Goal: Task Accomplishment & Management: Manage account settings

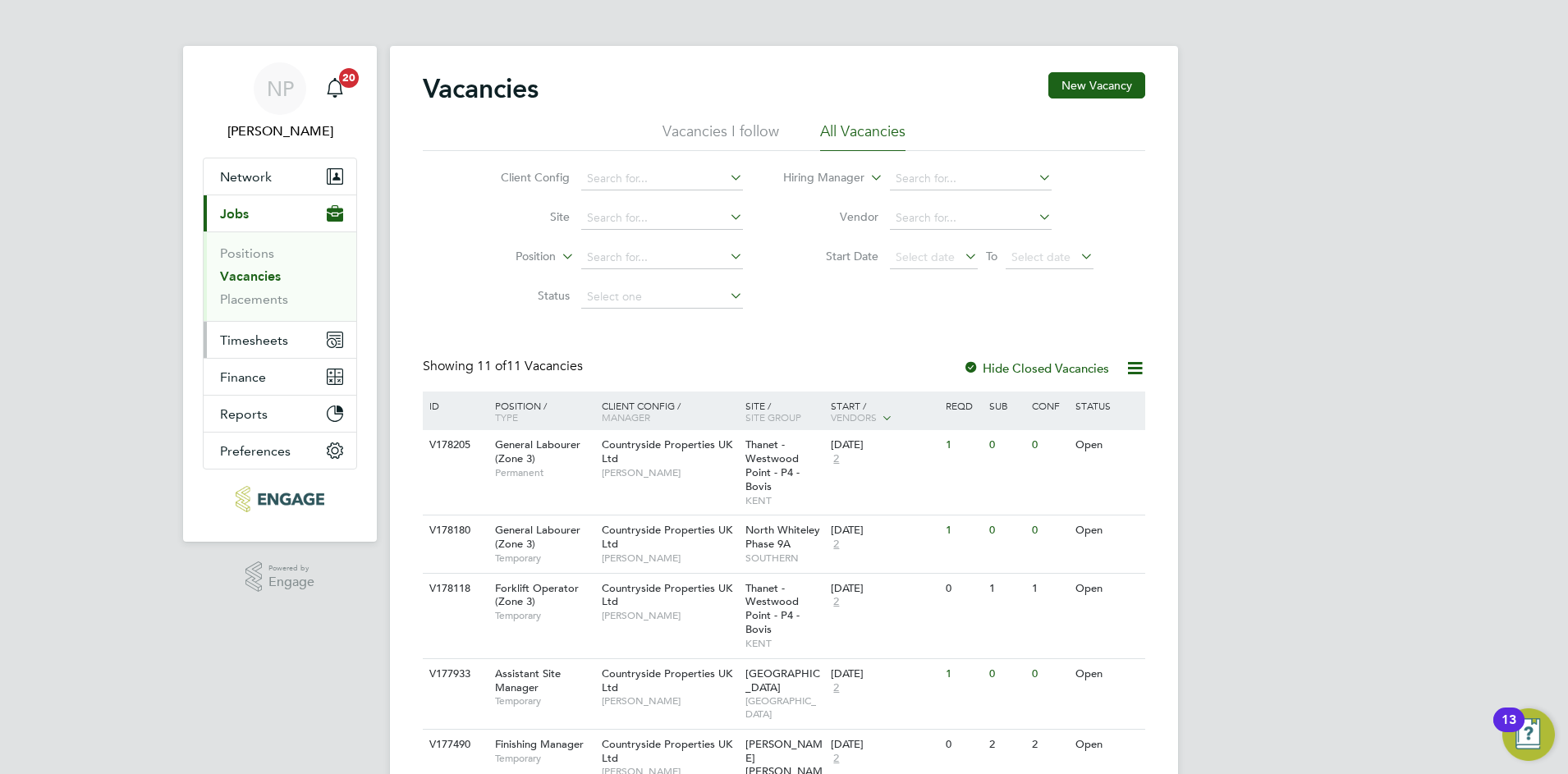
click at [251, 340] on span "Timesheets" at bounding box center [254, 340] width 68 height 16
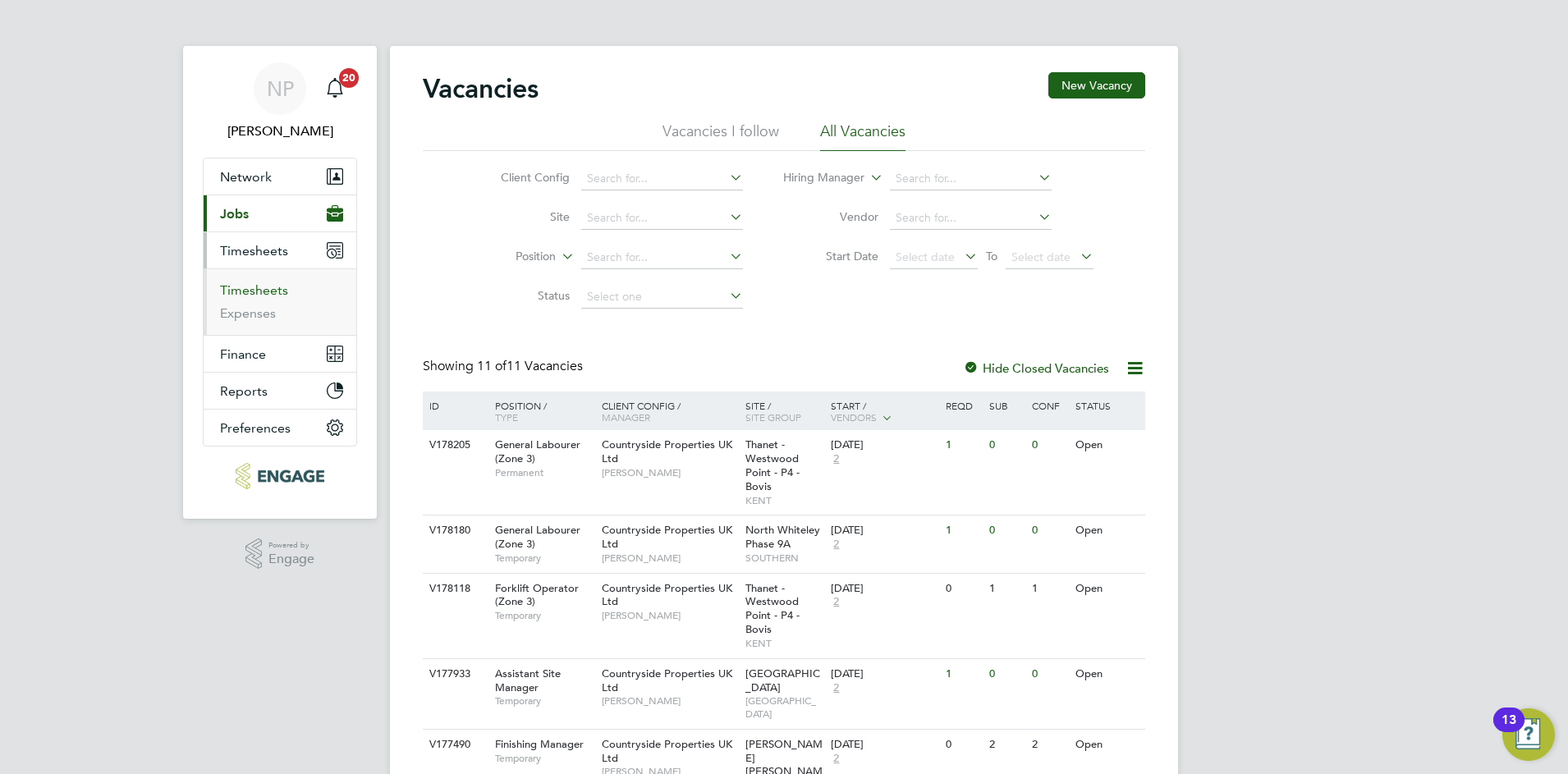
click at [250, 290] on link "Timesheets" at bounding box center [254, 291] width 68 height 16
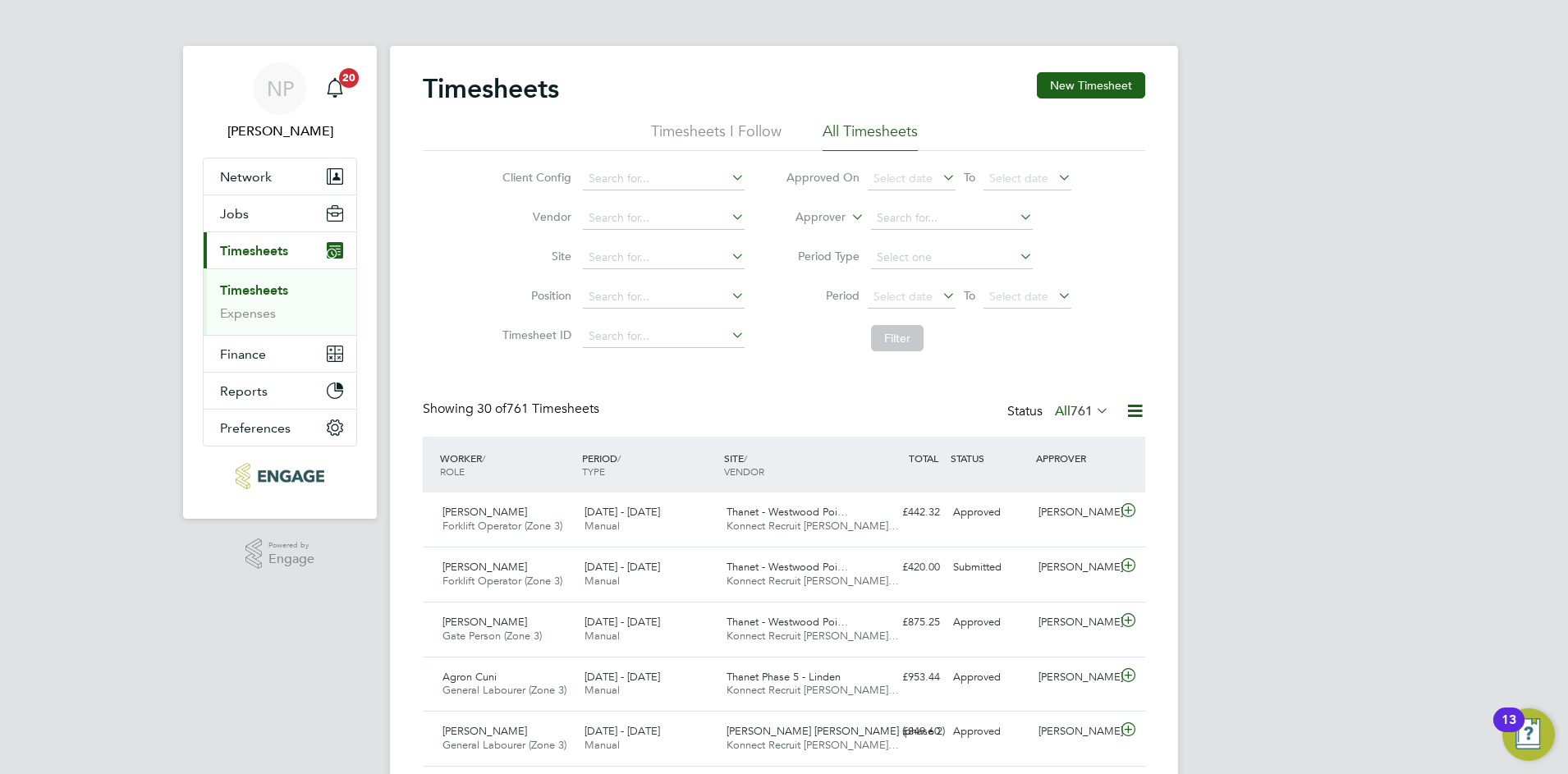
click at [1093, 412] on icon at bounding box center [1093, 410] width 0 height 23
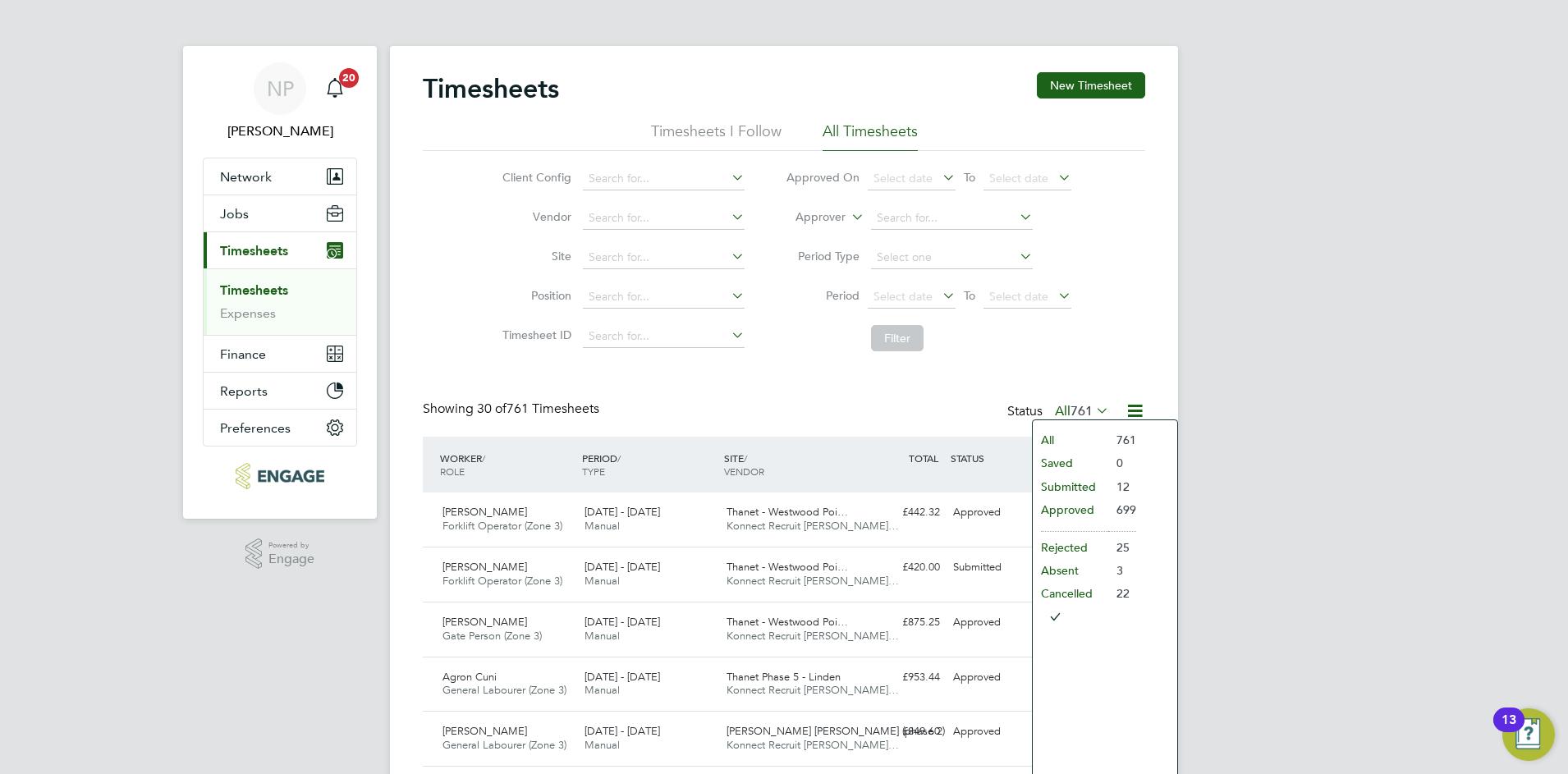
click at [1063, 487] on li "Submitted" at bounding box center [1070, 486] width 75 height 23
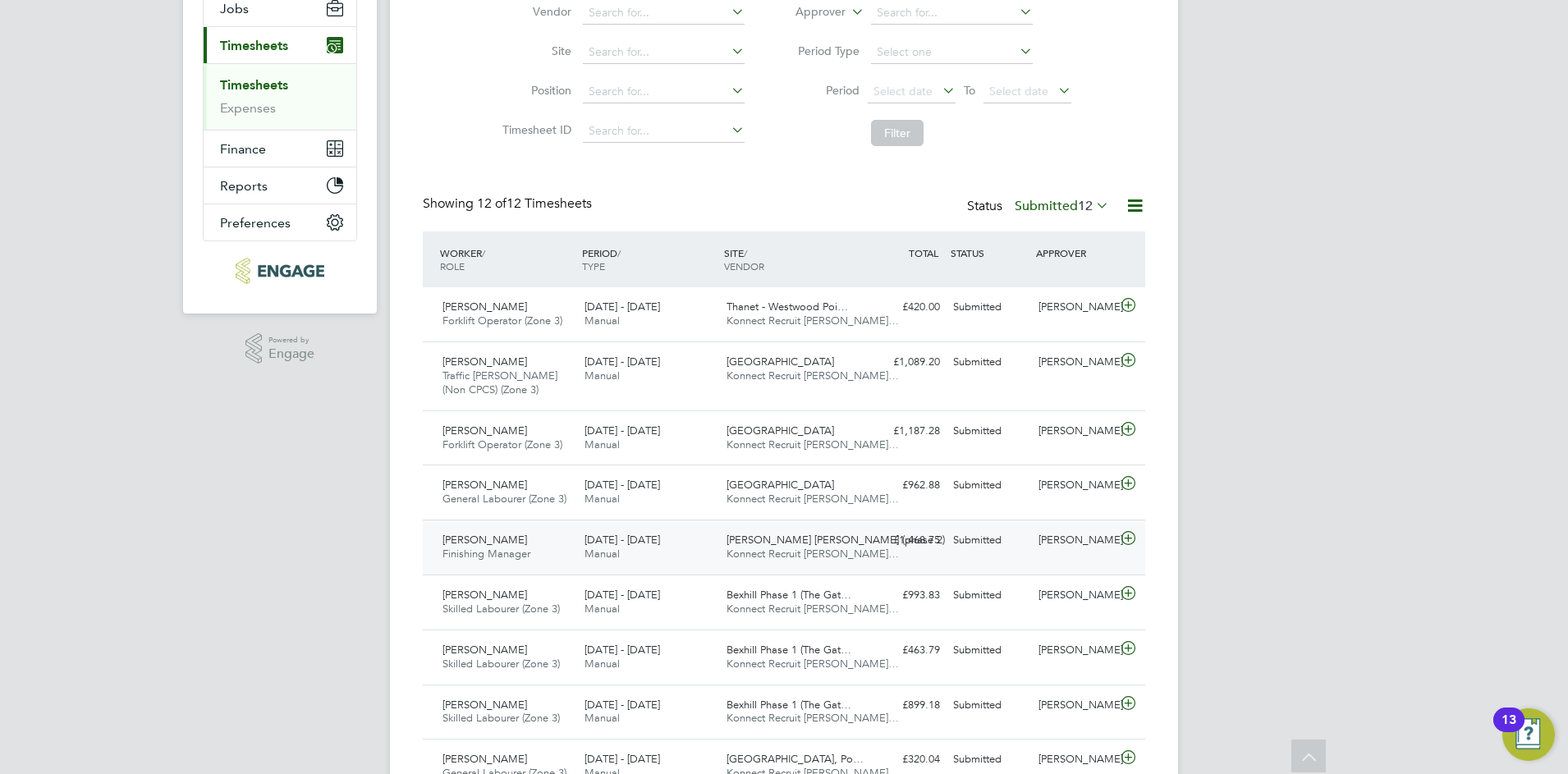
click at [1130, 536] on icon at bounding box center [1127, 538] width 21 height 13
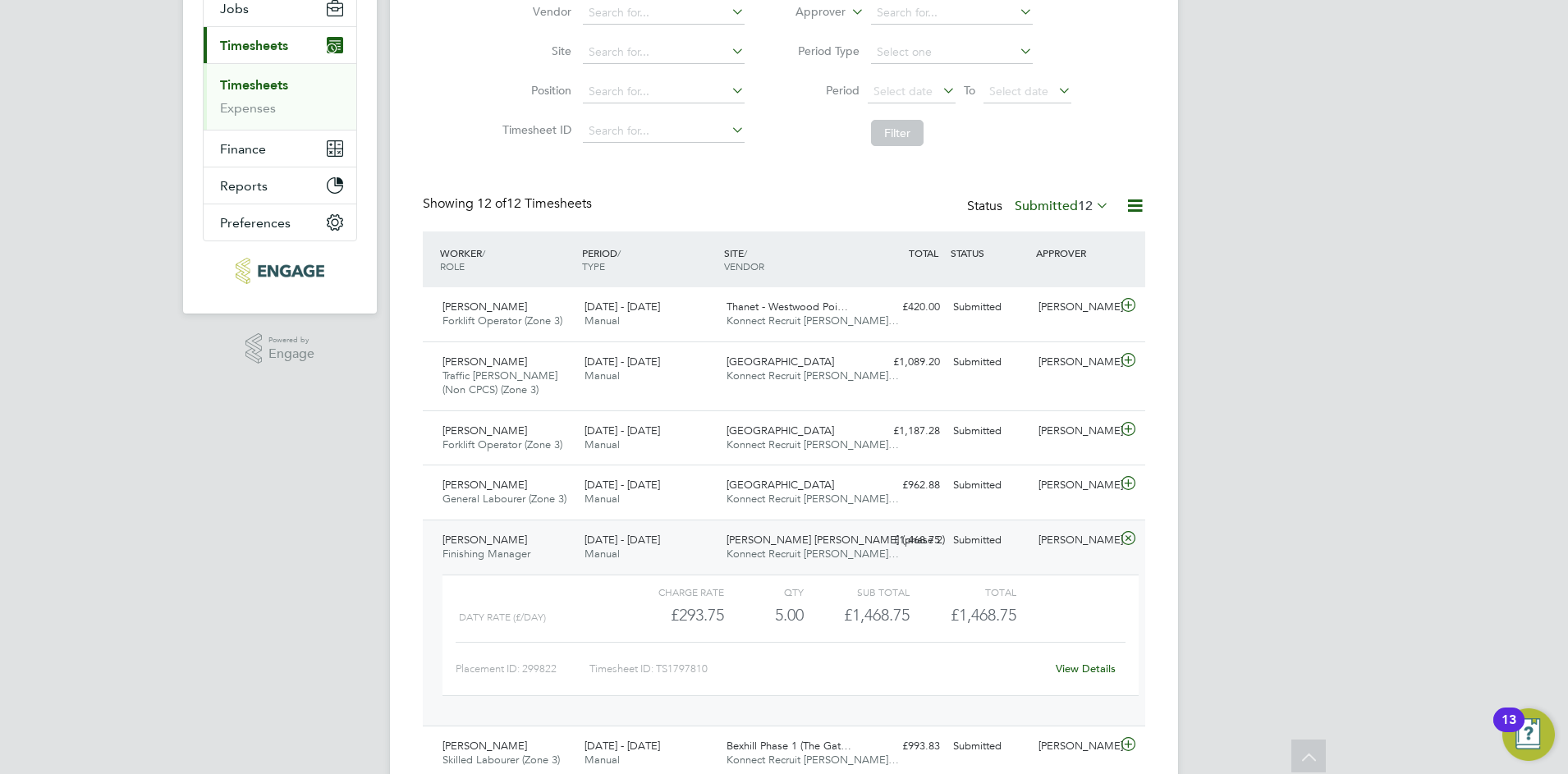
click at [1074, 667] on link "View Details" at bounding box center [1085, 669] width 60 height 14
click at [486, 538] on span "David Scicluna" at bounding box center [485, 540] width 85 height 14
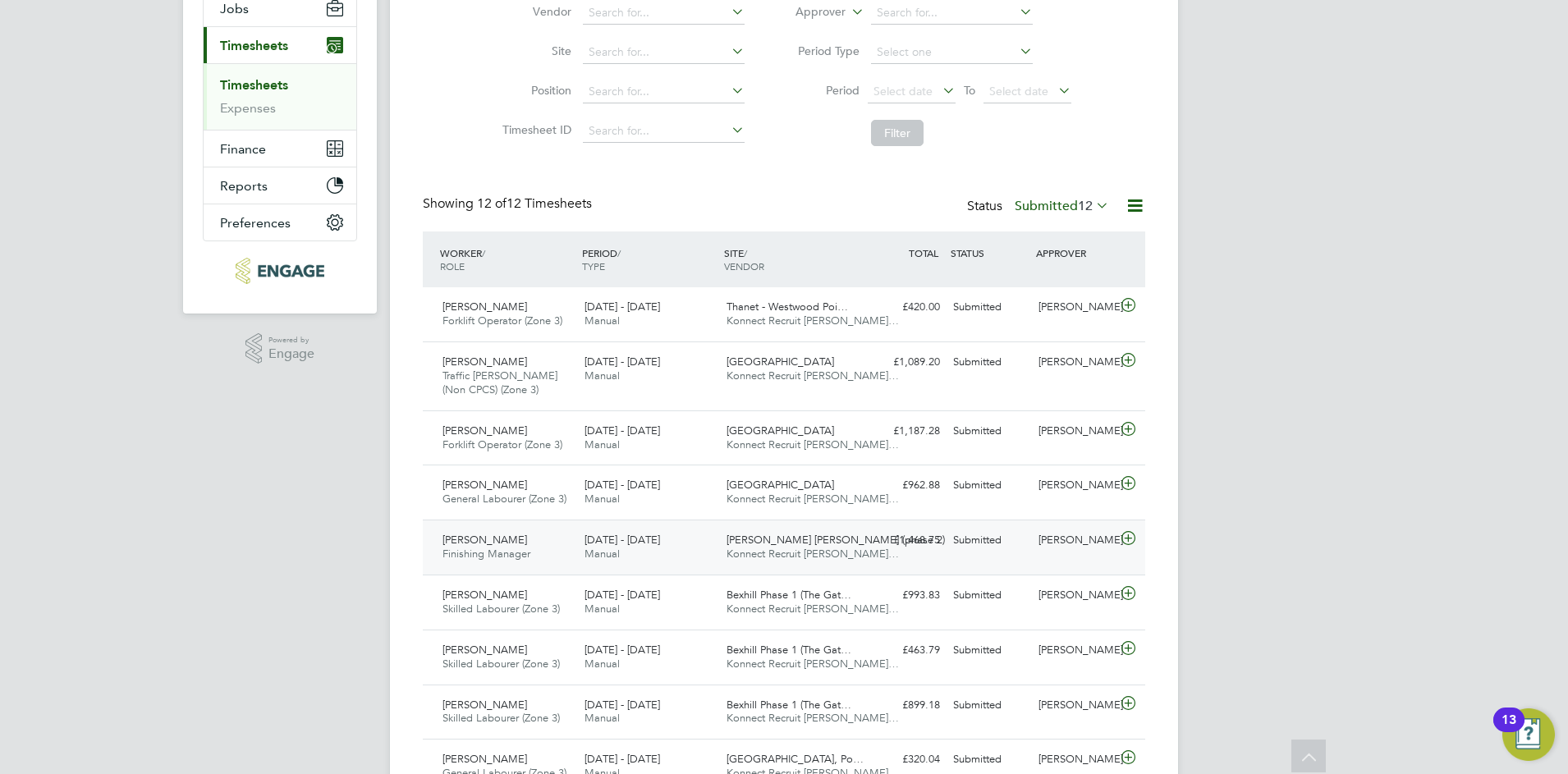
click at [691, 534] on div "4 - 10 Aug 2025 Manual" at bounding box center [649, 548] width 142 height 42
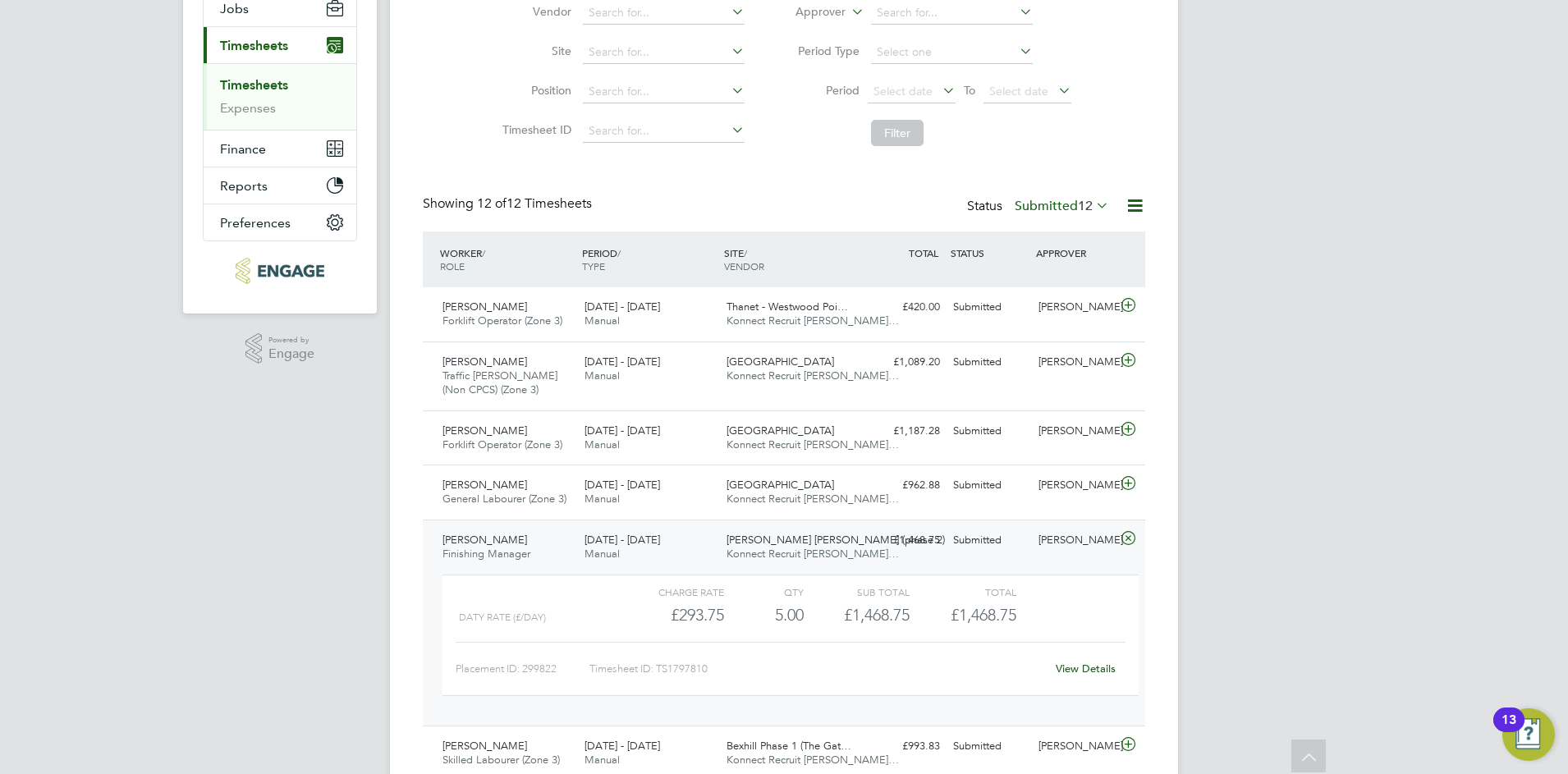
click at [1084, 666] on link "View Details" at bounding box center [1085, 669] width 60 height 14
click at [1145, 548] on div "Timesheets New Timesheet Timesheets I Follow All Timesheets Client Config Vendo…" at bounding box center [784, 492] width 788 height 1303
click at [481, 551] on span "Finishing Manager" at bounding box center [486, 554] width 88 height 14
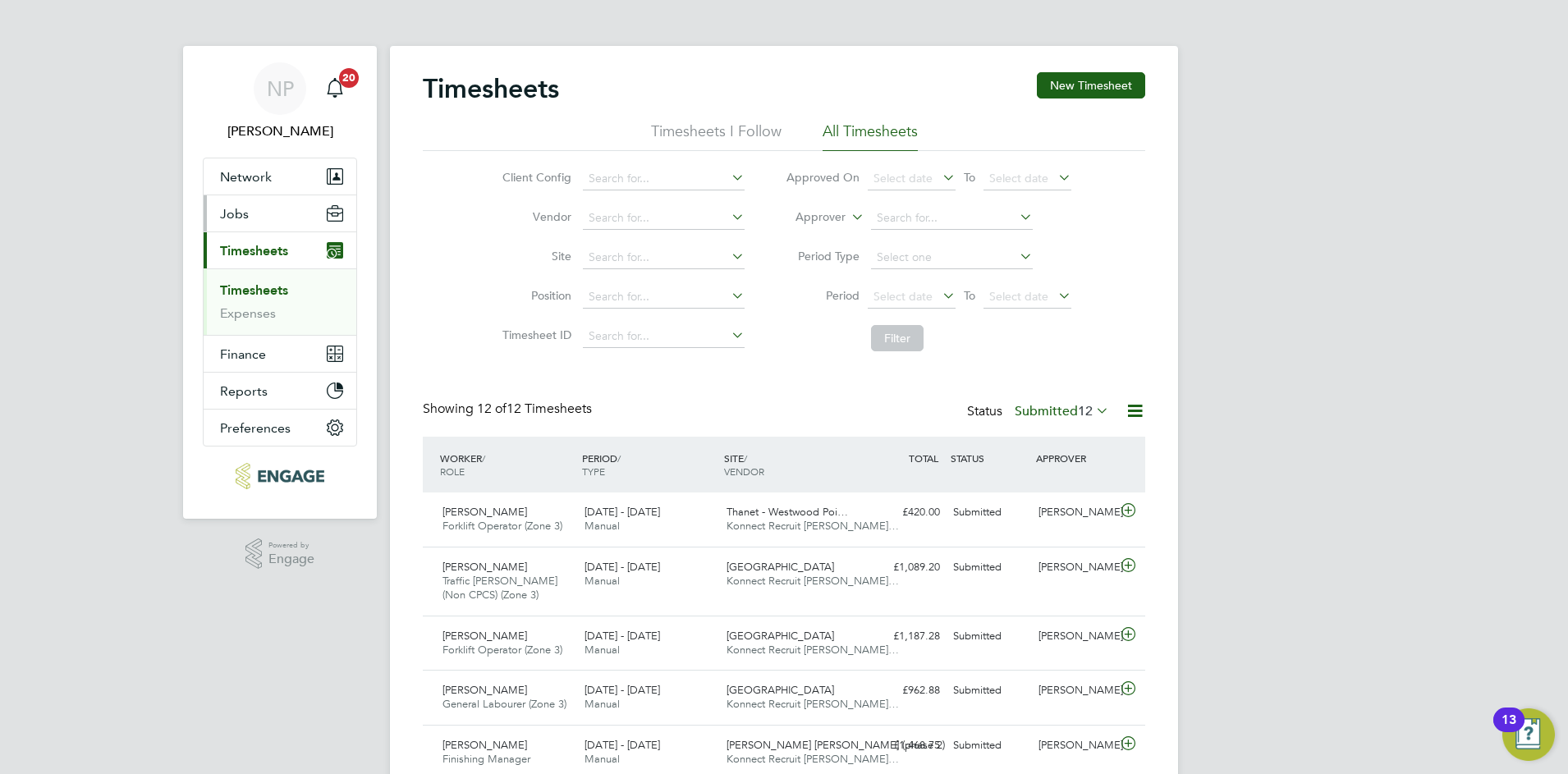
click at [232, 203] on button "Jobs" at bounding box center [280, 214] width 153 height 37
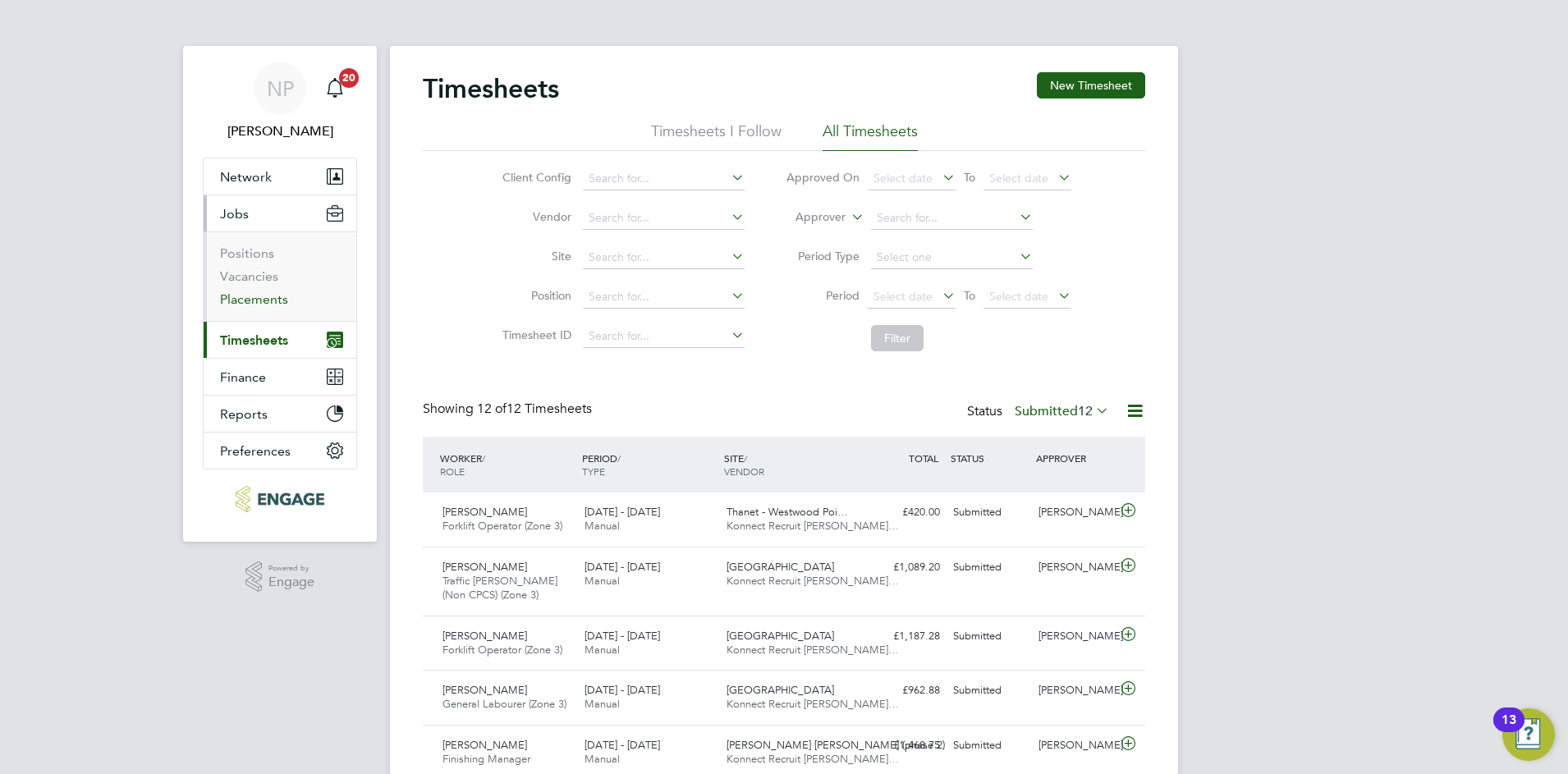
click at [244, 298] on link "Placements" at bounding box center [254, 300] width 68 height 16
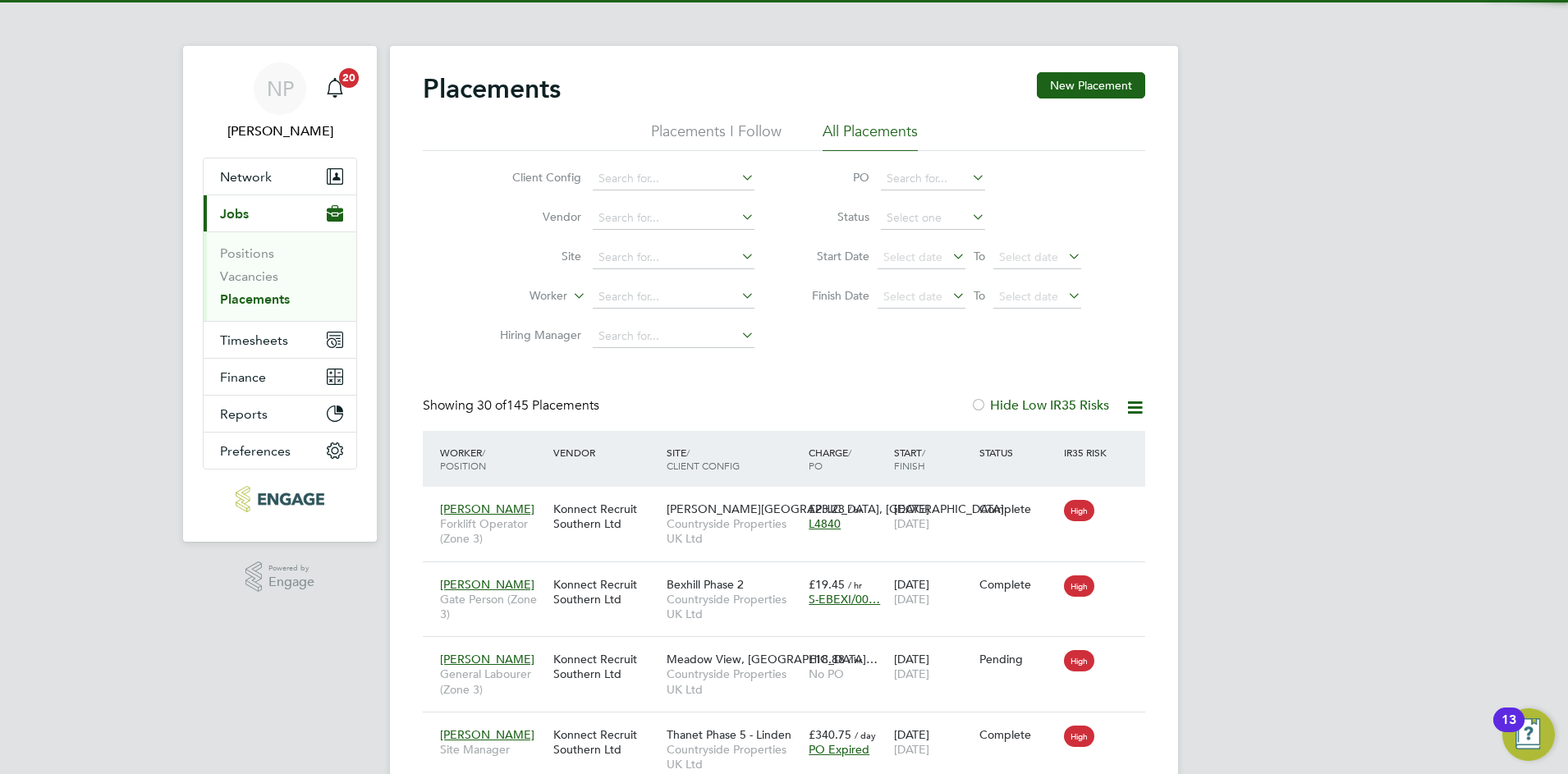
scroll to position [61, 143]
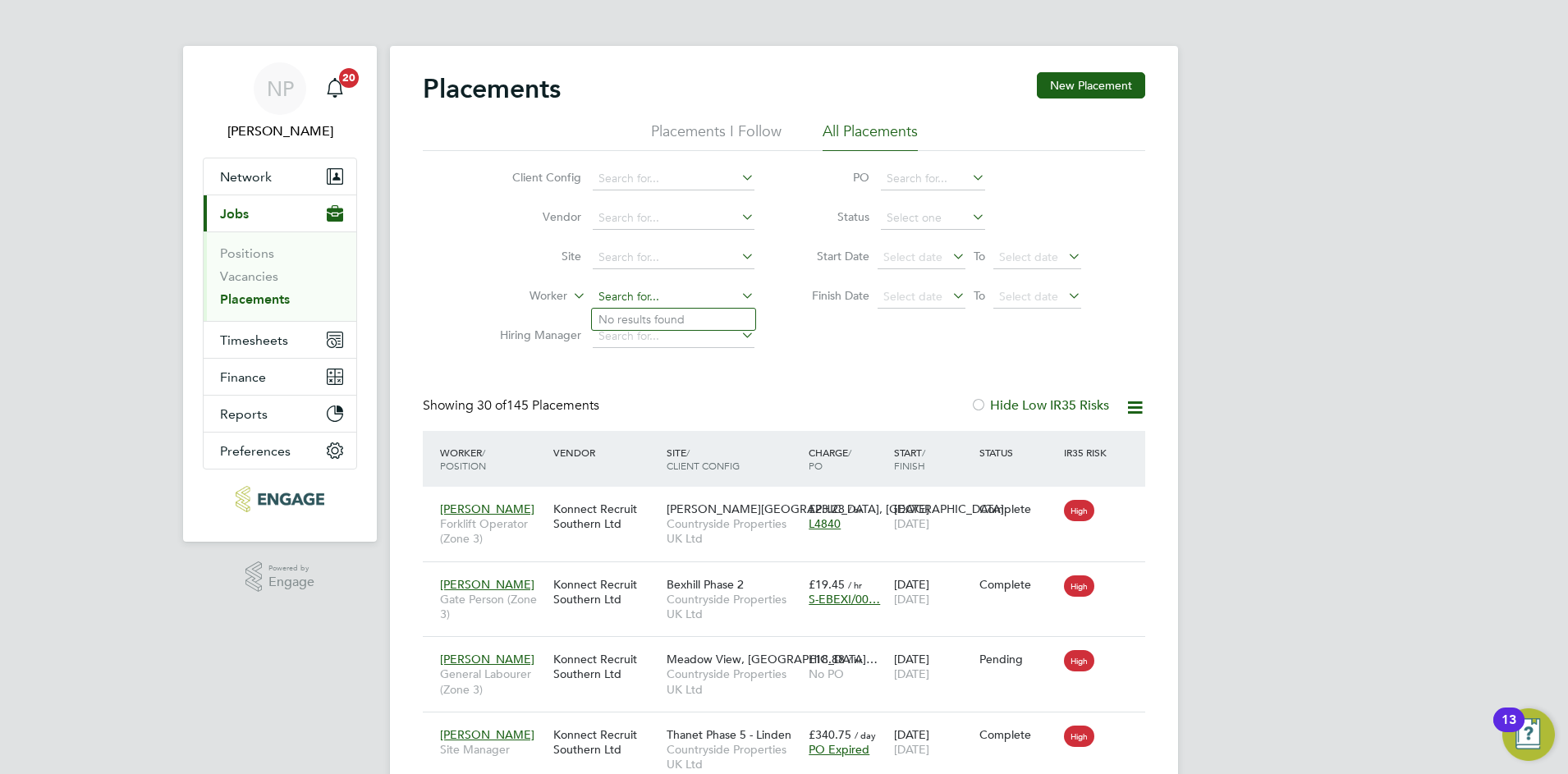
click at [607, 303] on input at bounding box center [674, 297] width 162 height 23
click at [697, 322] on b "Sci" at bounding box center [704, 320] width 16 height 14
type input "[PERSON_NAME]"
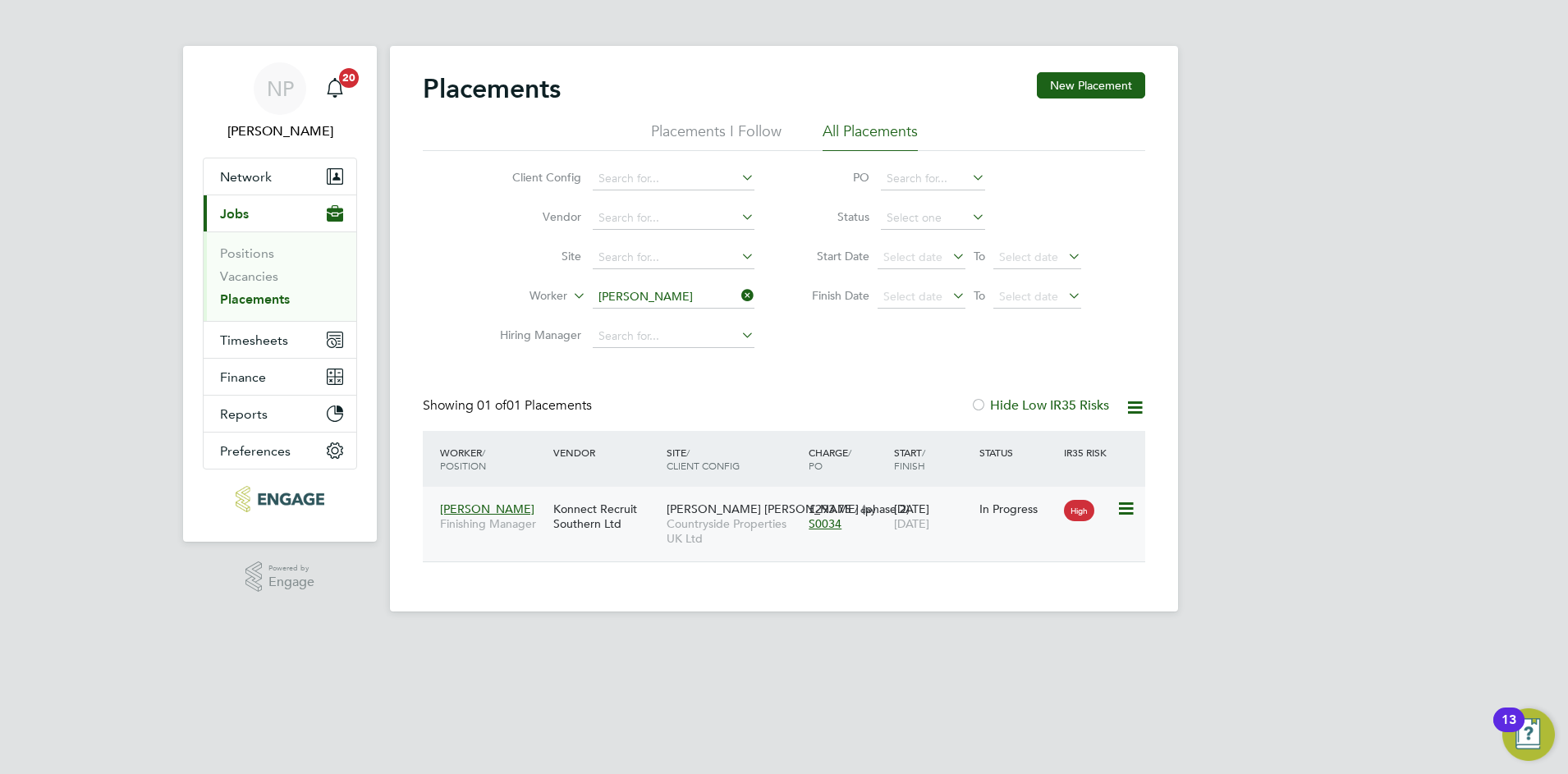
click at [601, 541] on div "David Scicluna Finishing Manager Konnect Recruit Southern Ltd Burgess Hill (pha…" at bounding box center [784, 525] width 722 height 75
click at [1129, 502] on icon at bounding box center [1124, 509] width 17 height 20
click at [844, 542] on div "David Scicluna Finishing Manager Konnect Recruit Southern Ltd Burgess Hill (pha…" at bounding box center [784, 525] width 722 height 75
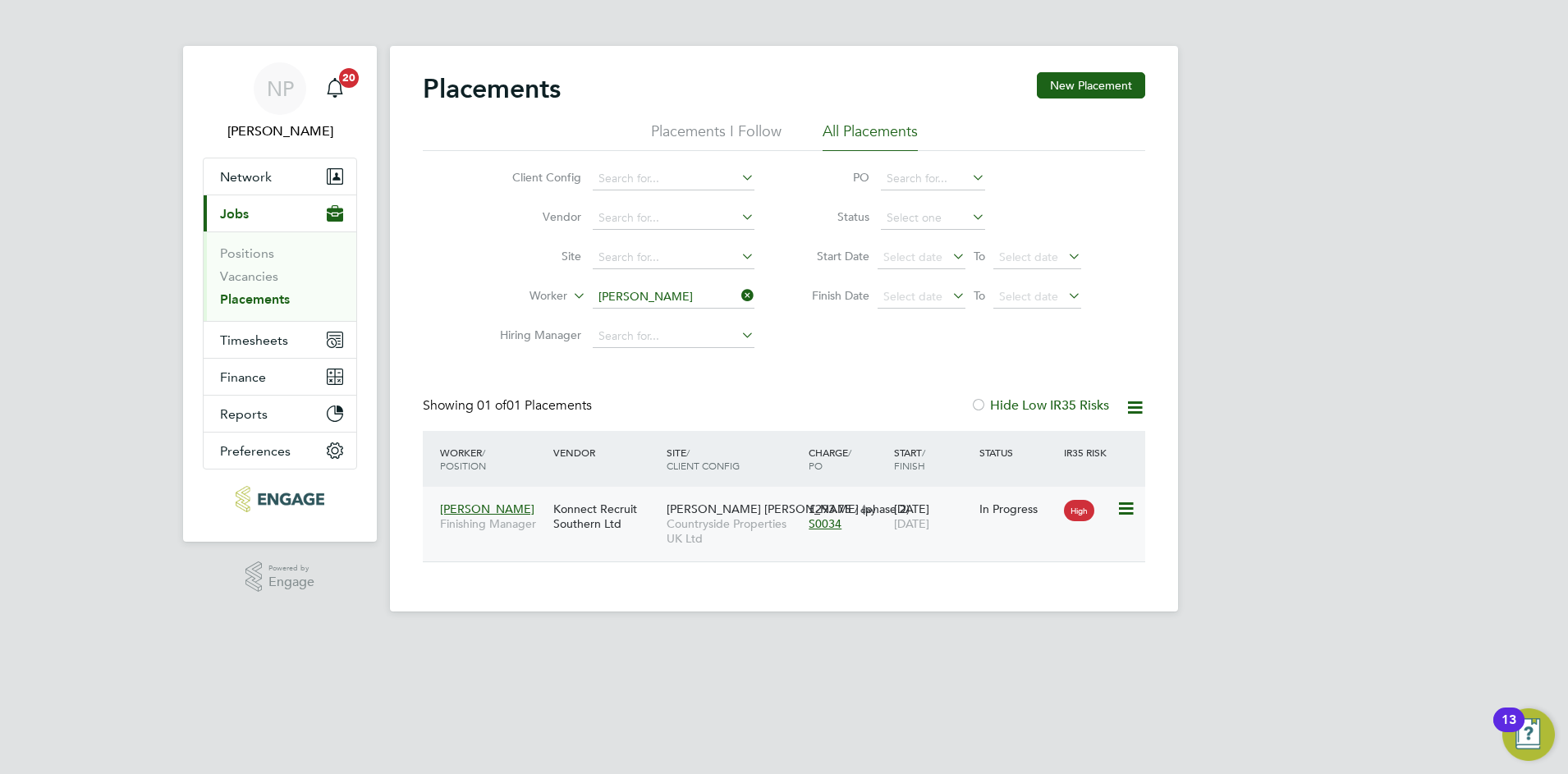
click at [463, 507] on span "[PERSON_NAME]" at bounding box center [487, 509] width 95 height 15
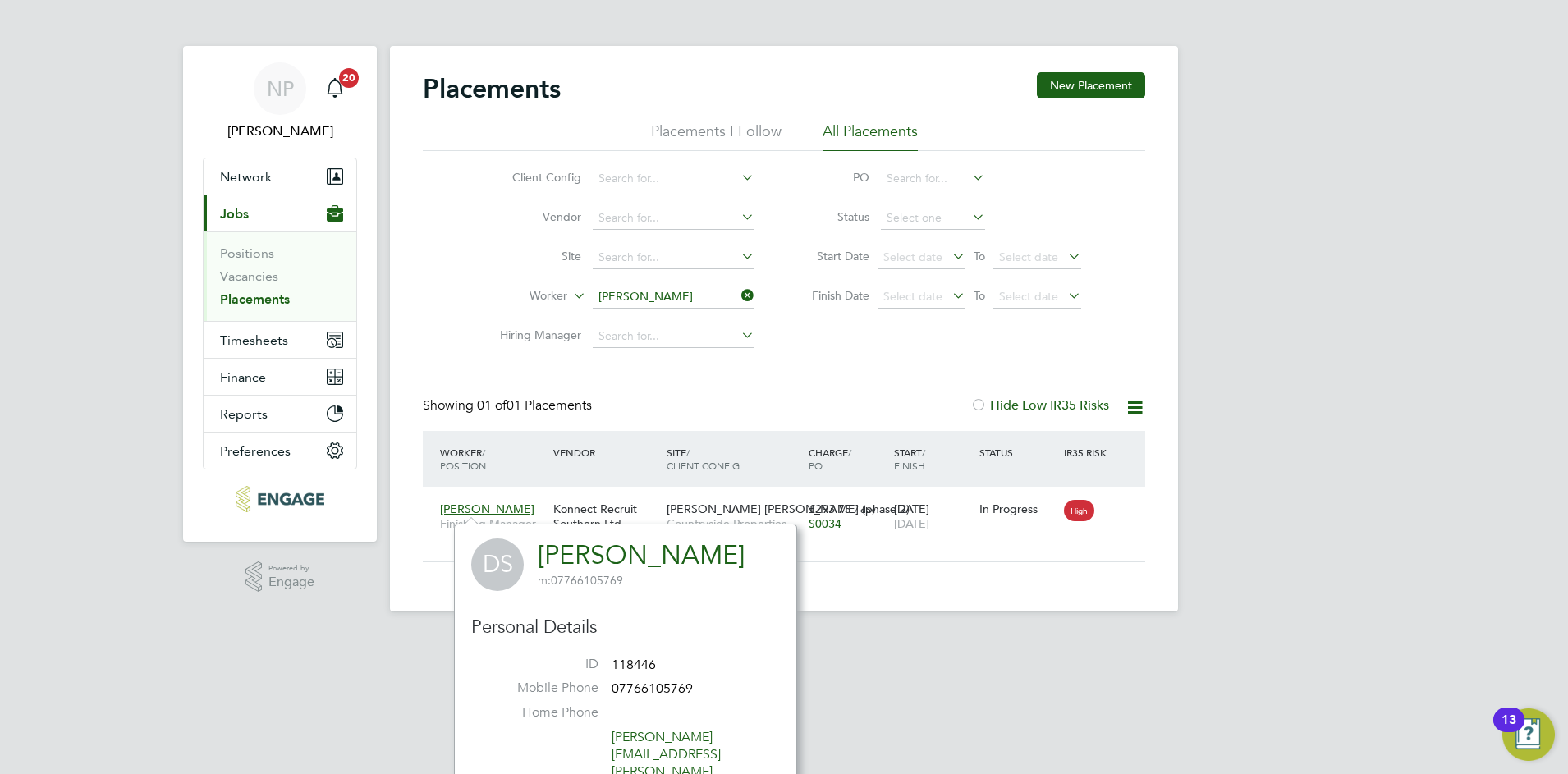
click at [903, 588] on div "Placements New Placement Placements I Follow All Placements Client Config Vendo…" at bounding box center [784, 329] width 788 height 565
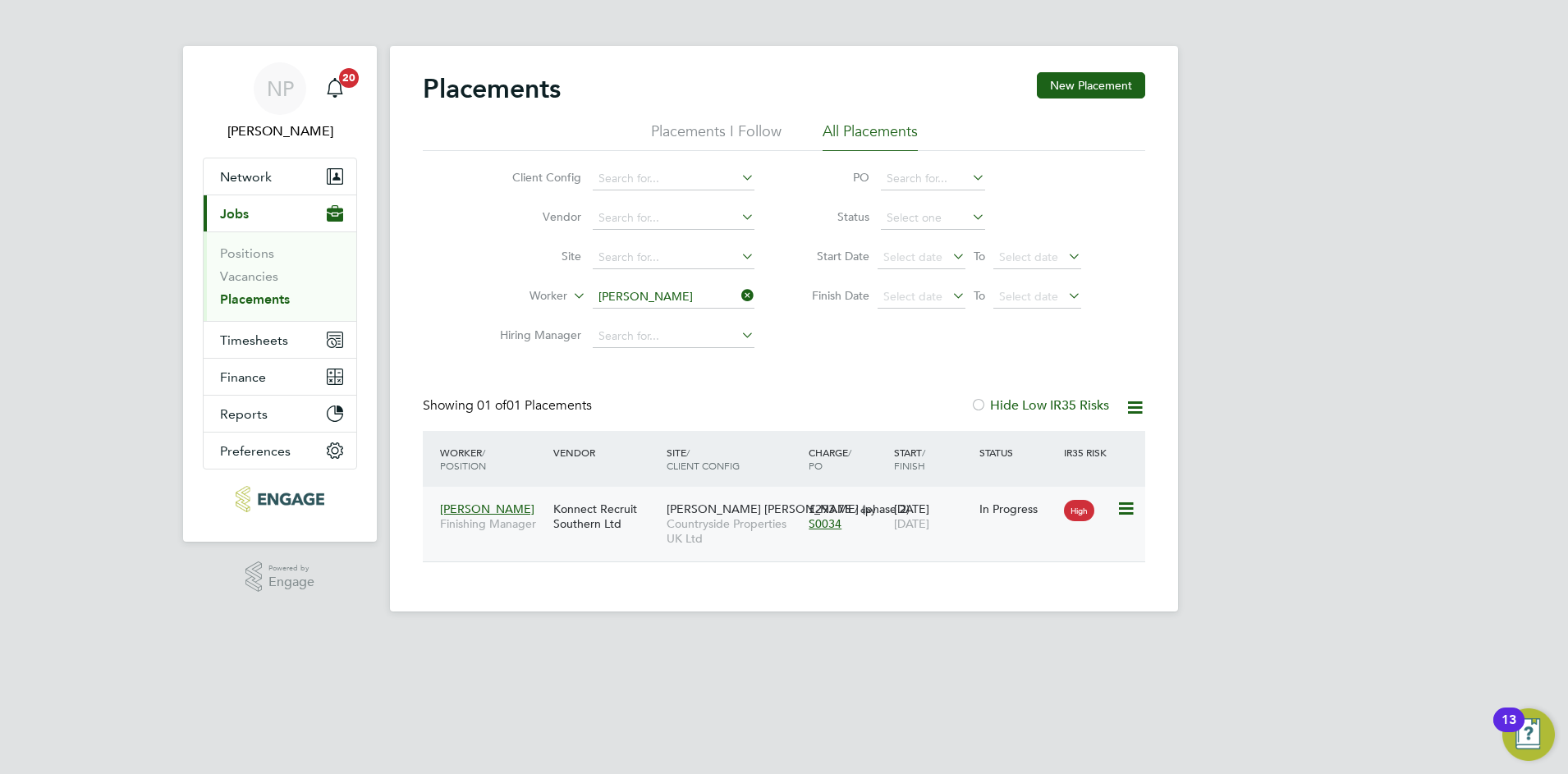
click at [812, 520] on span "S0034" at bounding box center [824, 524] width 33 height 15
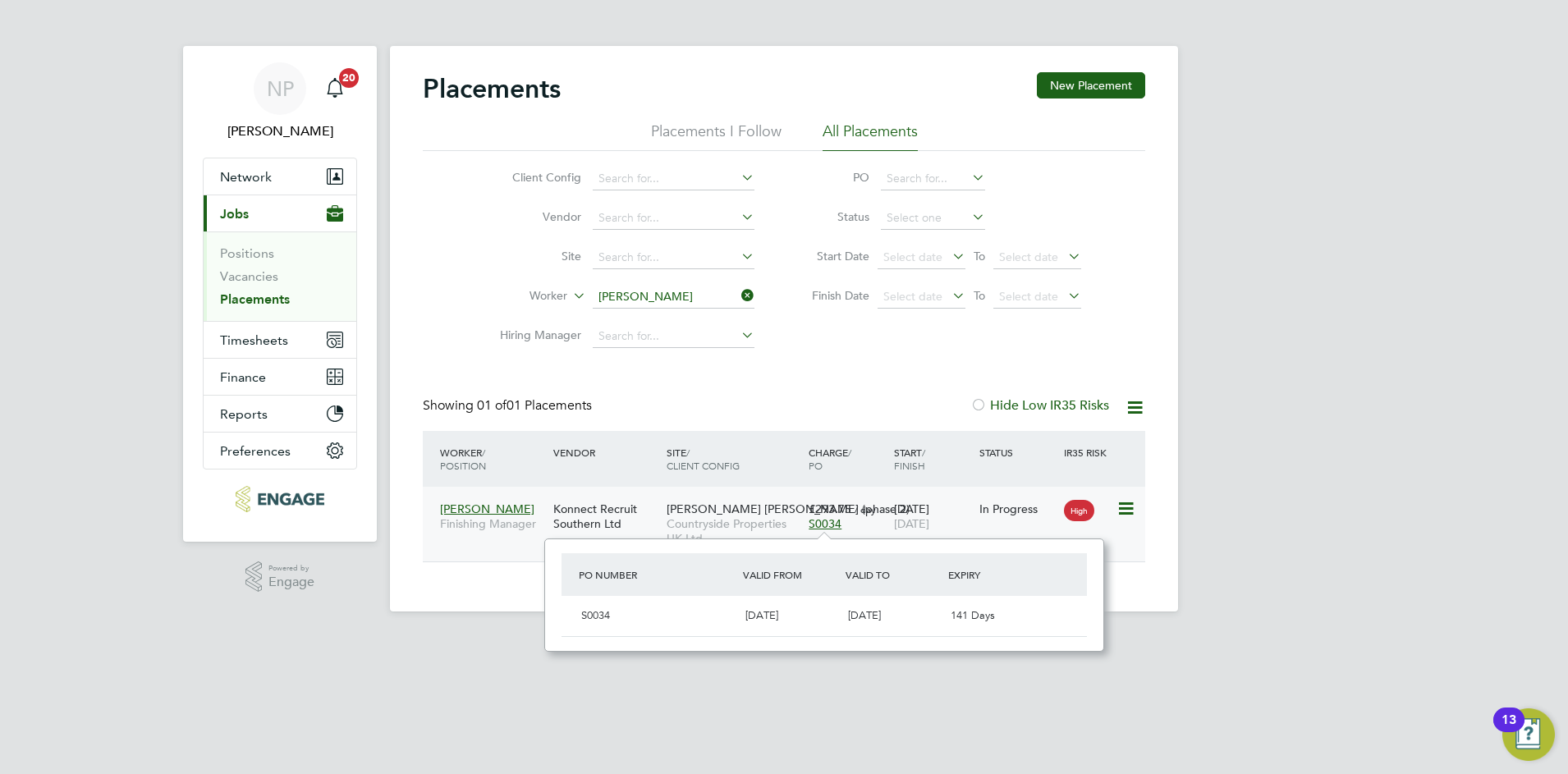
click at [507, 549] on div "David Scicluna Finishing Manager Konnect Recruit Southern Ltd Burgess Hill (pha…" at bounding box center [784, 525] width 722 height 75
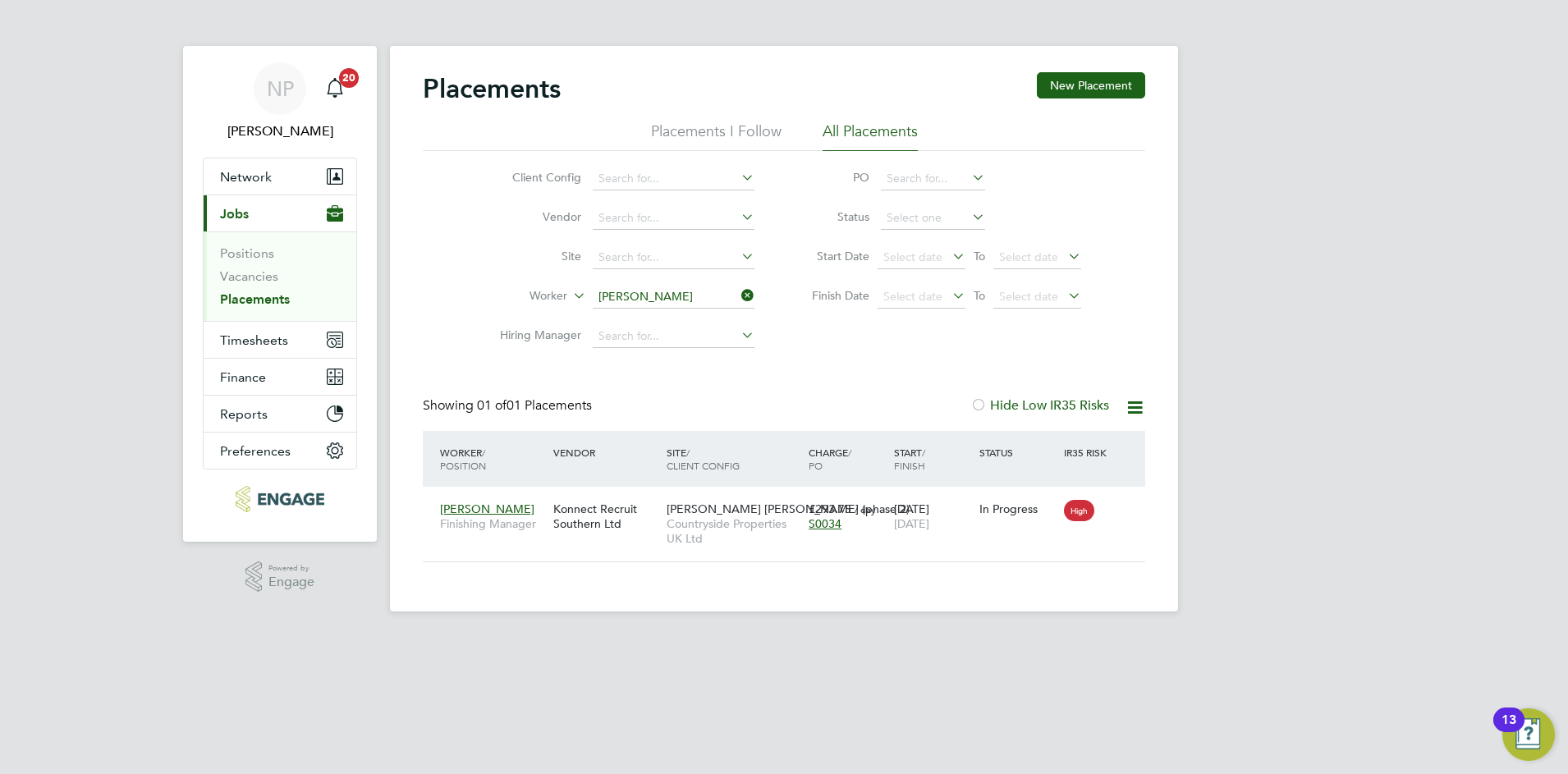
click at [1135, 408] on icon at bounding box center [1134, 407] width 21 height 21
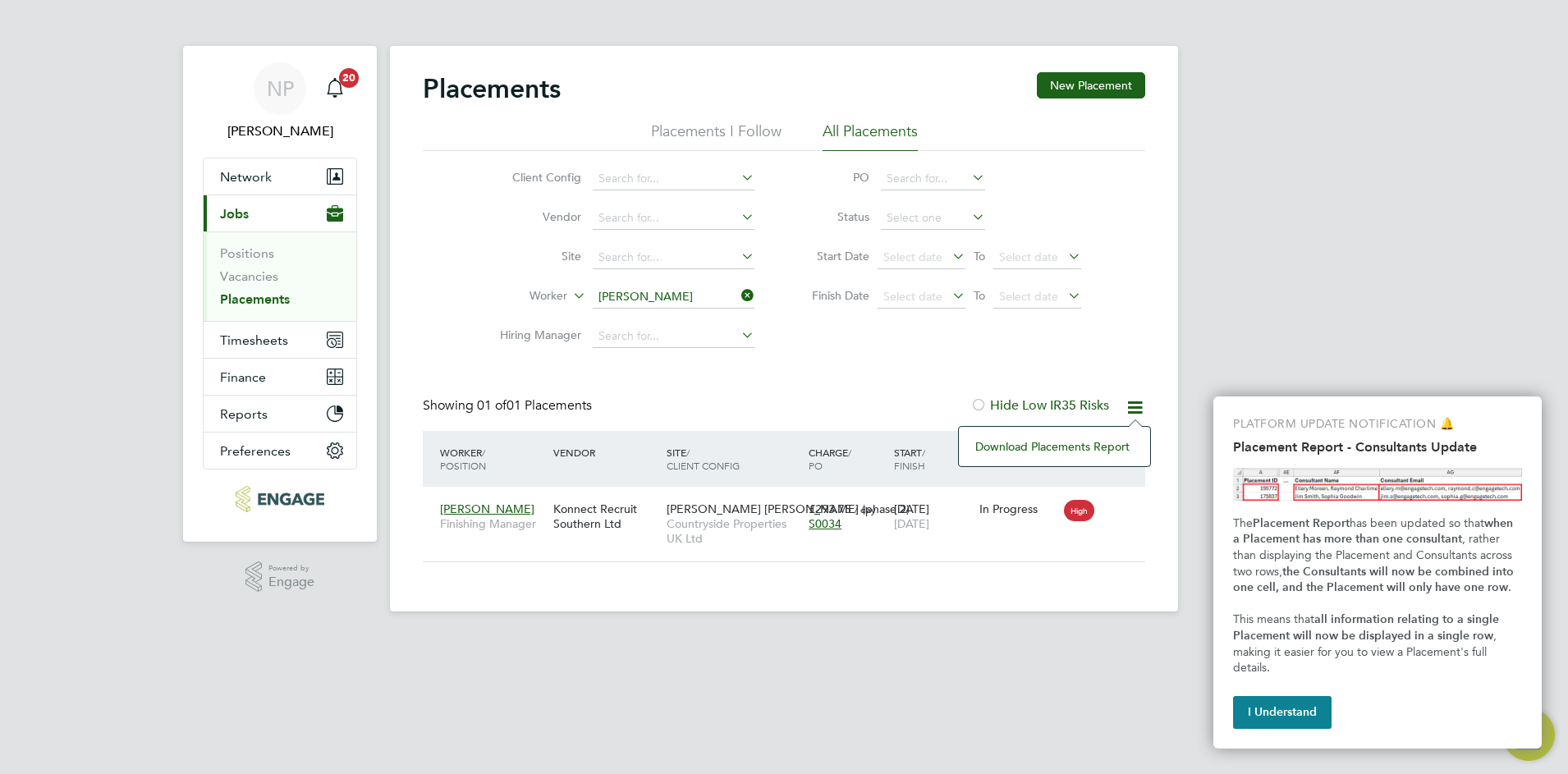
click at [1119, 363] on div "Placements New Placement Placements I Follow All Placements Client Config Vendo…" at bounding box center [784, 317] width 722 height 490
click at [1434, 325] on div "NP Nick Plumridge Notifications 20 Applications: Network Team Members Businesse…" at bounding box center [784, 318] width 1568 height 638
click at [1246, 708] on button "I Understand" at bounding box center [1282, 712] width 99 height 33
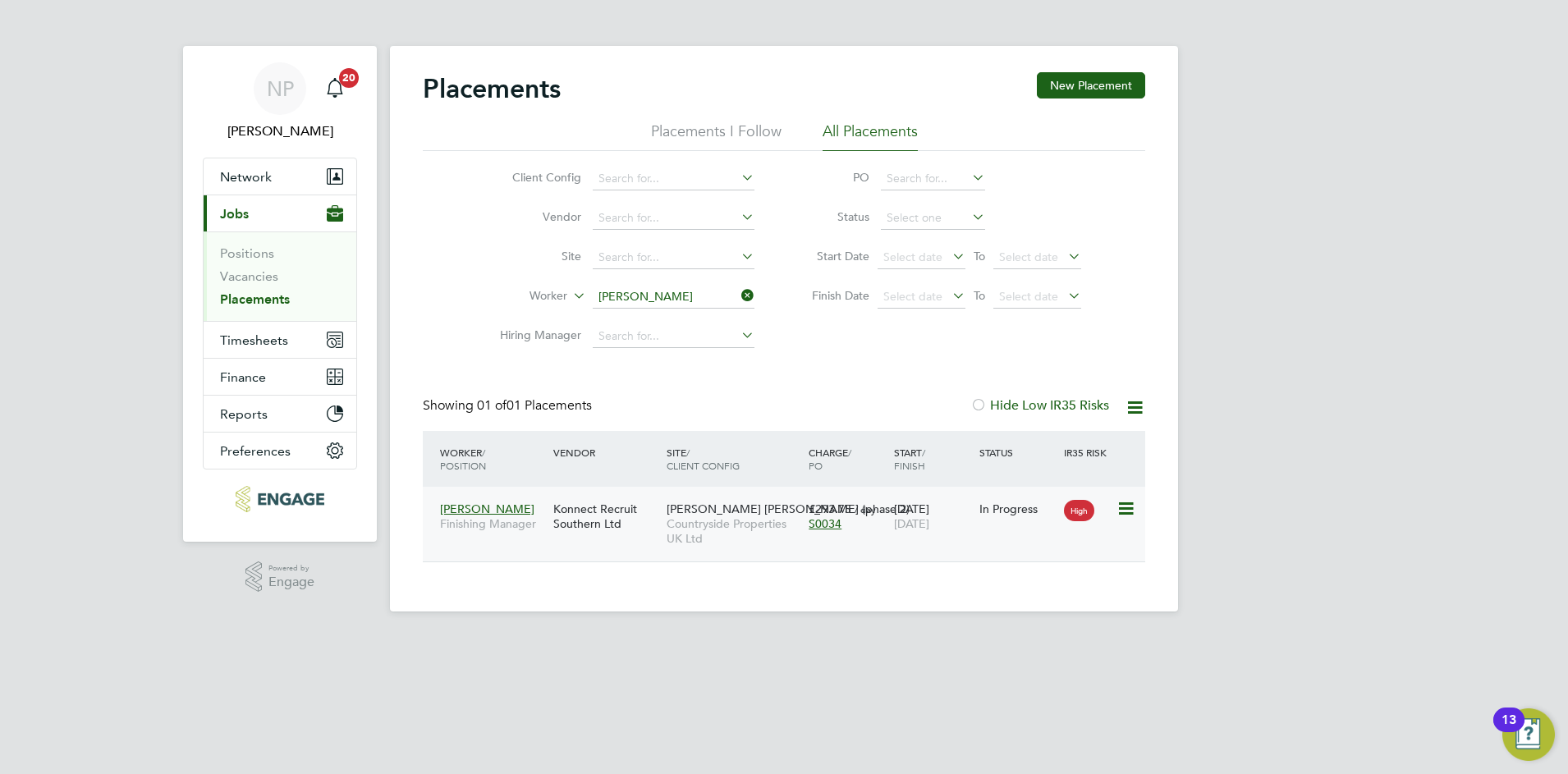
click at [565, 541] on div "David Scicluna Finishing Manager Konnect Recruit Southern Ltd Burgess Hill (pha…" at bounding box center [784, 525] width 722 height 75
click at [441, 264] on div "Client Config Vendor Site Worker David Scicluna Hiring Manager PO Status Start …" at bounding box center [784, 254] width 722 height 206
click at [516, 546] on div "David Scicluna Finishing Manager Konnect Recruit Southern Ltd Burgess Hill (pha…" at bounding box center [784, 525] width 722 height 75
click at [468, 510] on span "[PERSON_NAME]" at bounding box center [487, 509] width 95 height 15
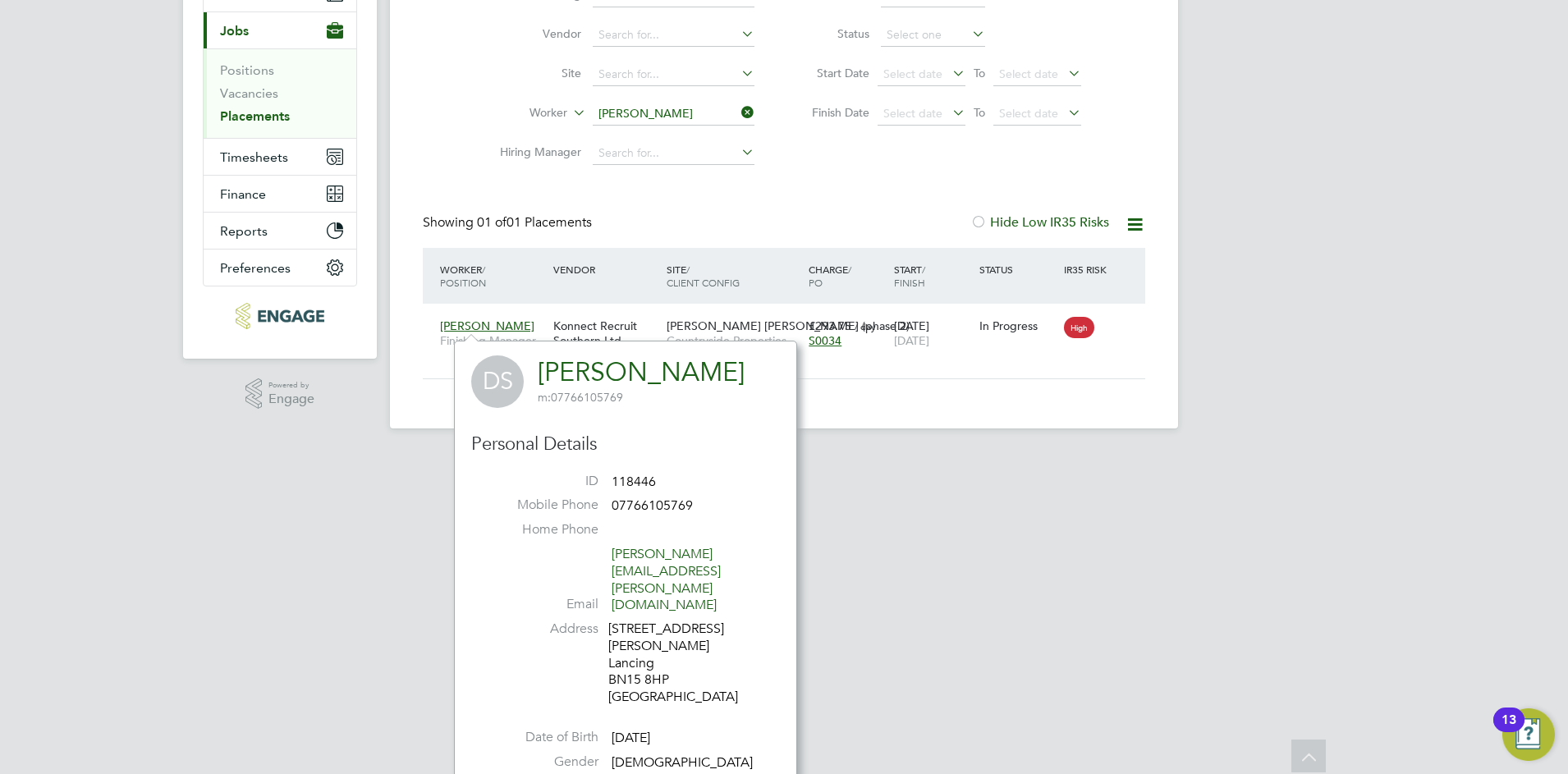
click at [827, 424] on div "Placements New Placement Placements I Follow All Placements Client Config Vendo…" at bounding box center [784, 145] width 788 height 565
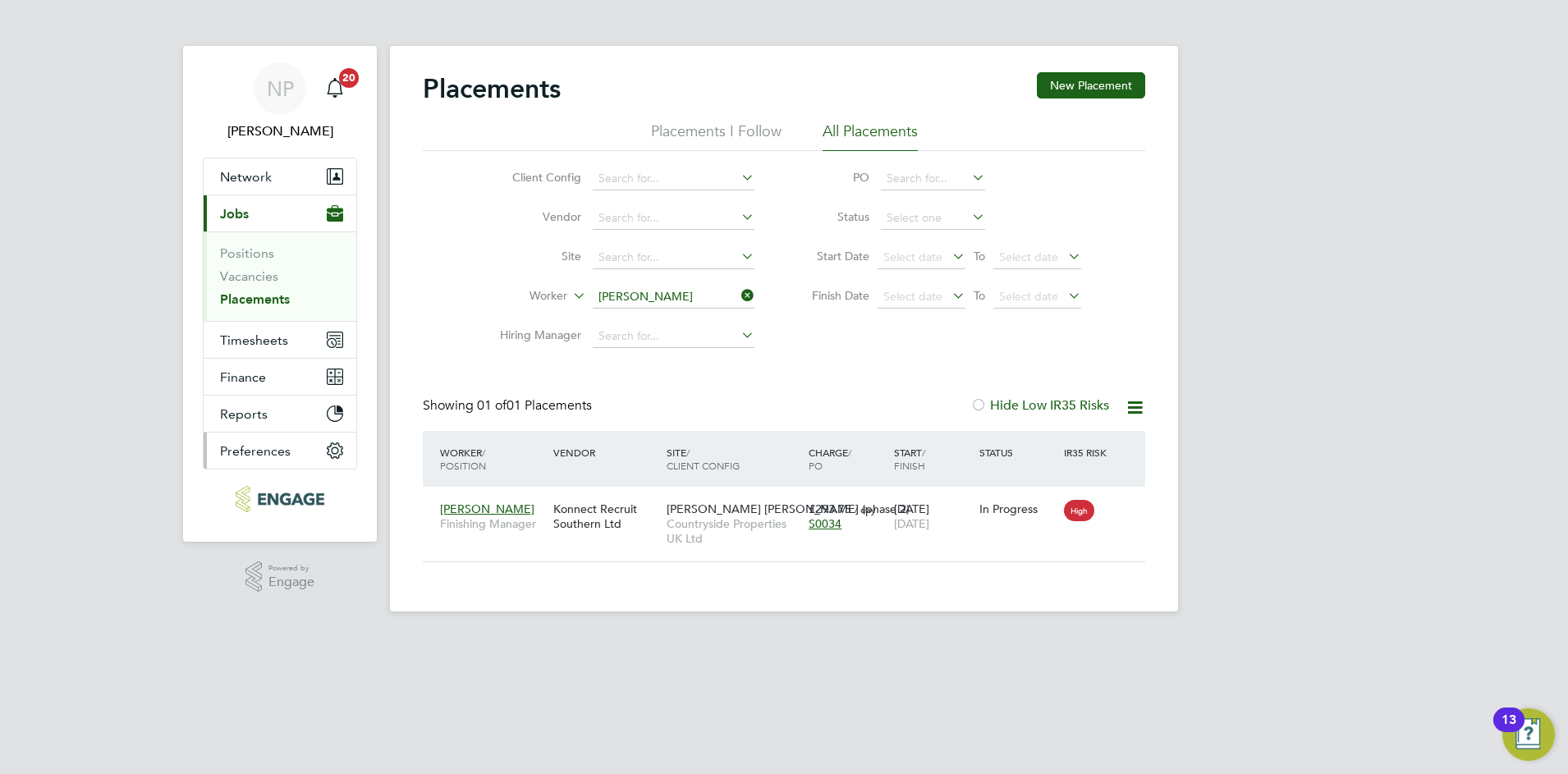
click at [246, 452] on span "Preferences" at bounding box center [255, 452] width 70 height 16
click at [429, 344] on div "Client Config Vendor Site Worker David Scicluna Hiring Manager PO Status Start …" at bounding box center [784, 254] width 722 height 206
click at [239, 276] on link "Vacancies" at bounding box center [249, 277] width 58 height 16
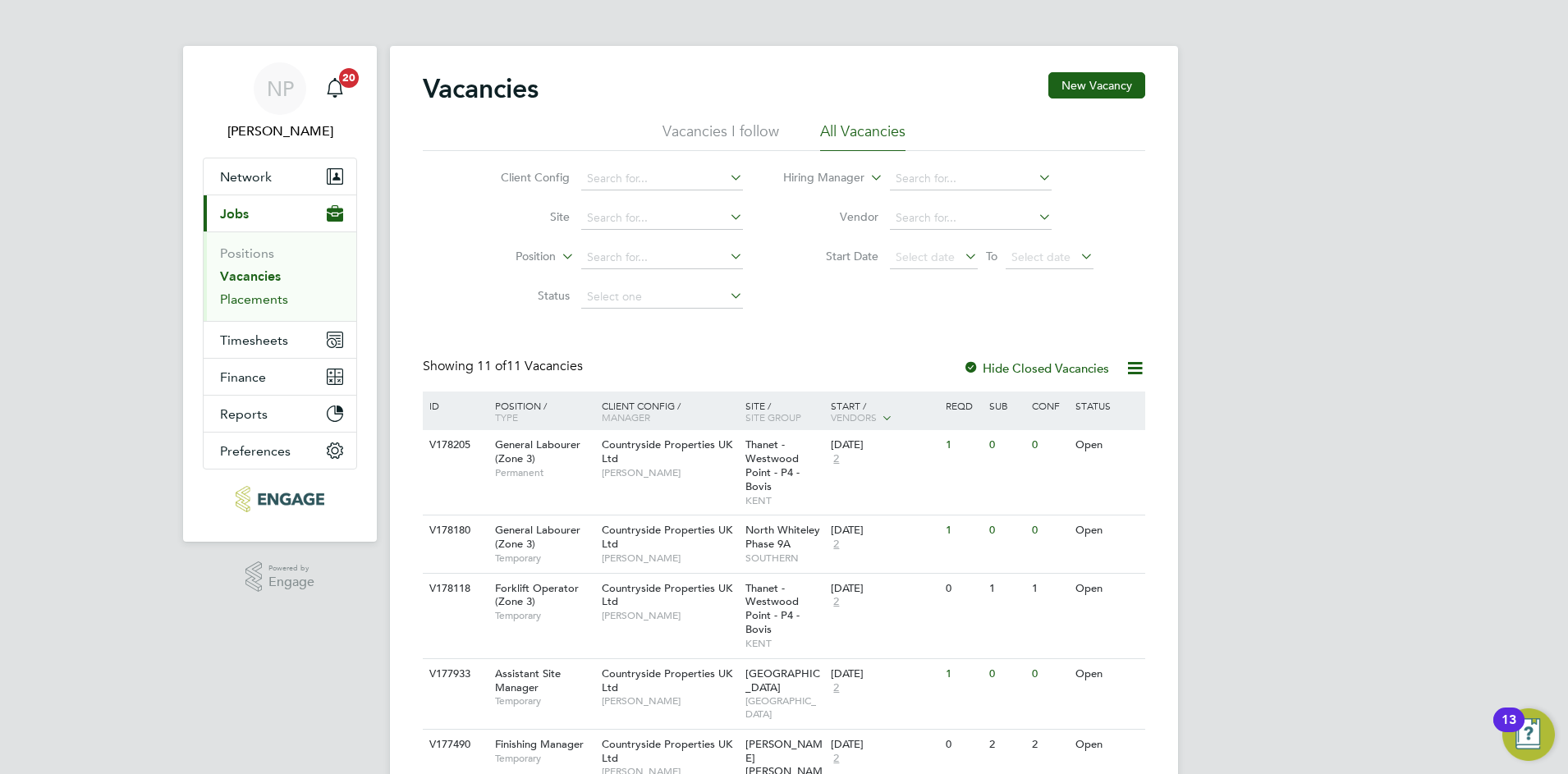
click at [241, 306] on link "Placements" at bounding box center [254, 300] width 68 height 16
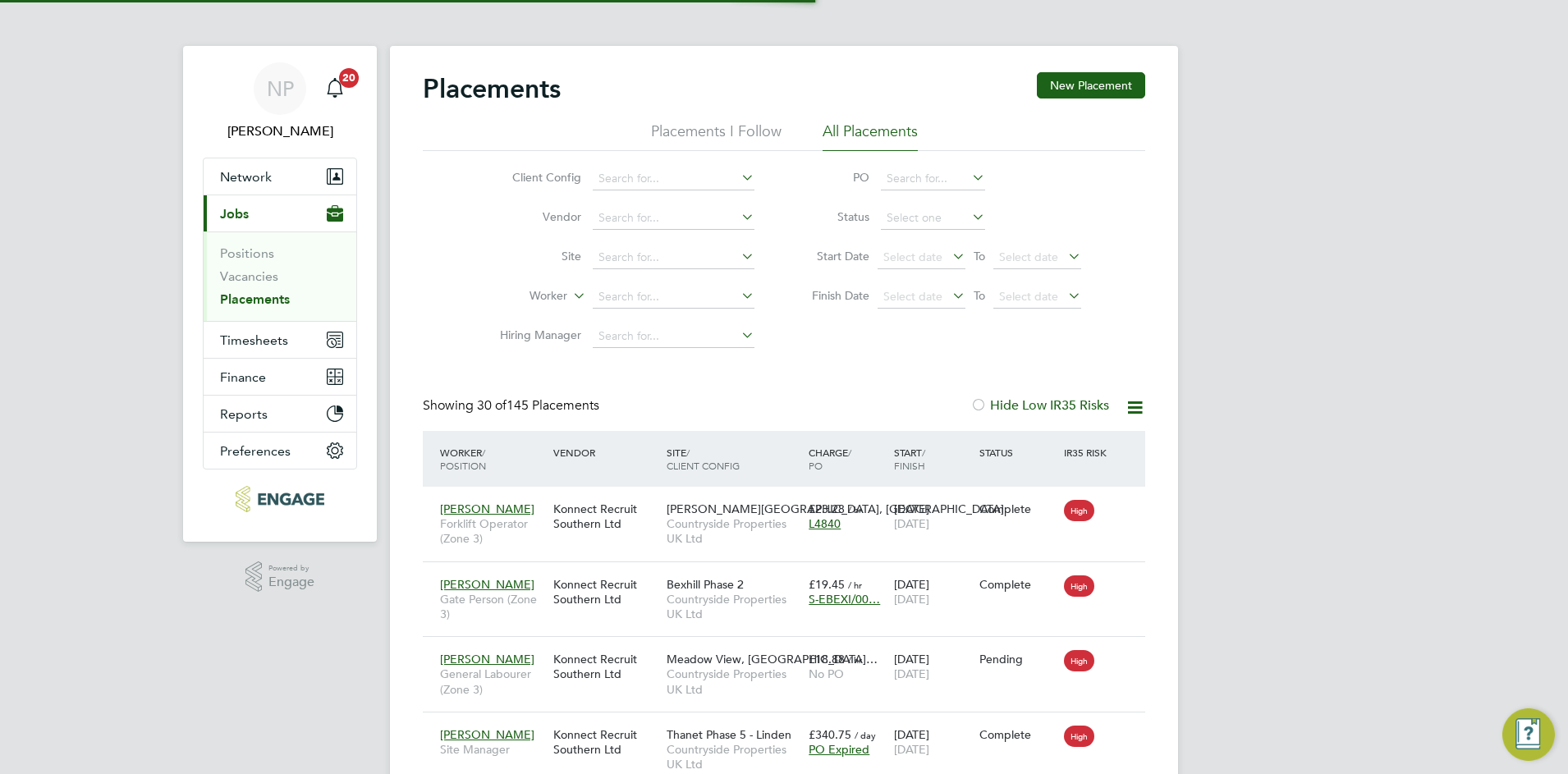
scroll to position [61, 143]
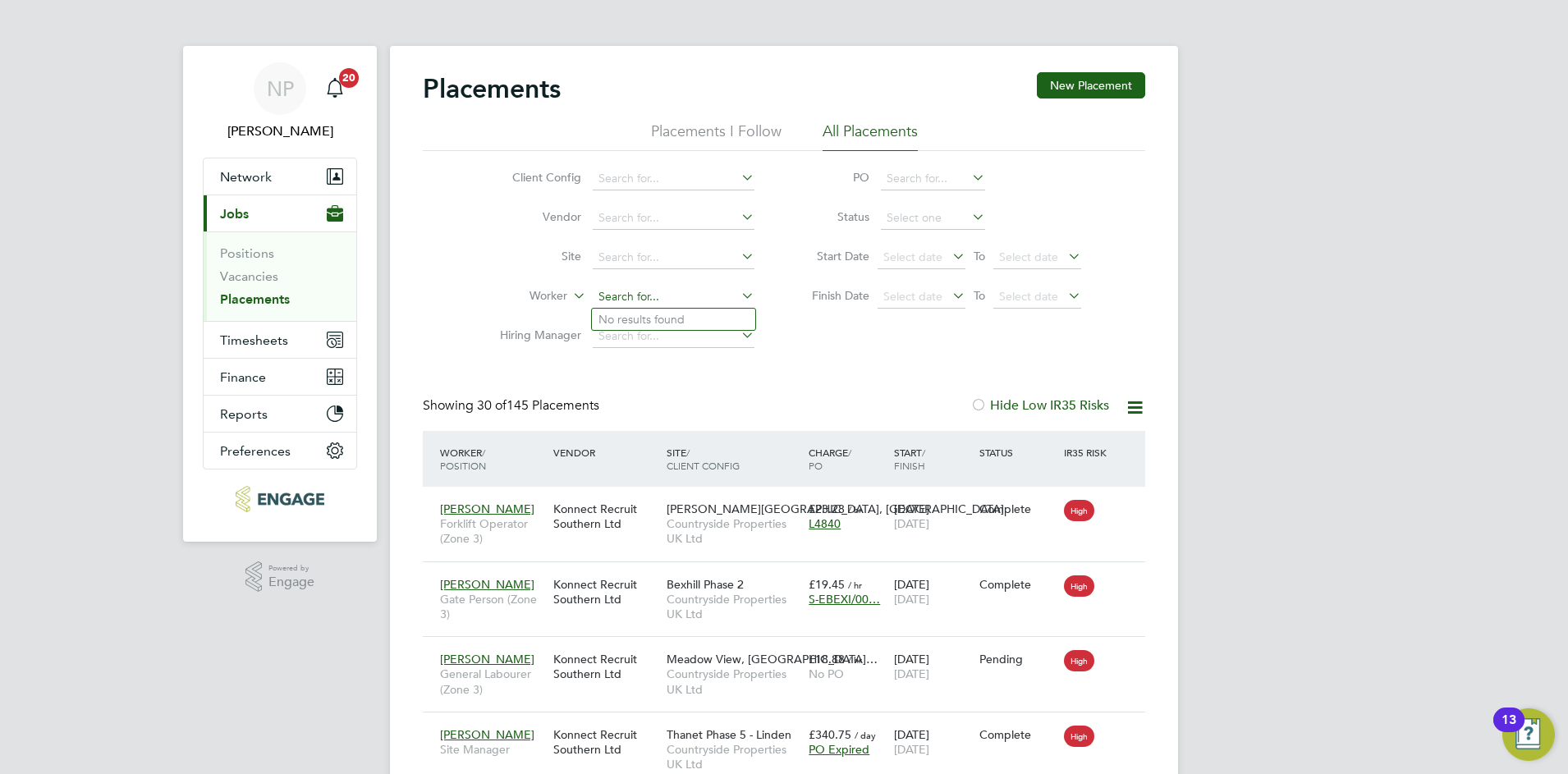
click at [606, 299] on input at bounding box center [674, 297] width 162 height 23
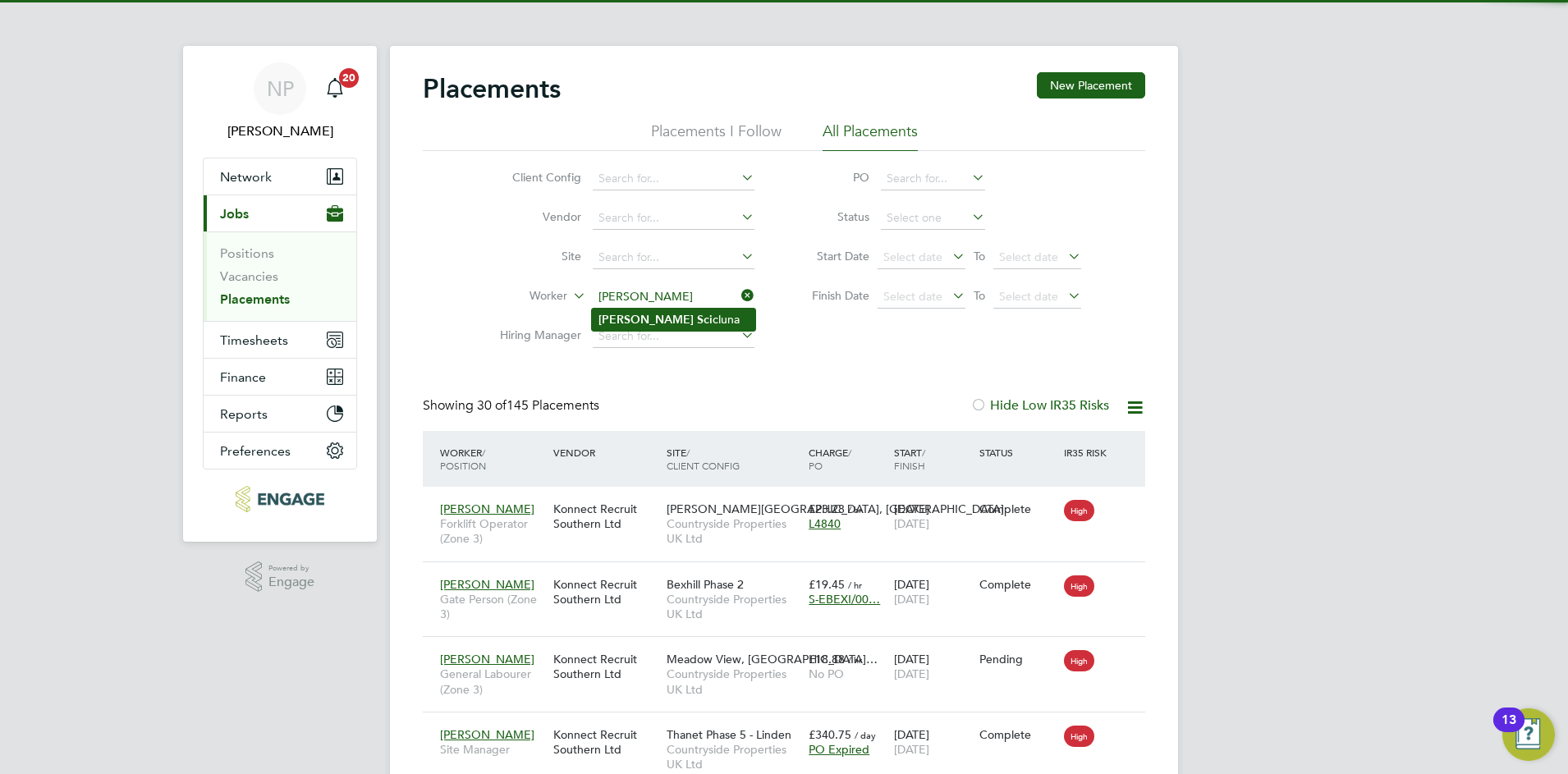
click at [628, 318] on b "David" at bounding box center [646, 320] width 95 height 14
type input "[PERSON_NAME]"
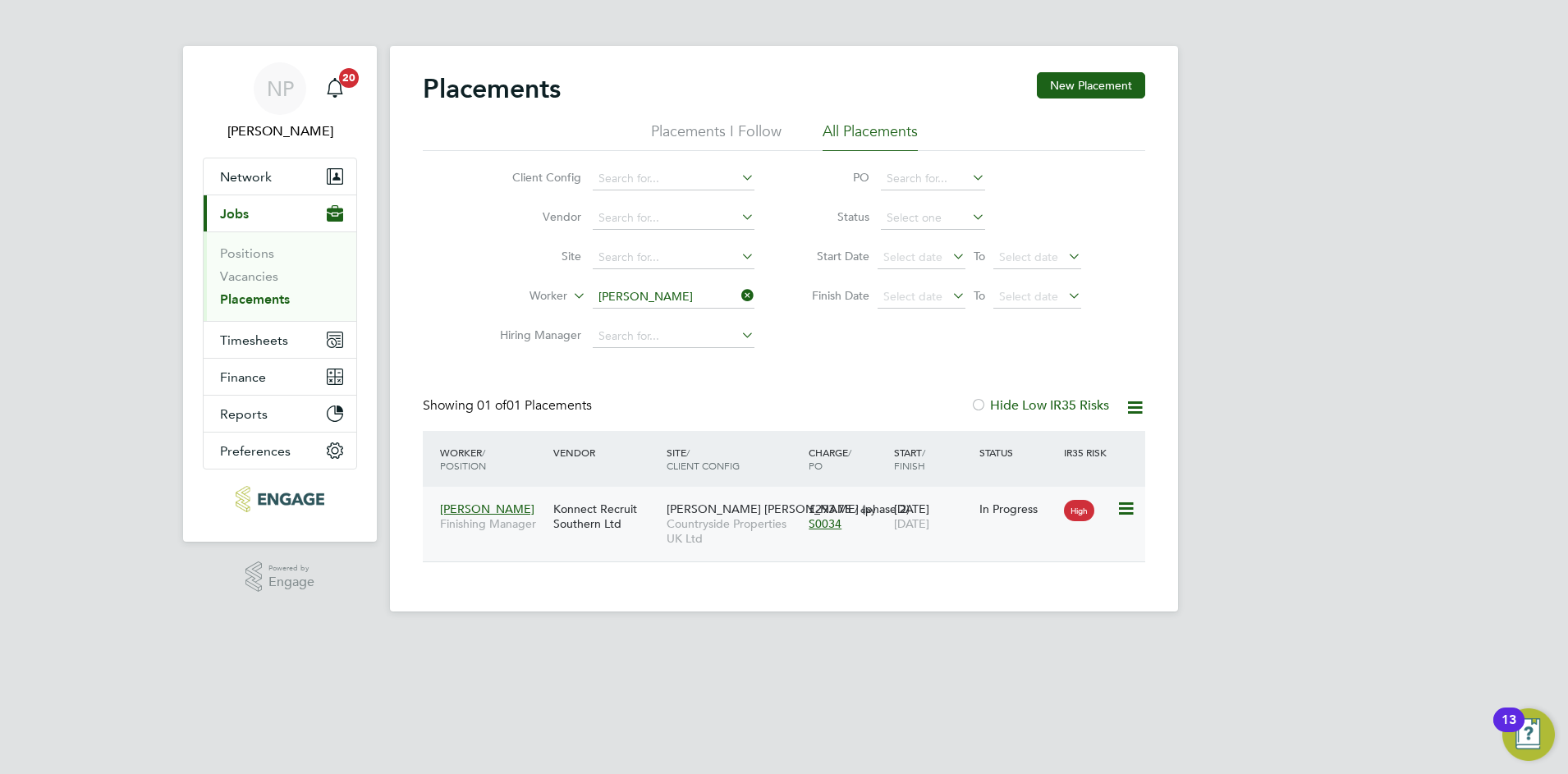
click at [817, 524] on span "S0034" at bounding box center [824, 524] width 33 height 15
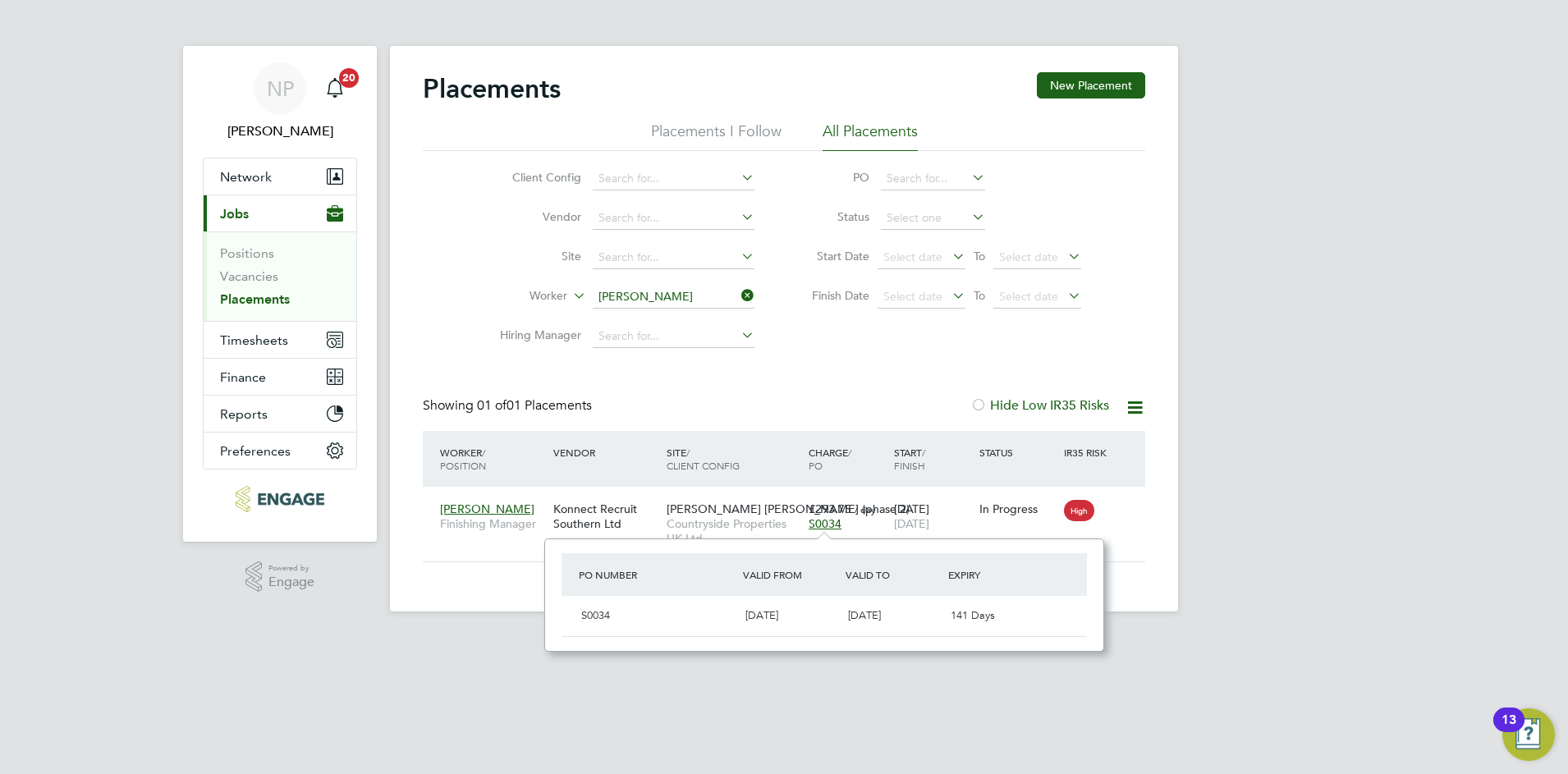
click at [534, 482] on div "Worker / Position Vendor Site / Client Config Charge / PO Start / Finish Status…" at bounding box center [784, 459] width 722 height 55
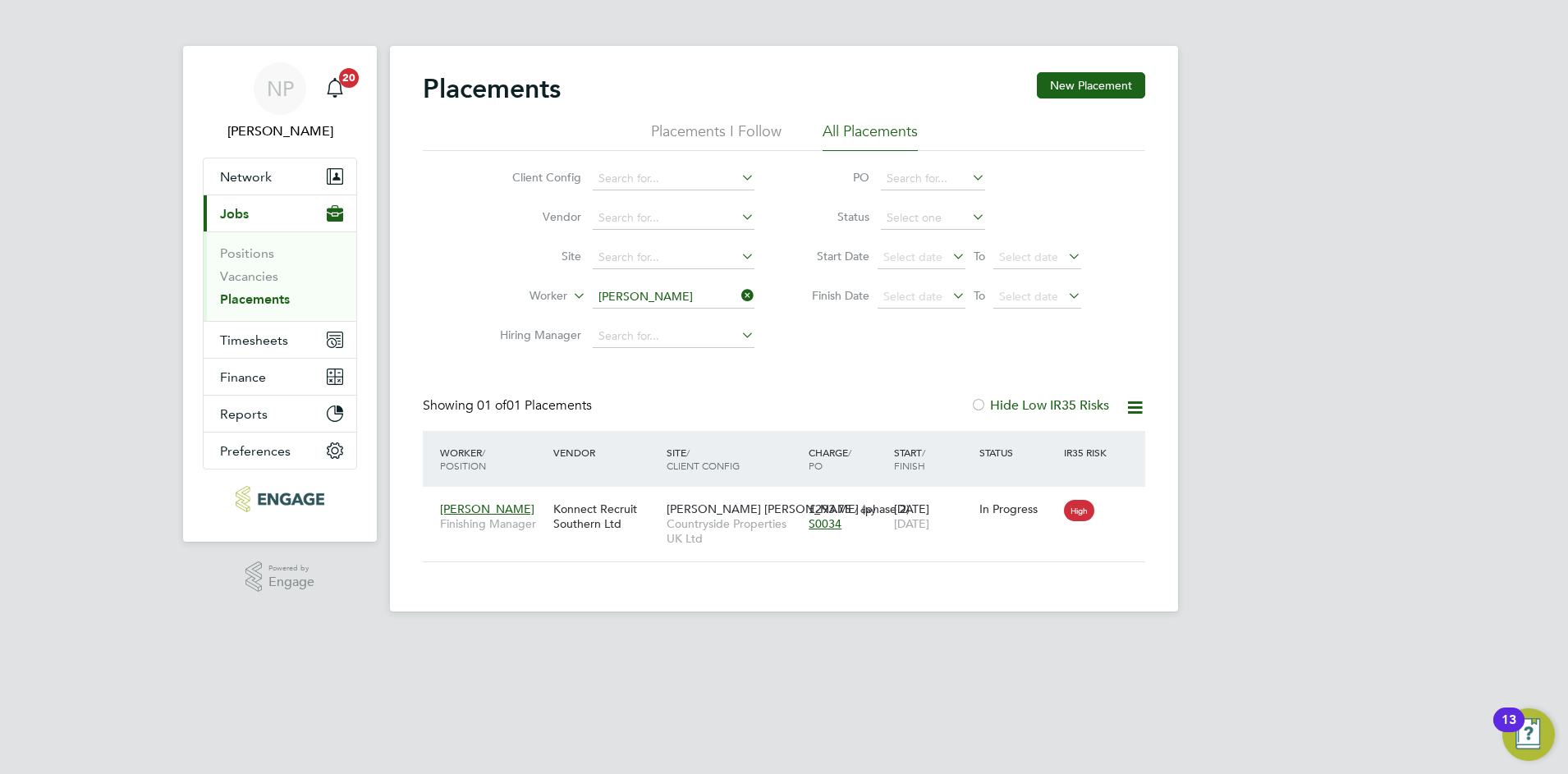
click at [533, 480] on div "Worker / Position Vendor Site / Client Config Charge / PO Start / Finish Status…" at bounding box center [784, 459] width 722 height 55
drag, startPoint x: 533, startPoint y: 480, endPoint x: 546, endPoint y: 492, distance: 17.7
click at [546, 492] on div "David Scicluna Finishing Manager Konnect Recruit Southern Ltd Burgess Hill (pha…" at bounding box center [784, 525] width 722 height 75
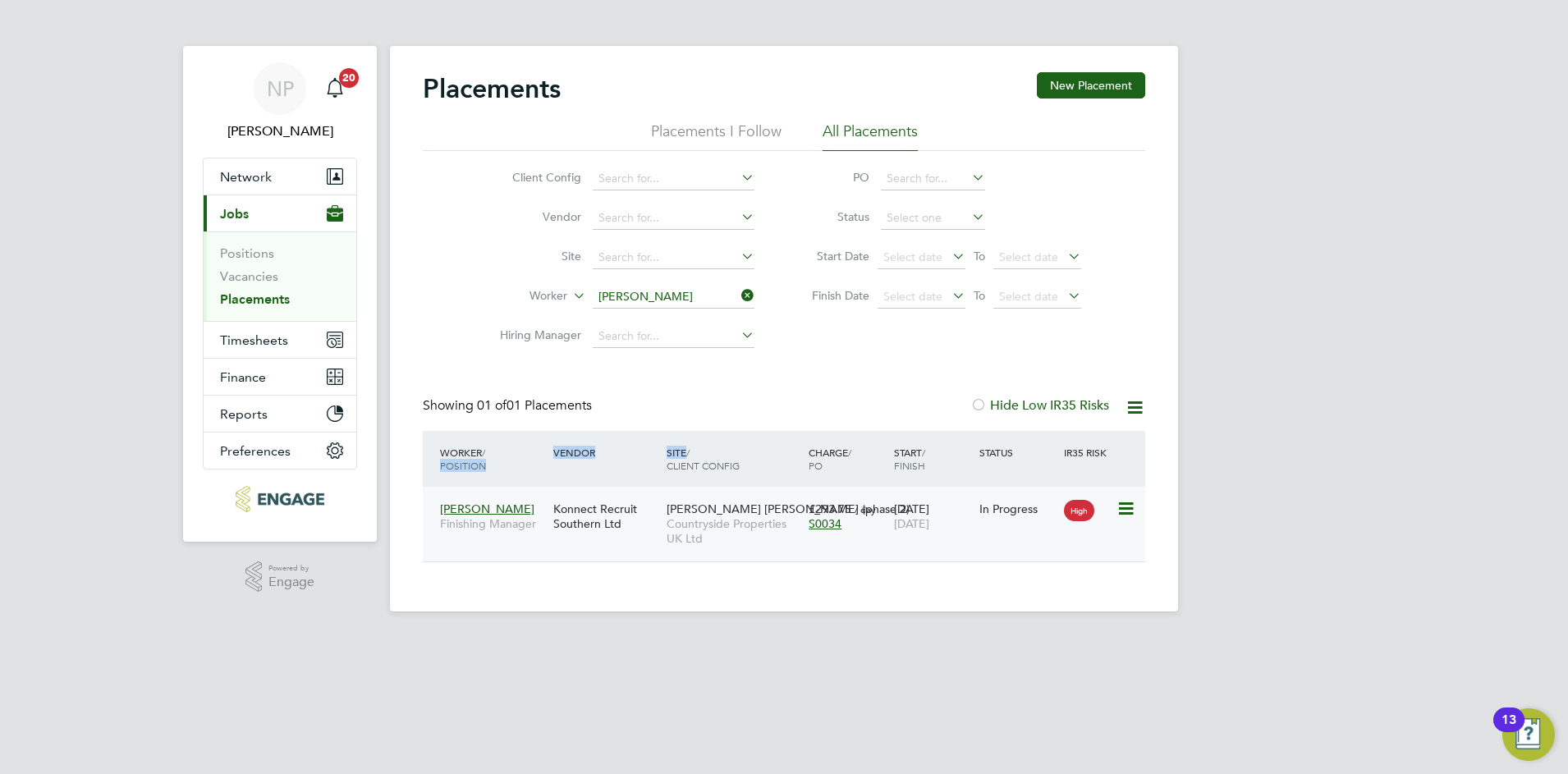
drag, startPoint x: 546, startPoint y: 492, endPoint x: 661, endPoint y: 538, distance: 123.9
click at [661, 538] on div "Konnect Recruit Southern Ltd" at bounding box center [606, 516] width 114 height 46
click at [813, 371] on div "Placements New Placement Placements I Follow All Placements Client Config Vendo…" at bounding box center [784, 317] width 722 height 490
click at [236, 333] on span "Timesheets" at bounding box center [254, 340] width 68 height 16
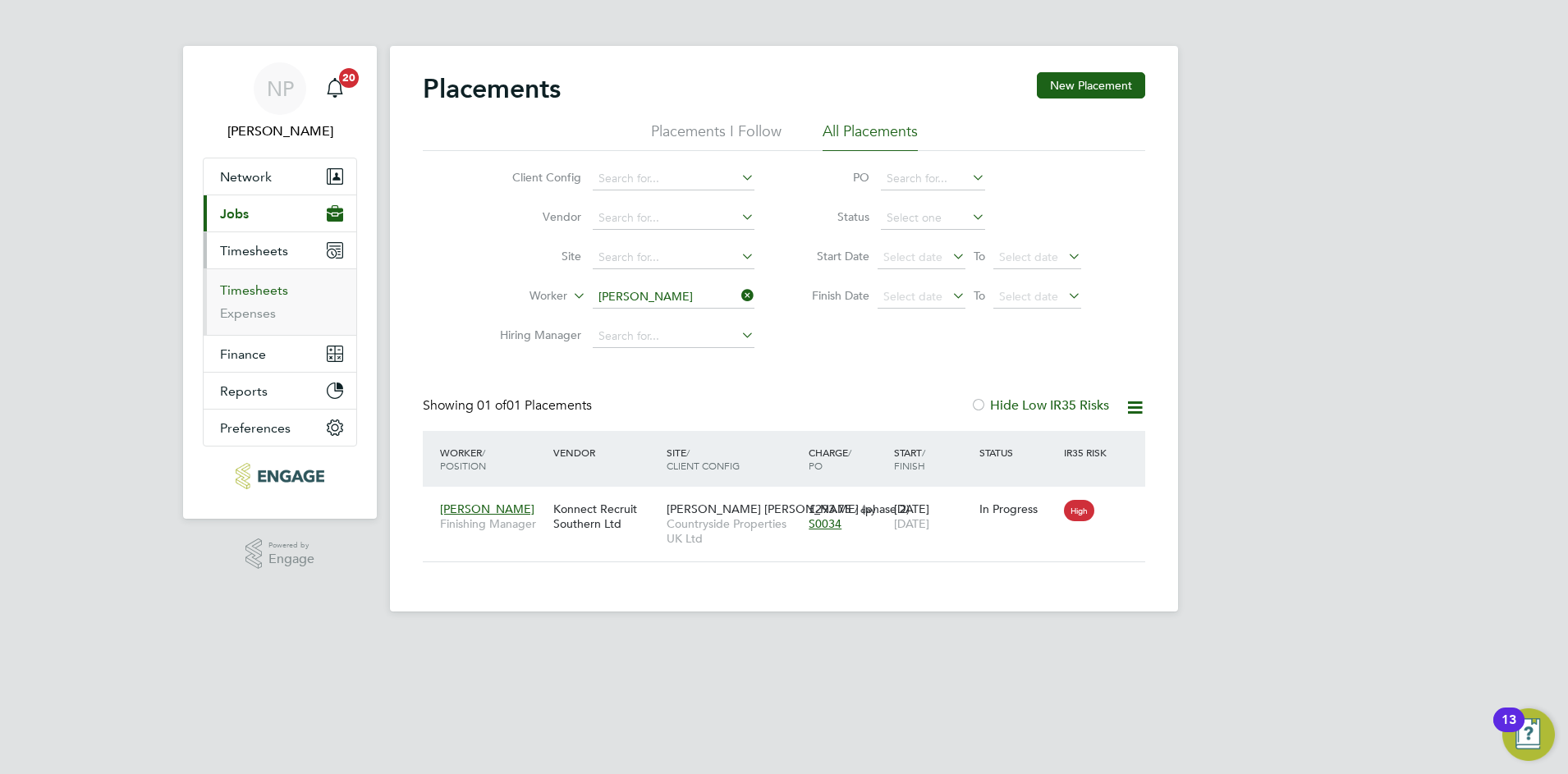
click at [244, 292] on link "Timesheets" at bounding box center [254, 291] width 68 height 16
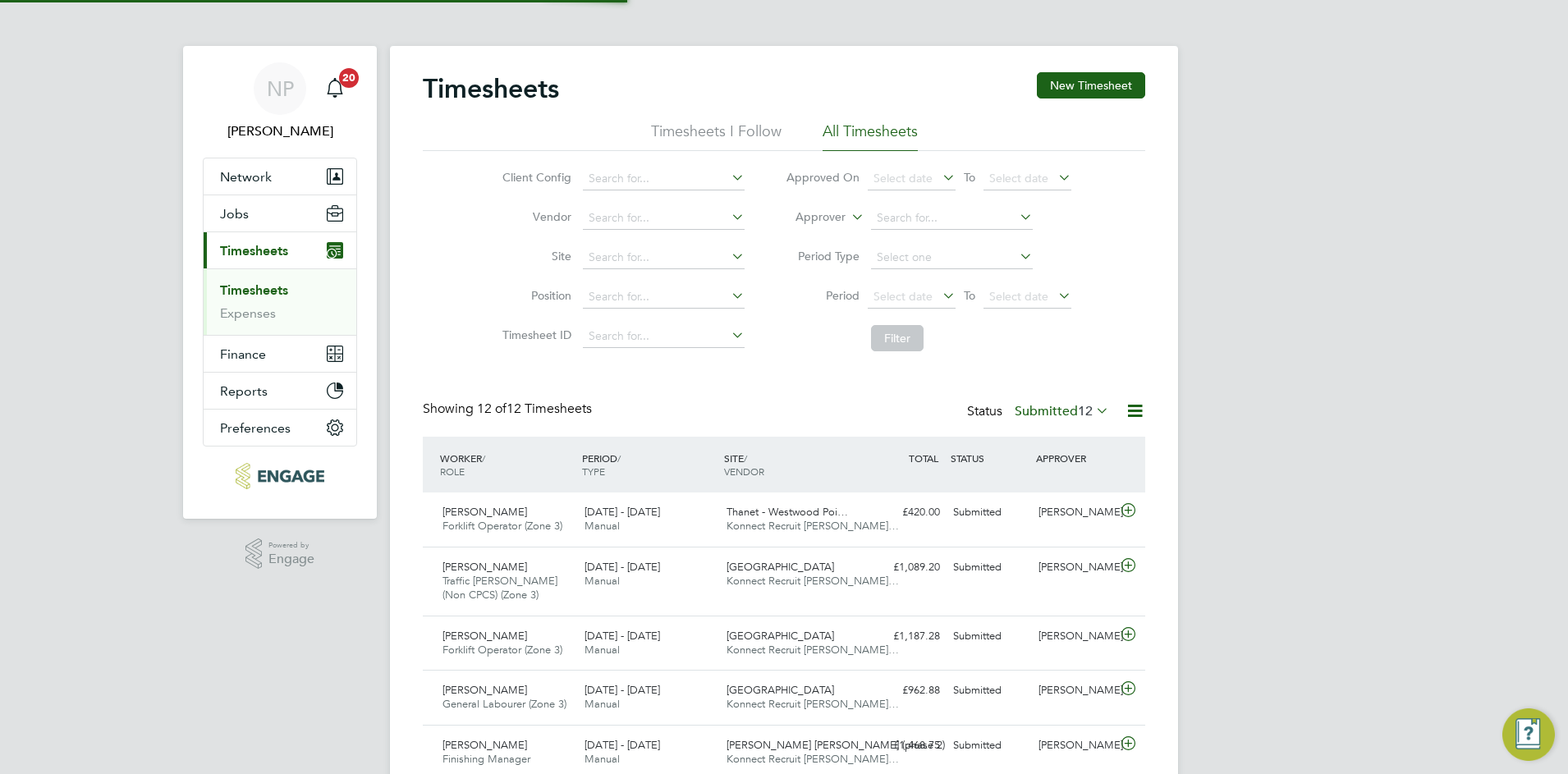
scroll to position [42, 143]
click at [1039, 412] on label "Submitted 12" at bounding box center [1062, 411] width 95 height 17
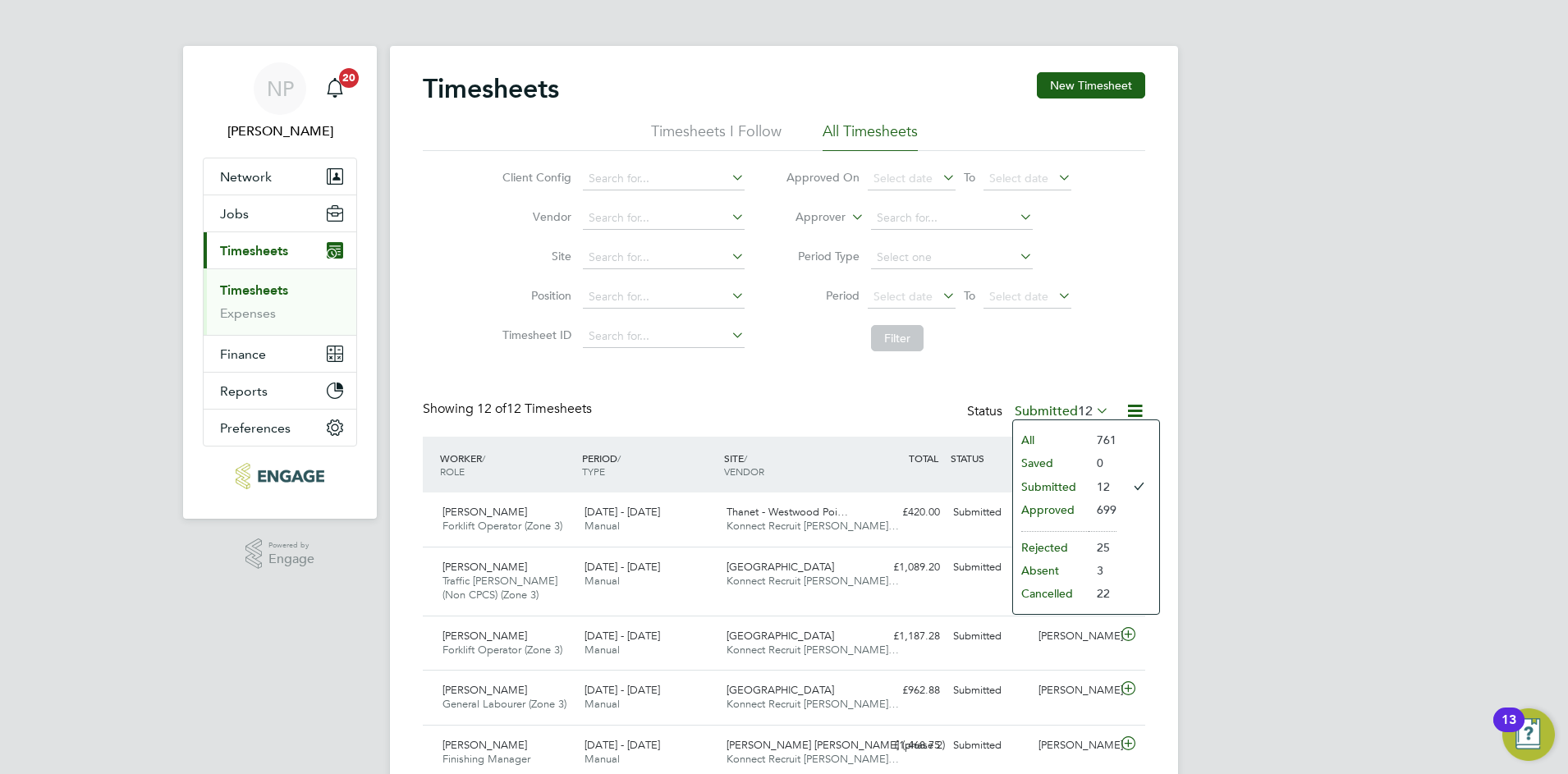
click at [1051, 481] on li "Submitted" at bounding box center [1050, 486] width 75 height 23
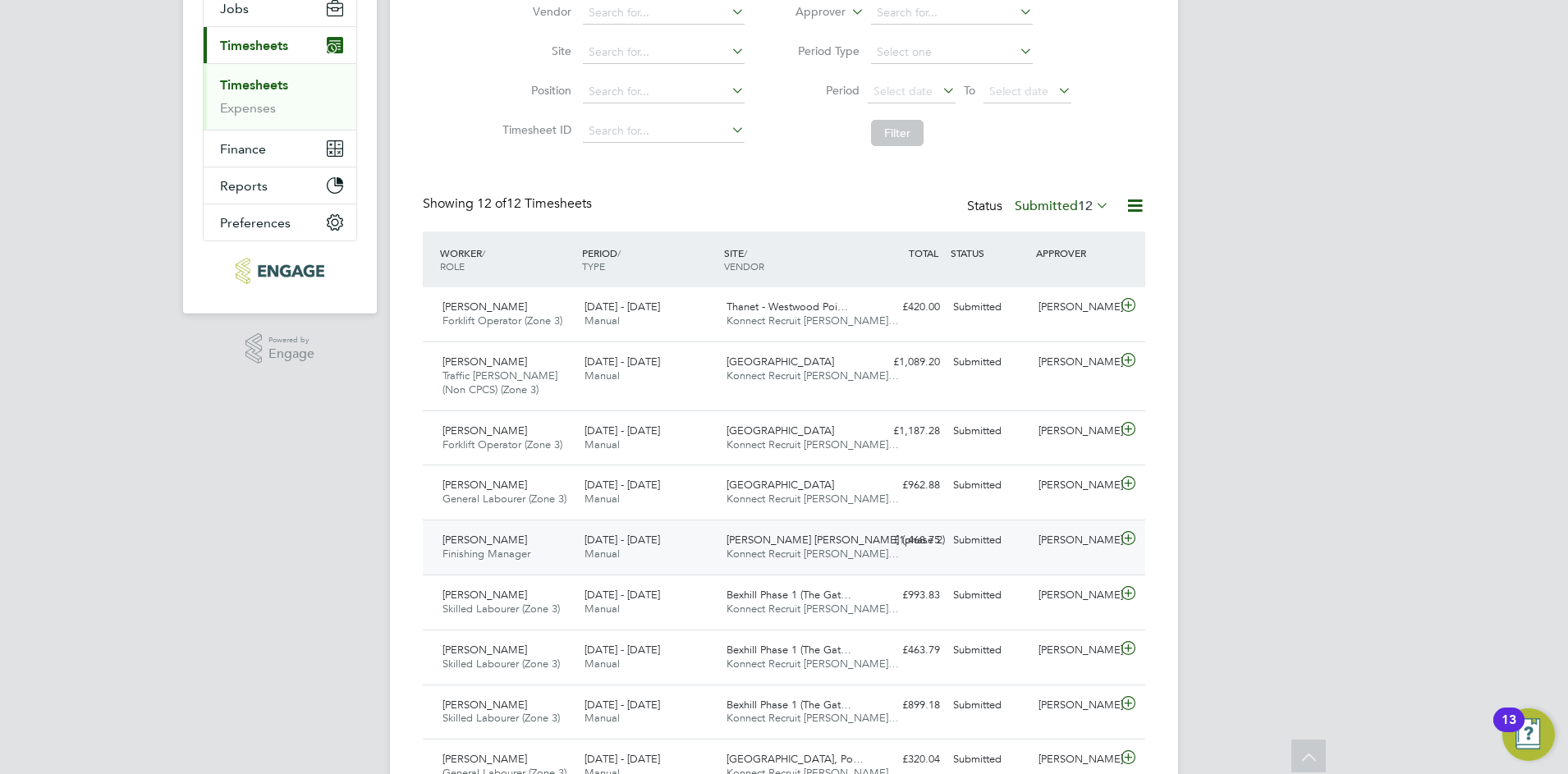
click at [700, 543] on div "[DATE] - [DATE] Manual" at bounding box center [649, 548] width 142 height 42
click at [1129, 535] on icon at bounding box center [1127, 538] width 21 height 13
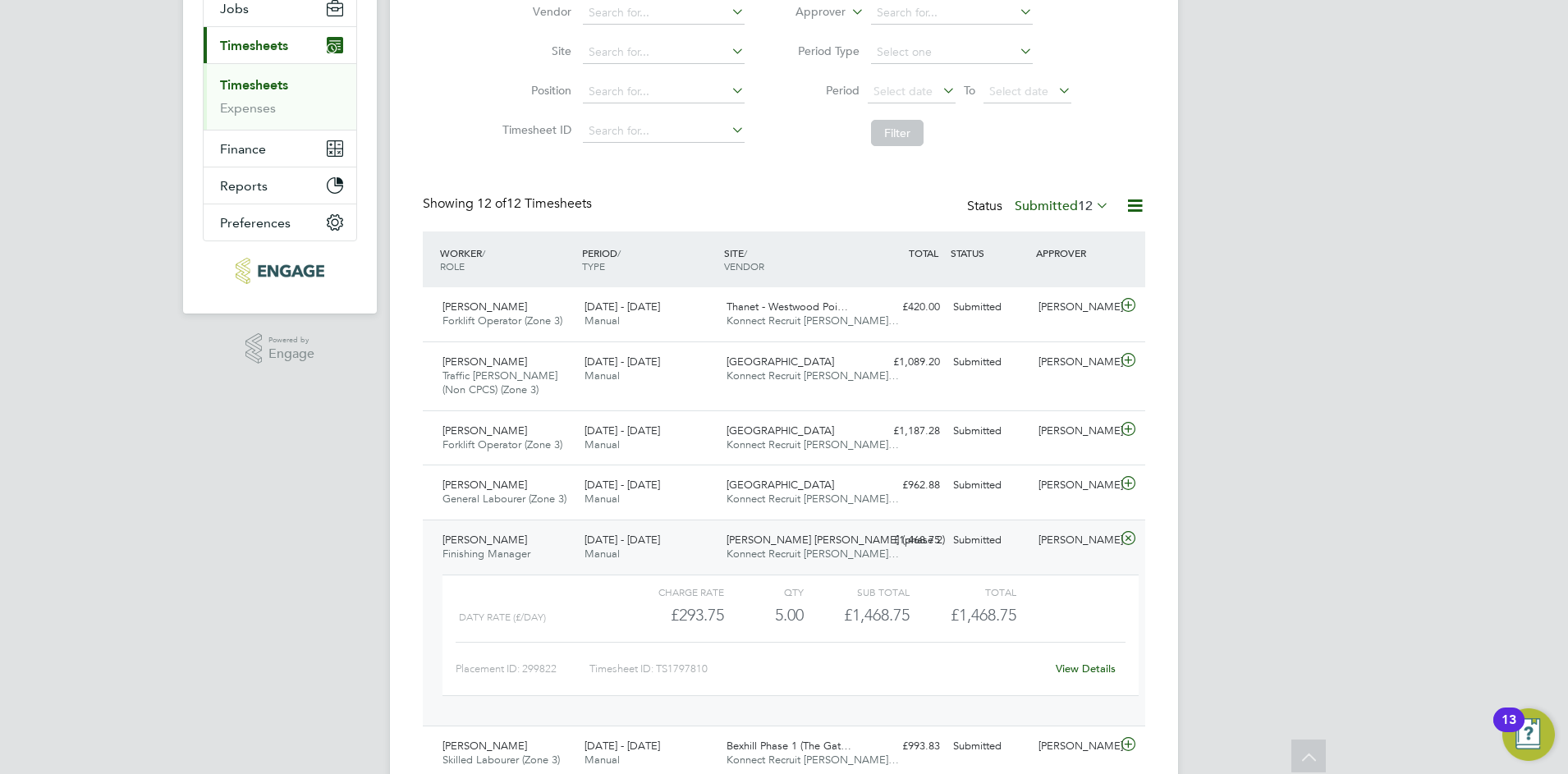
click at [708, 546] on div "[DATE] - [DATE] Manual" at bounding box center [649, 548] width 142 height 42
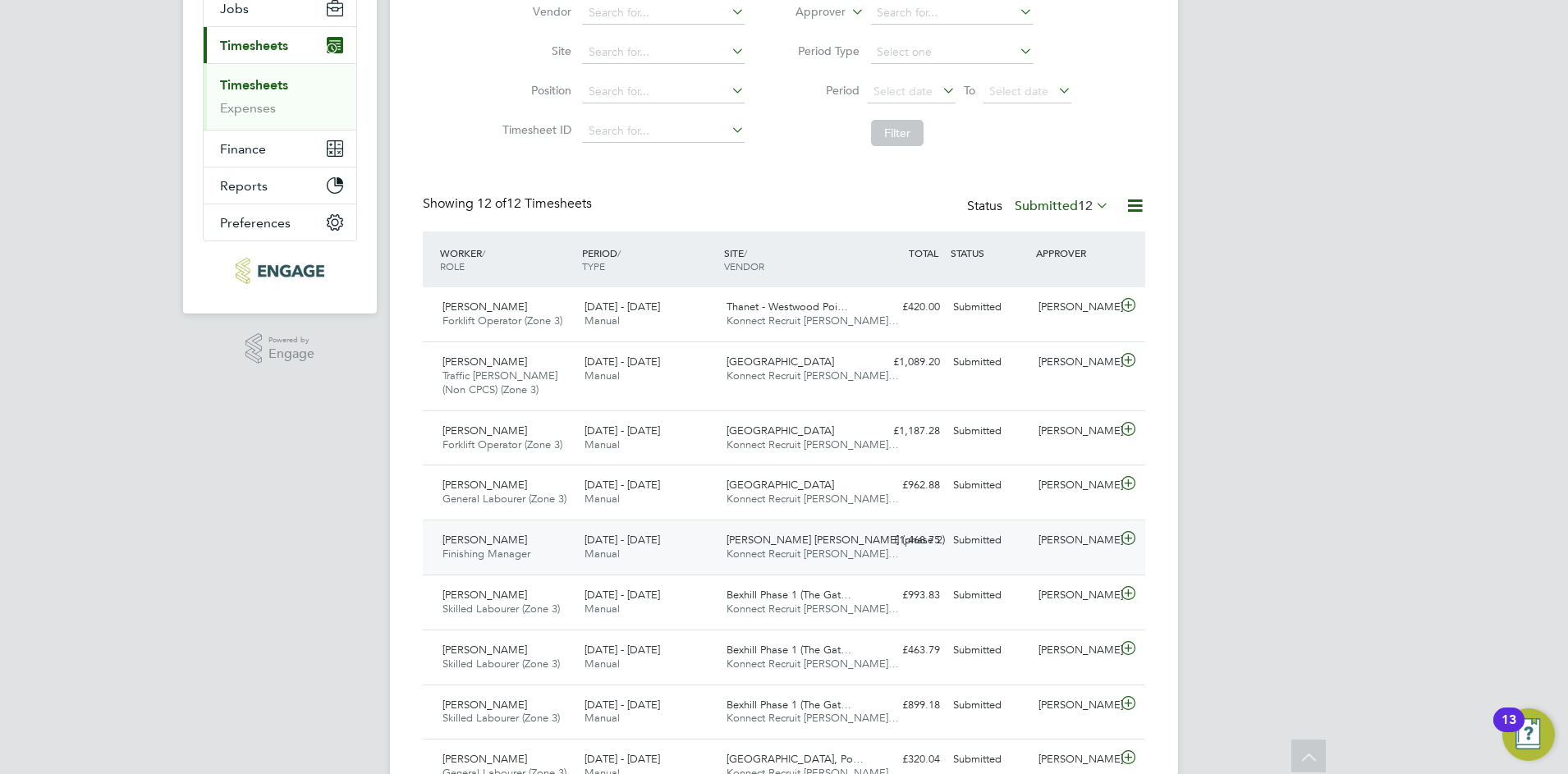
click at [708, 546] on div "[DATE] - [DATE] Manual" at bounding box center [649, 548] width 142 height 42
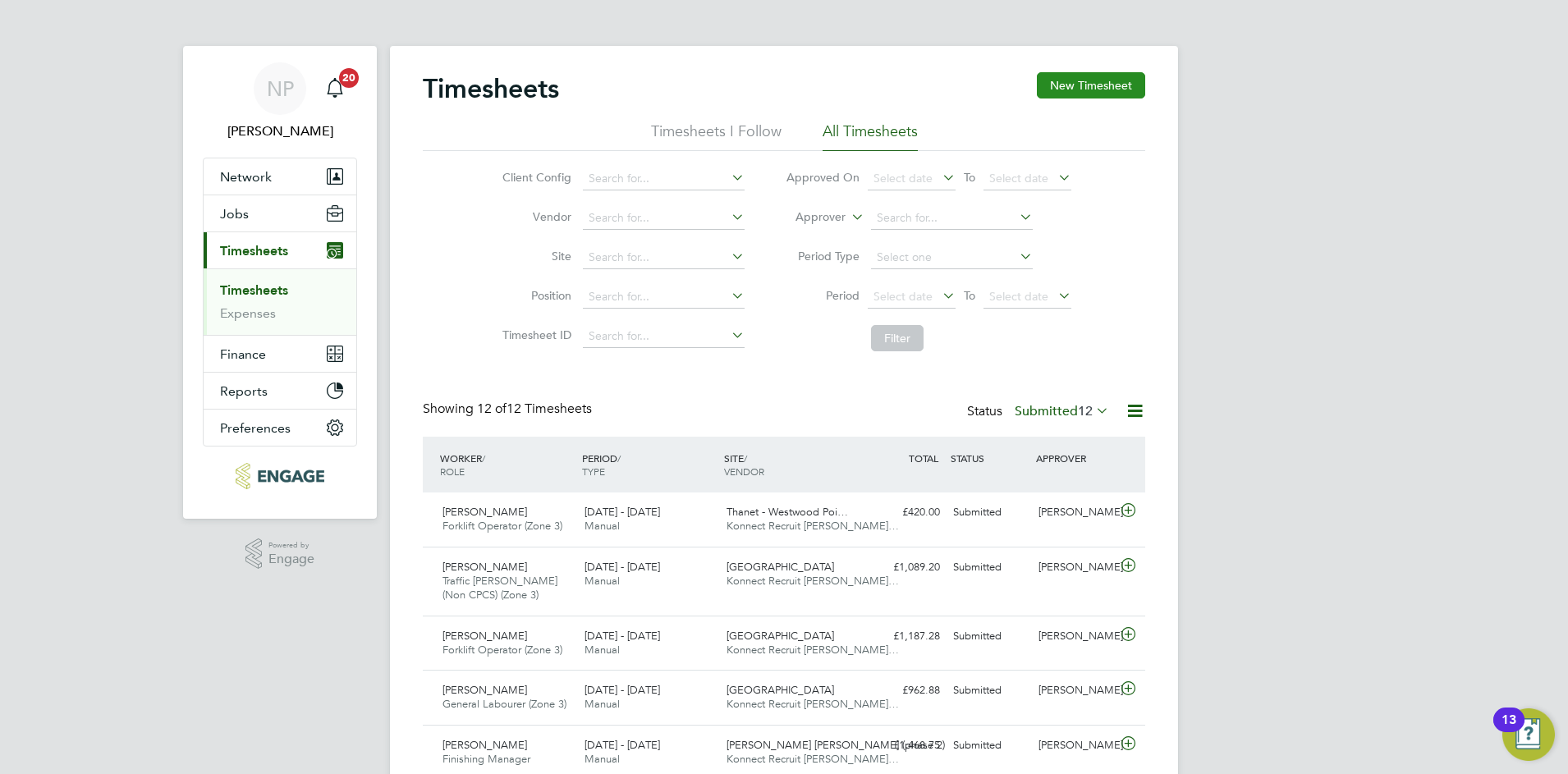
click at [1078, 78] on button "New Timesheet" at bounding box center [1091, 85] width 109 height 27
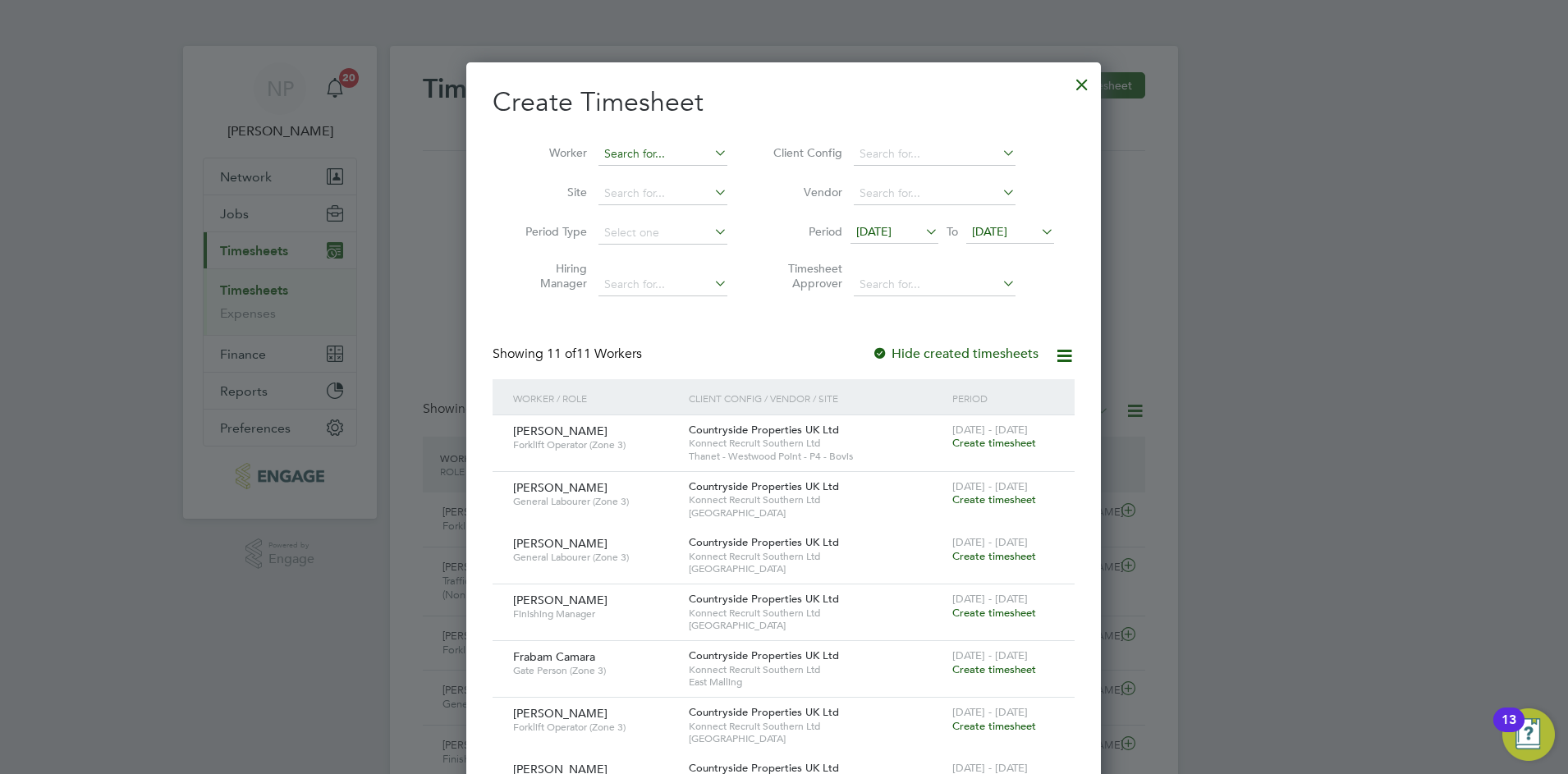
click at [619, 156] on input at bounding box center [663, 154] width 128 height 23
type input "david sci"
click at [651, 180] on div "Timesheets New Timesheet Timesheets I Follow All Timesheets Client Config Vendo…" at bounding box center [784, 622] width 788 height 1152
click at [874, 229] on span "[DATE]" at bounding box center [873, 231] width 36 height 15
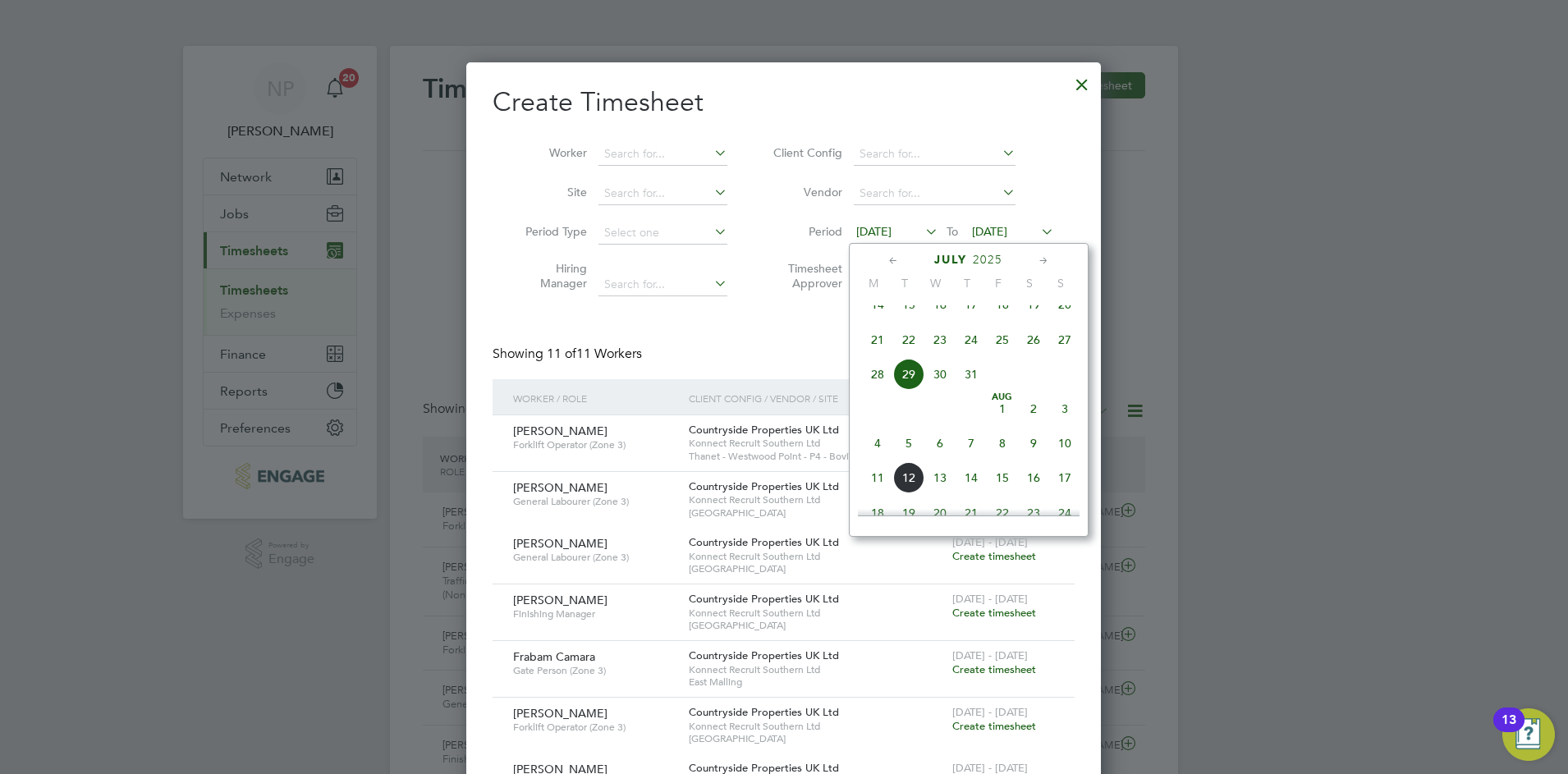
click at [877, 459] on span "4" at bounding box center [877, 444] width 32 height 32
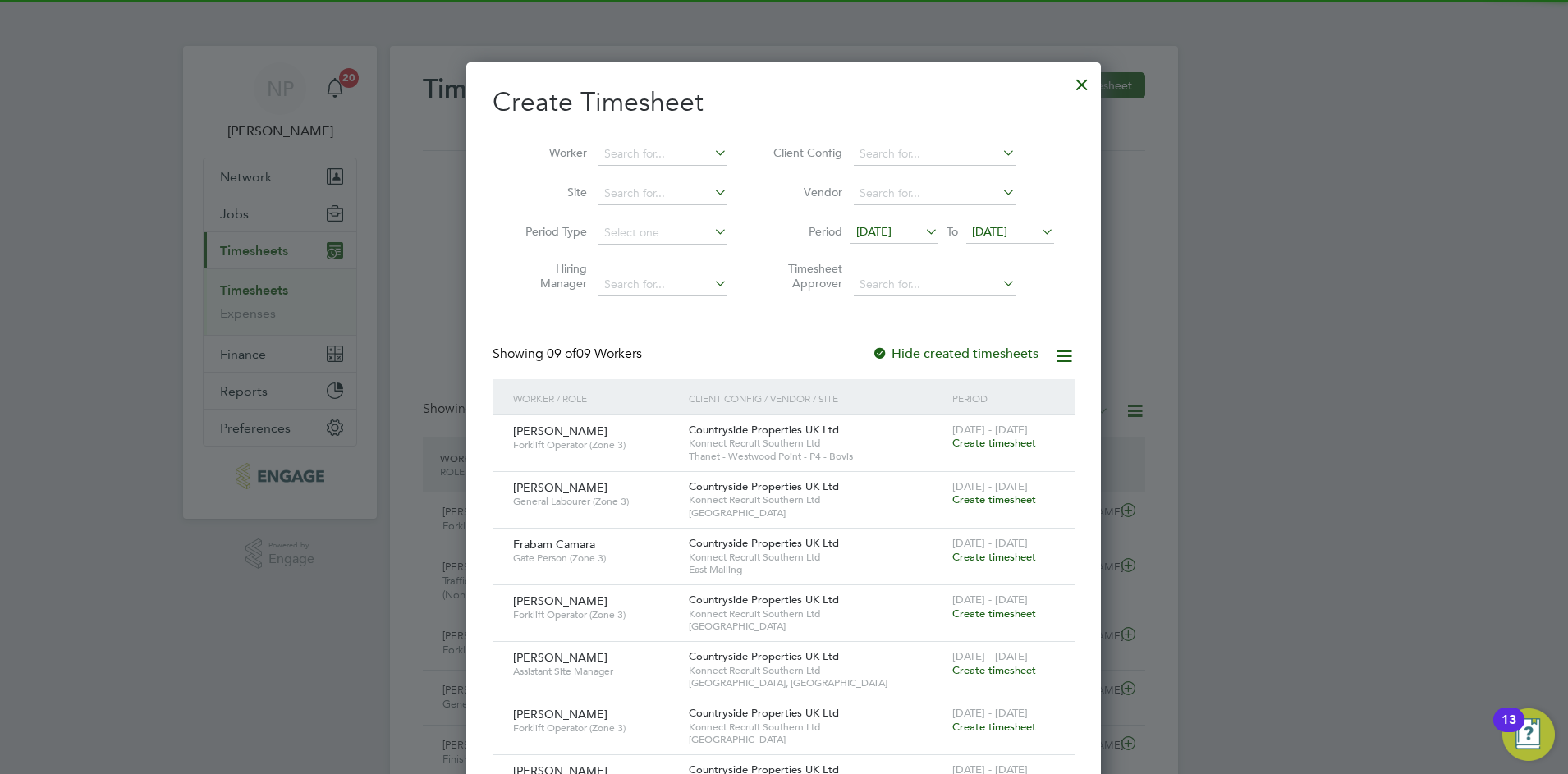
click at [982, 229] on span "05 Aug 2025" at bounding box center [990, 231] width 36 height 15
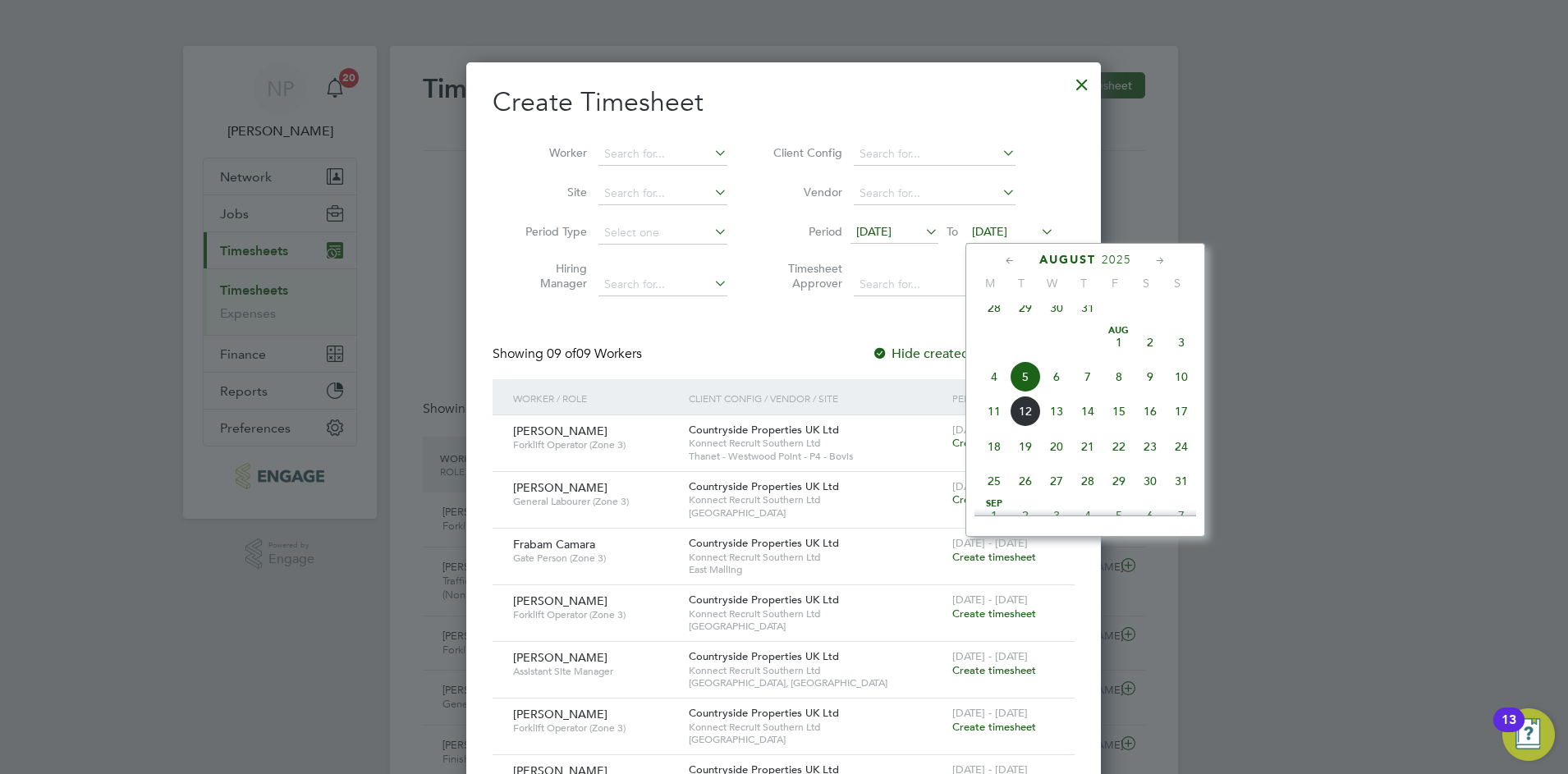
click at [1117, 390] on span "8" at bounding box center [1119, 378] width 32 height 32
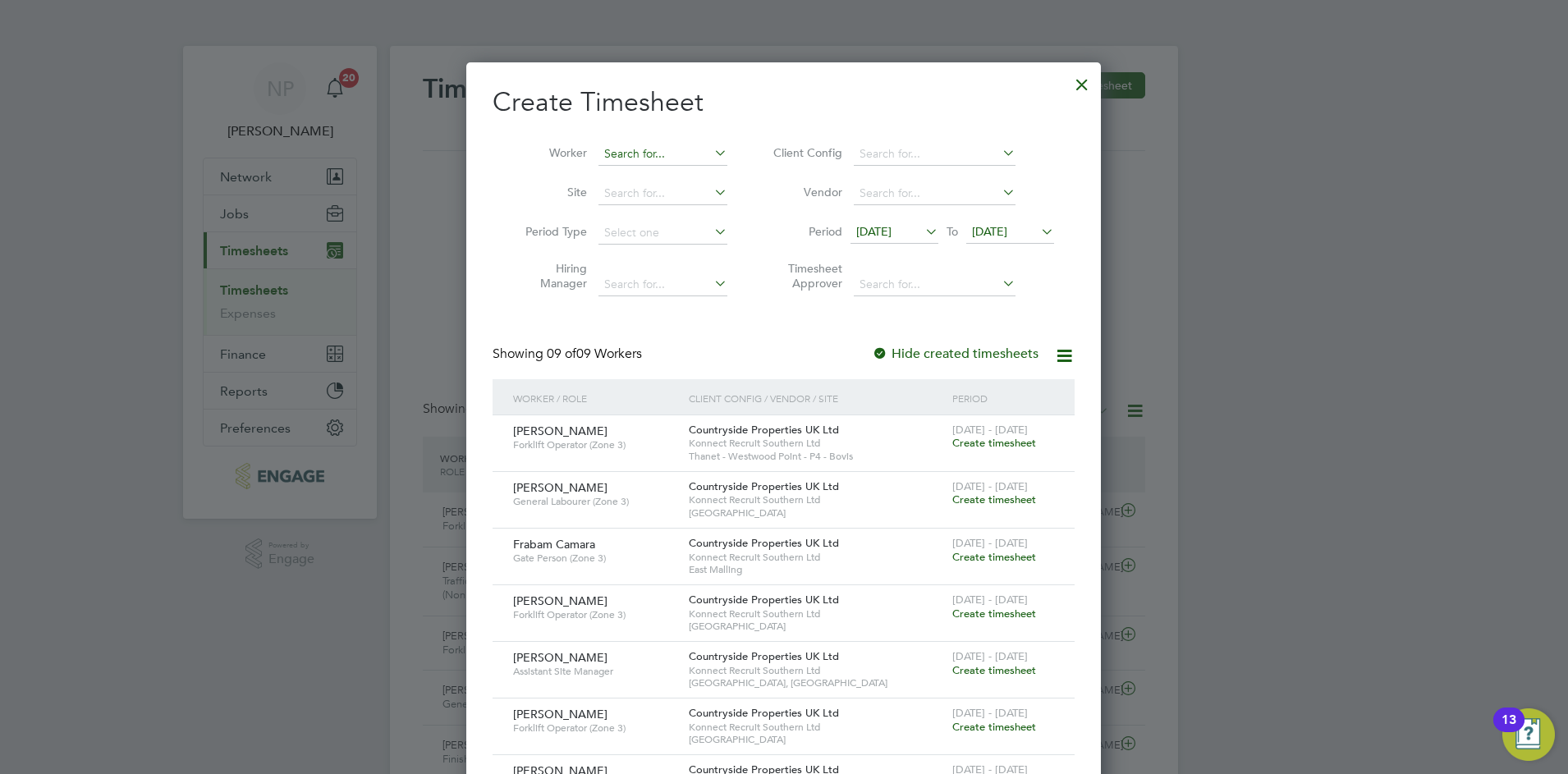
click at [638, 146] on input at bounding box center [663, 154] width 128 height 23
click at [641, 170] on li "David Scicluna" at bounding box center [699, 176] width 203 height 22
type input "[PERSON_NAME]"
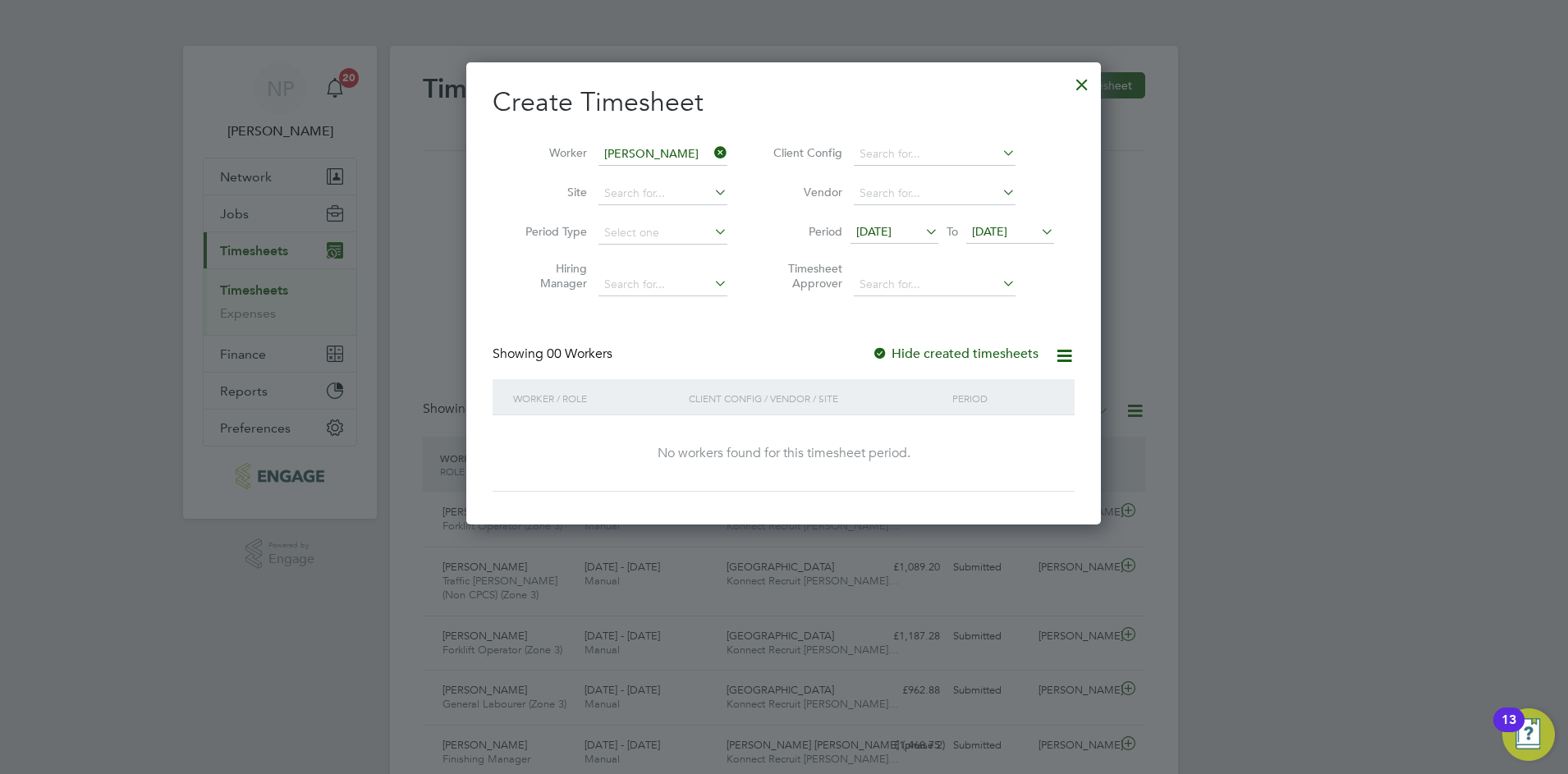
click at [910, 350] on label "Hide created timesheets" at bounding box center [954, 354] width 167 height 17
click at [867, 234] on span "04 Aug 2025" at bounding box center [873, 231] width 36 height 15
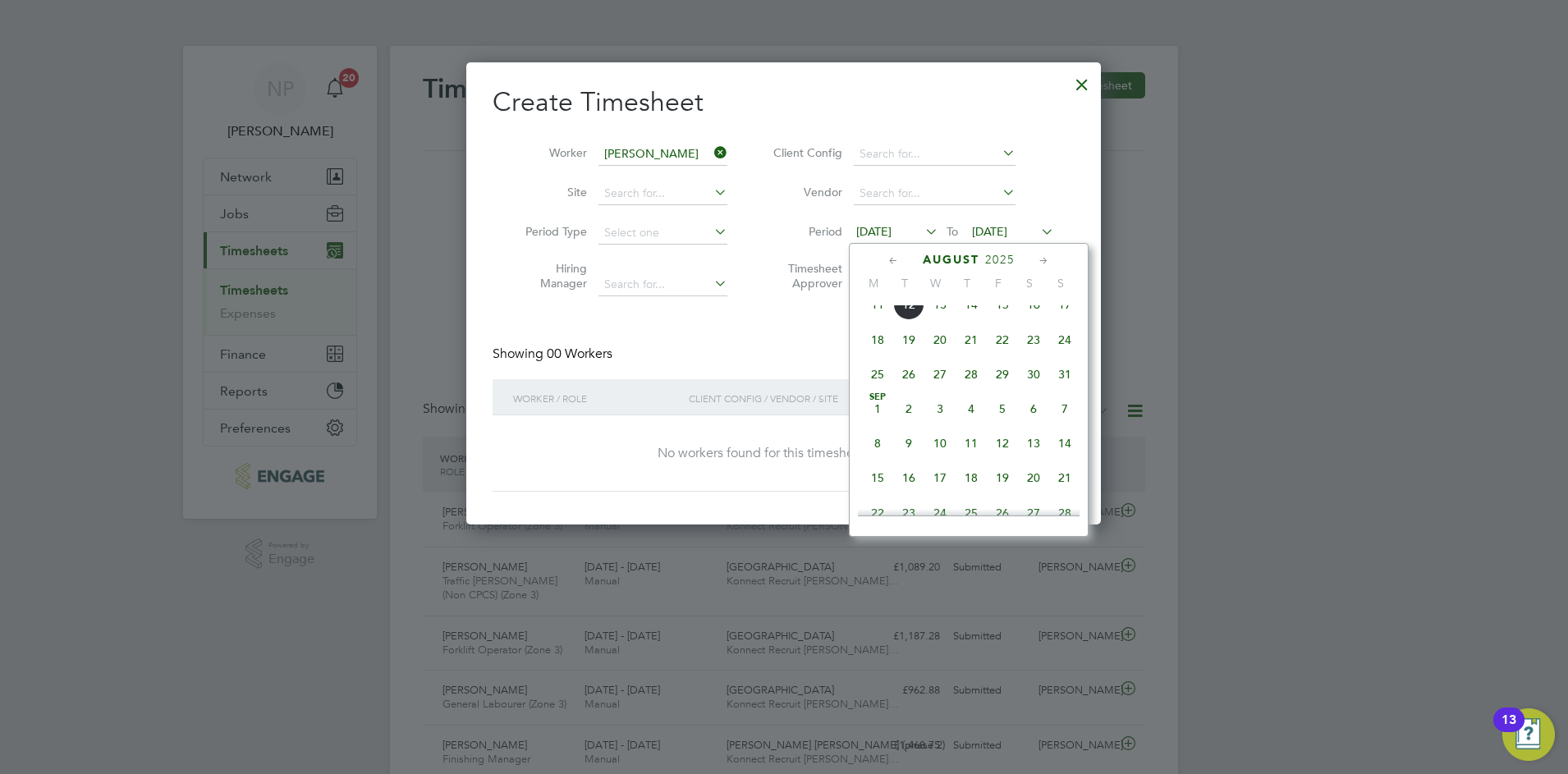
scroll to position [533, 0]
click at [875, 392] on span "4" at bounding box center [877, 378] width 32 height 32
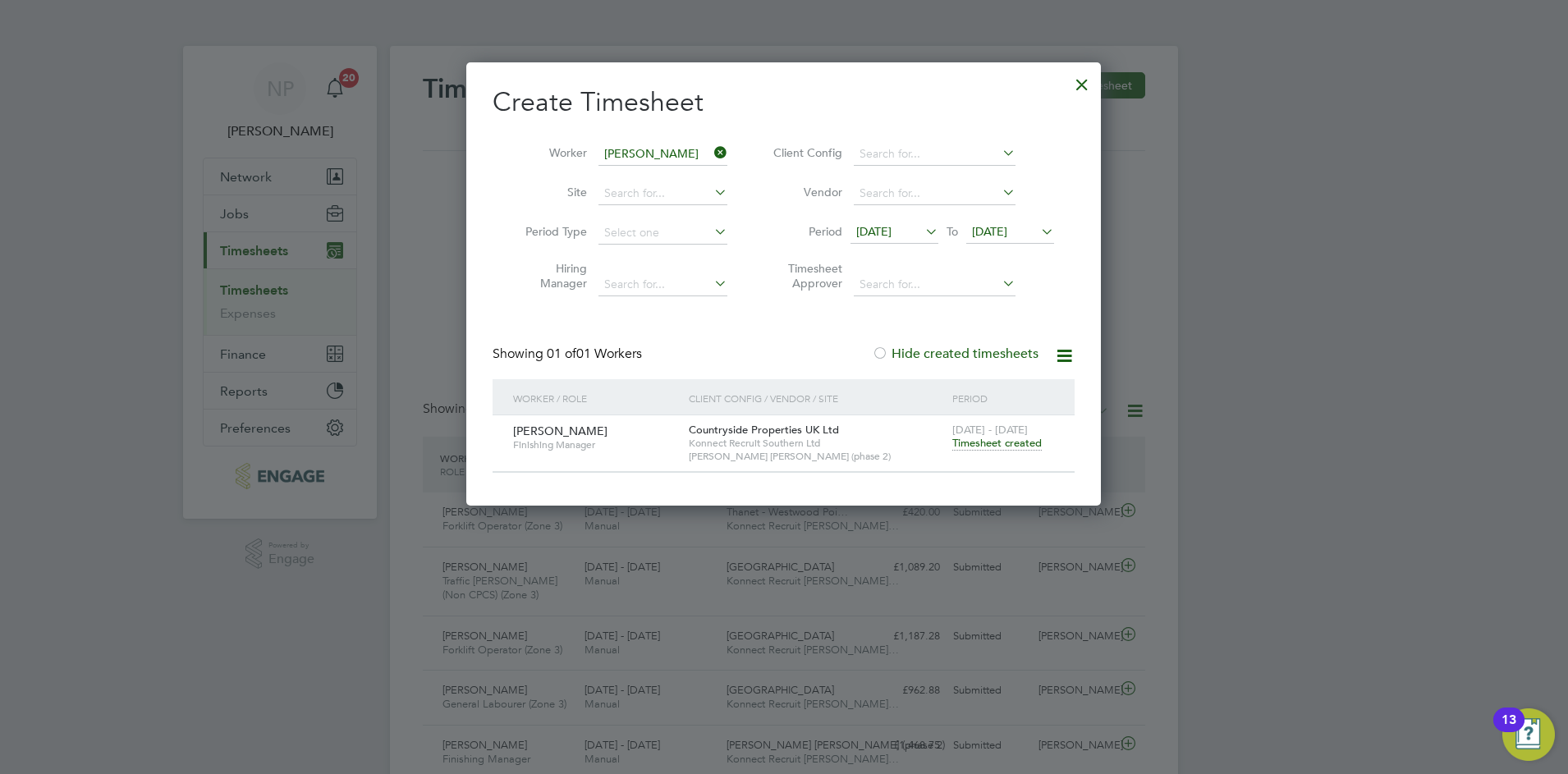
click at [997, 233] on span "08 Aug 2025" at bounding box center [990, 231] width 36 height 15
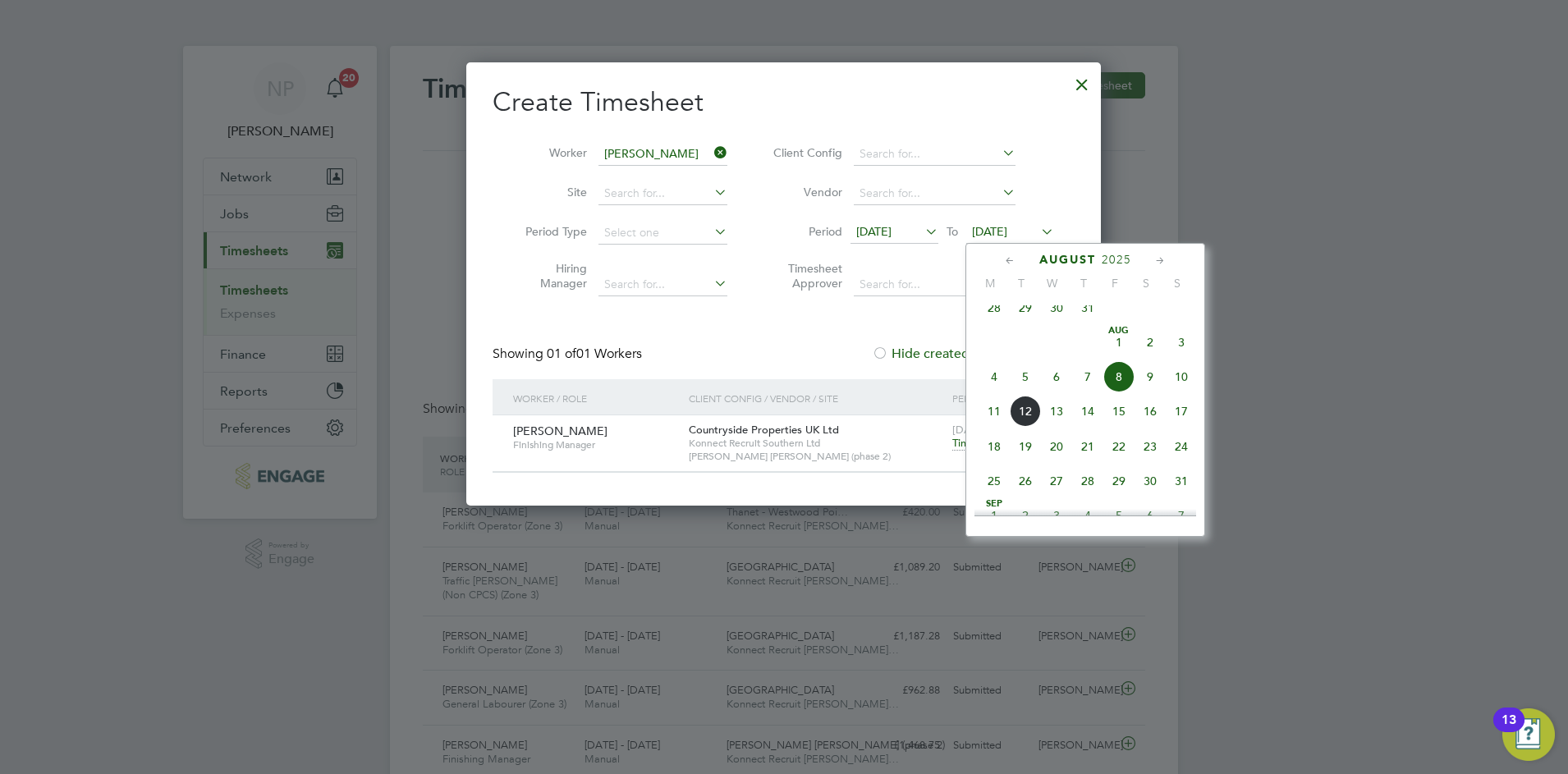
click at [1176, 391] on span "10" at bounding box center [1182, 378] width 32 height 32
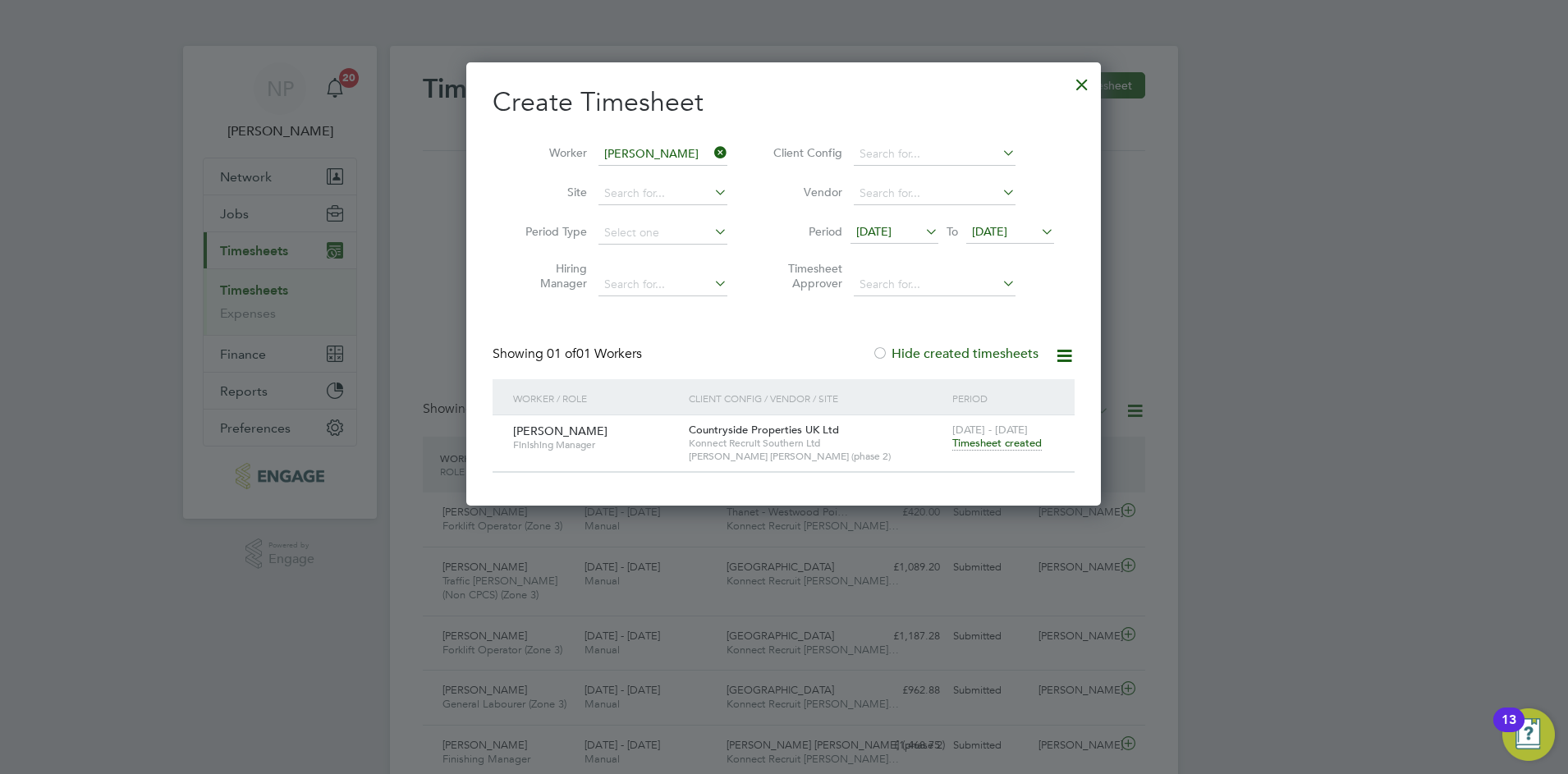
click at [973, 436] on span "Timesheet created" at bounding box center [997, 443] width 90 height 15
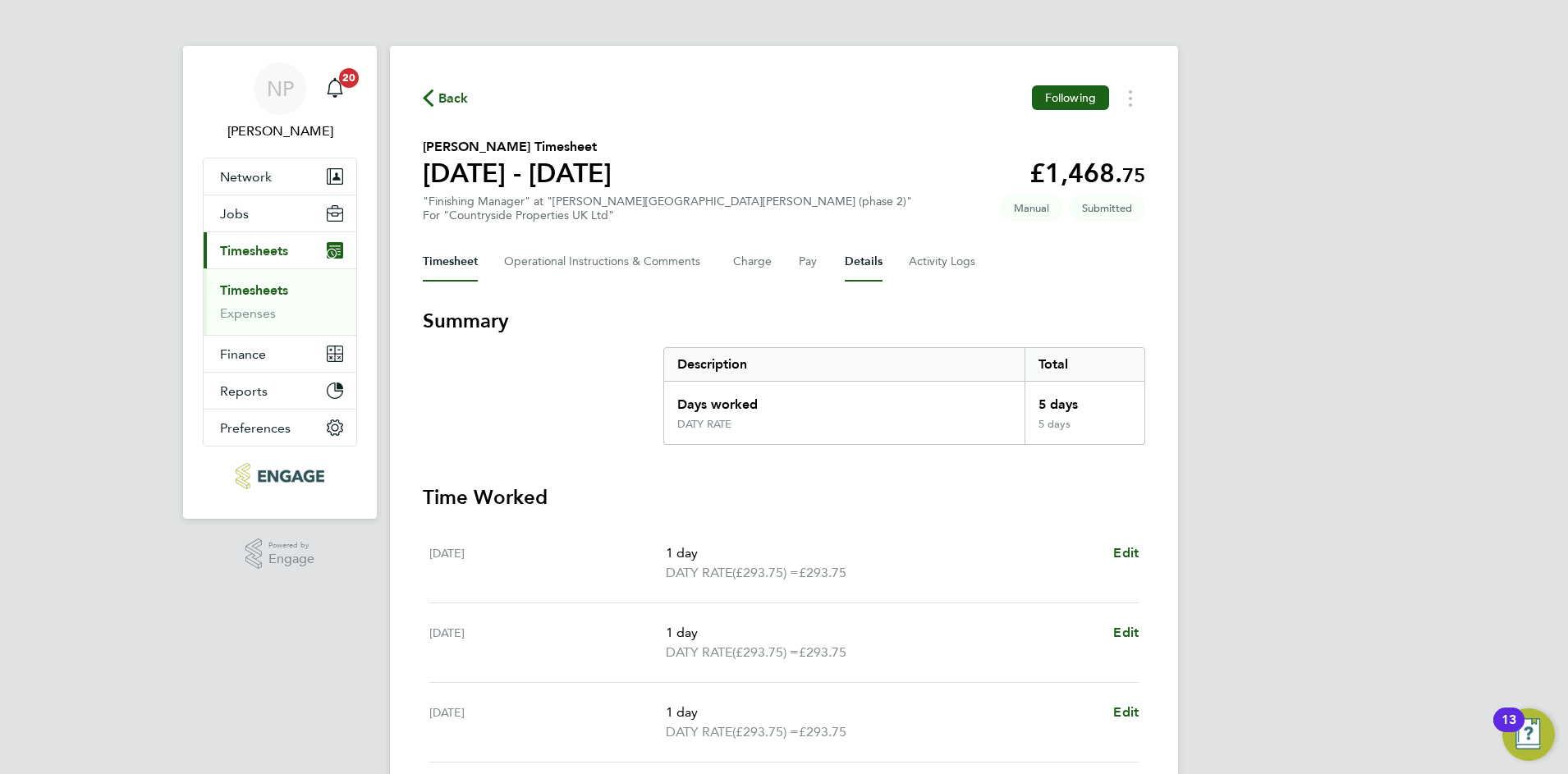
click at [861, 265] on button "Details" at bounding box center [864, 262] width 38 height 40
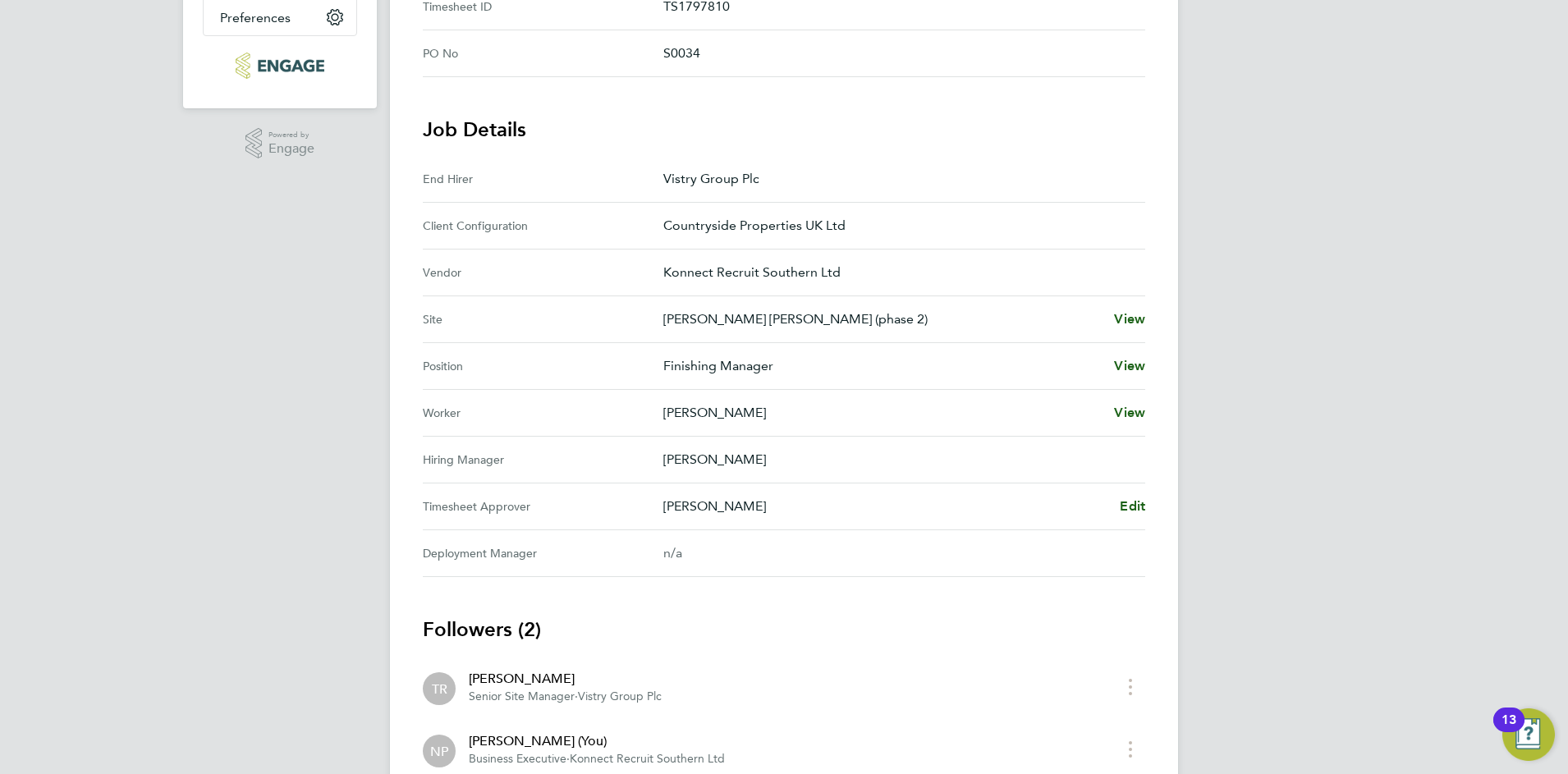
scroll to position [513, 0]
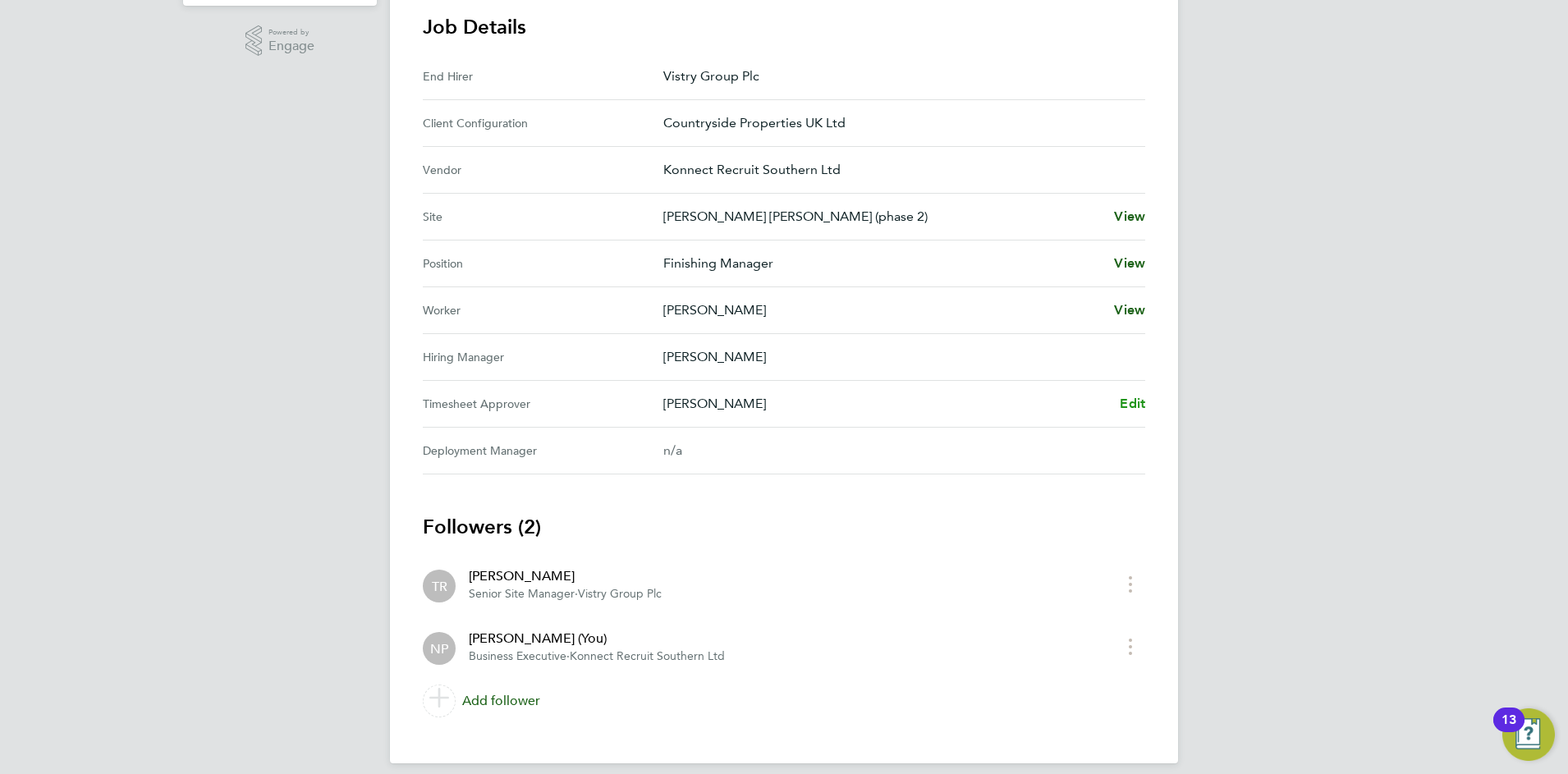
click at [1130, 402] on span "Edit" at bounding box center [1132, 403] width 26 height 16
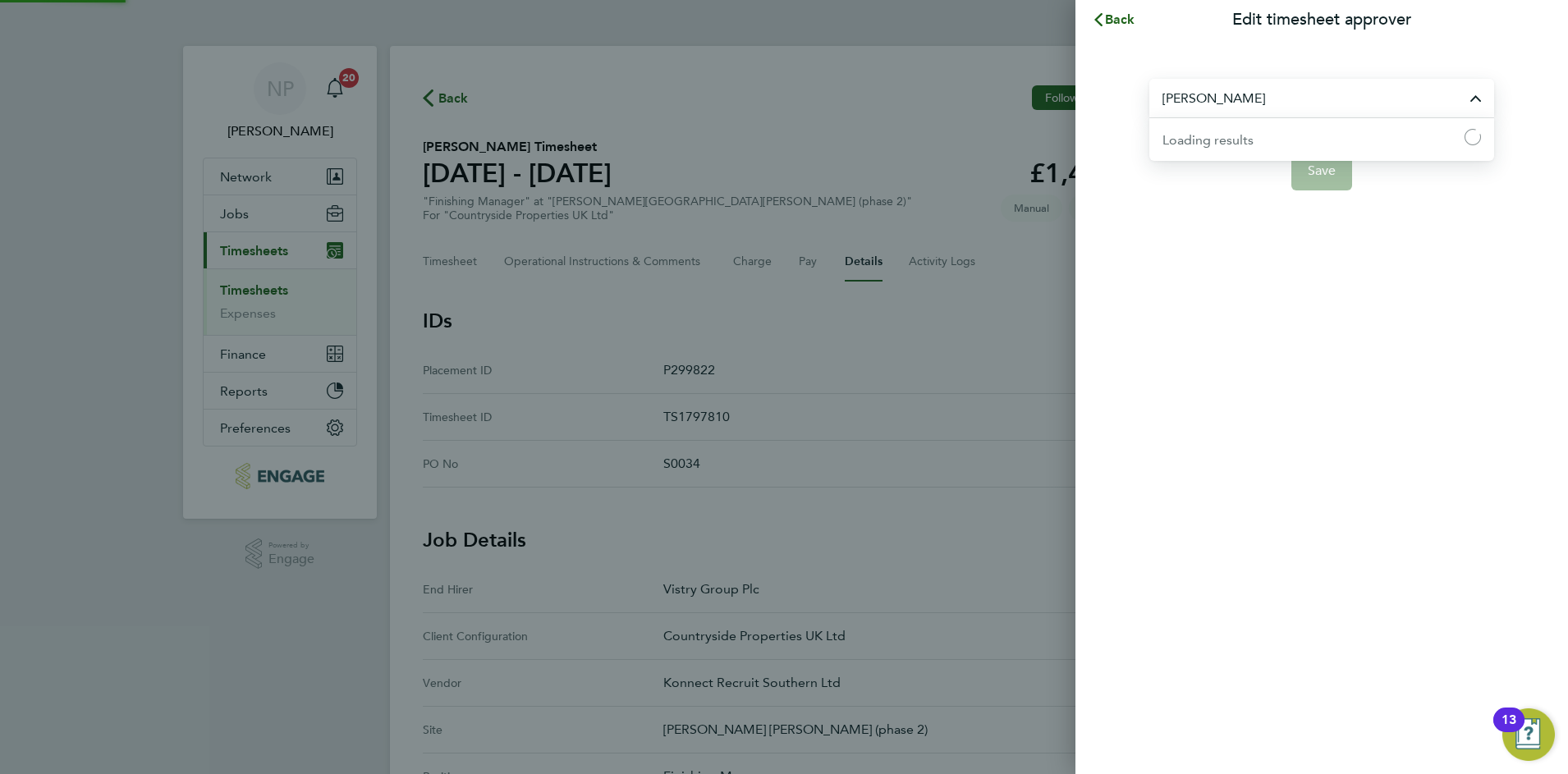
click at [1223, 103] on input "[PERSON_NAME]" at bounding box center [1321, 98] width 345 height 39
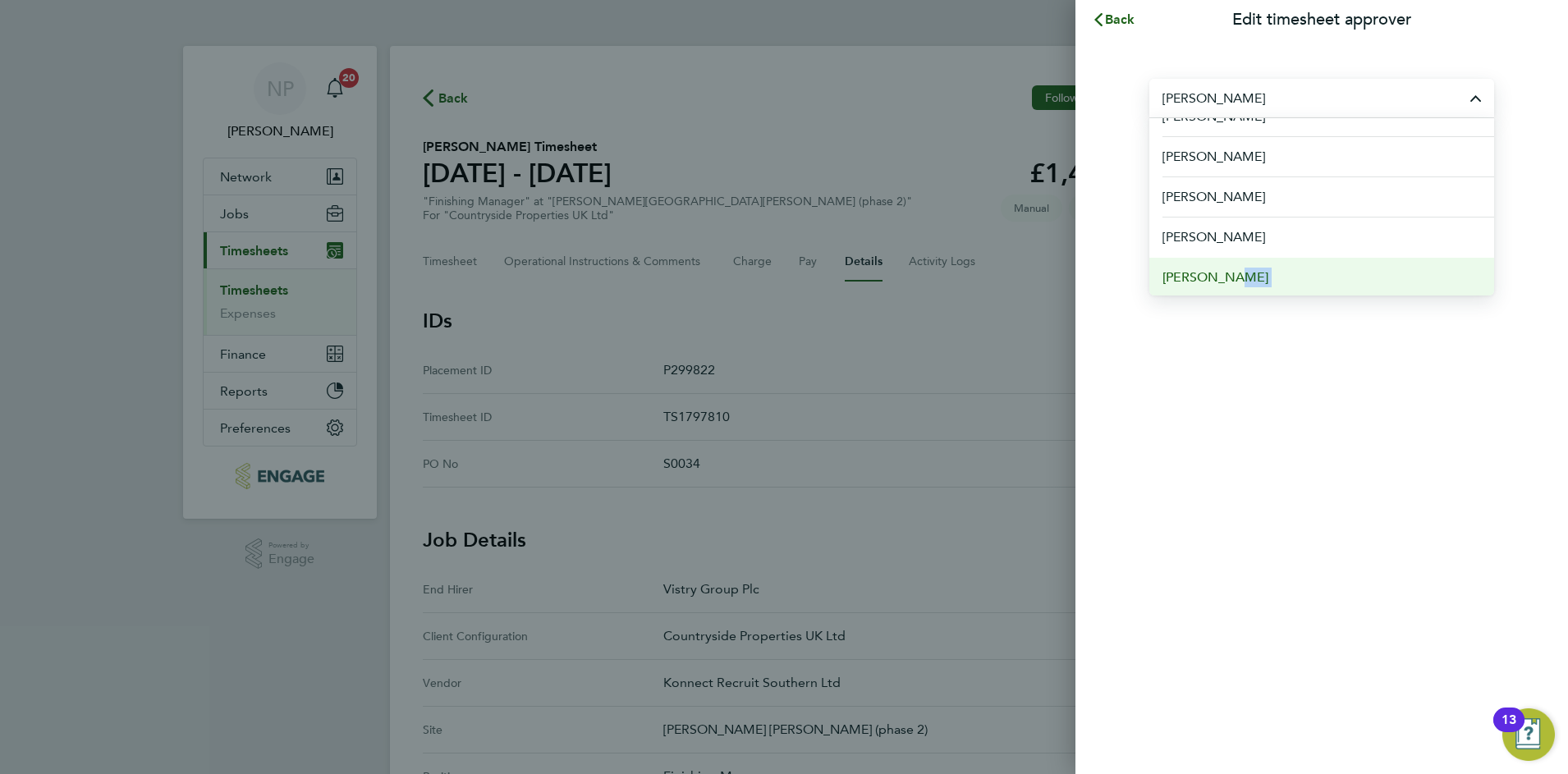
scroll to position [308, 0]
drag, startPoint x: 1224, startPoint y: 268, endPoint x: 1290, endPoint y: 265, distance: 66.1
click at [1290, 265] on ul "Aaron Murray Aaron Watkins Abbie Daniel Abdul Monib Abi Soady Adam Bouncer Adam…" at bounding box center [1321, 207] width 345 height 177
drag, startPoint x: 1290, startPoint y: 265, endPoint x: 1268, endPoint y: 352, distance: 89.7
click at [1268, 352] on div "Back Edit timesheet approver Travers Robinson Aaron Murray Aaron Watkins Abbie …" at bounding box center [1321, 387] width 492 height 774
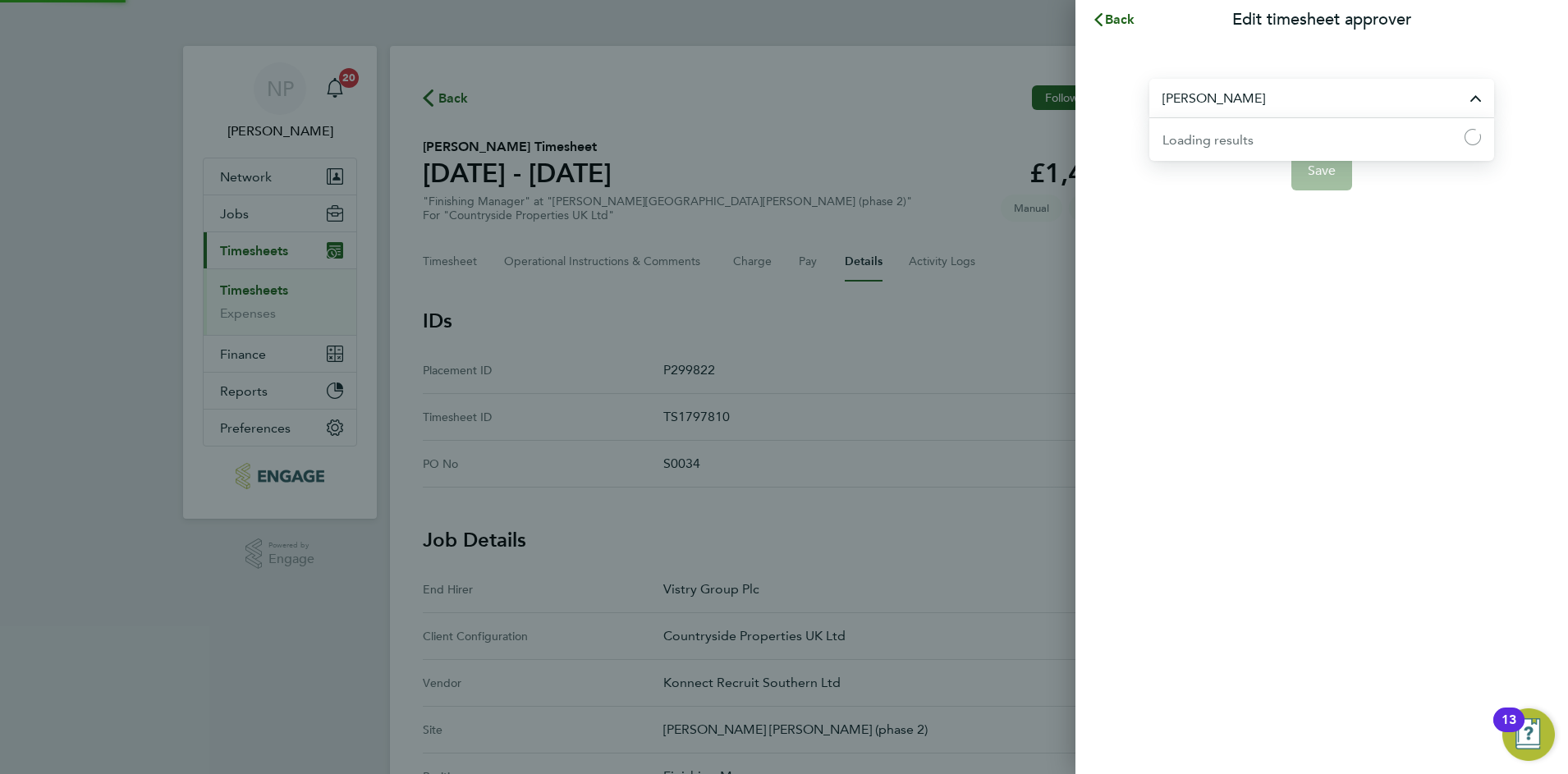
click at [1254, 84] on input "[PERSON_NAME]" at bounding box center [1321, 98] width 345 height 39
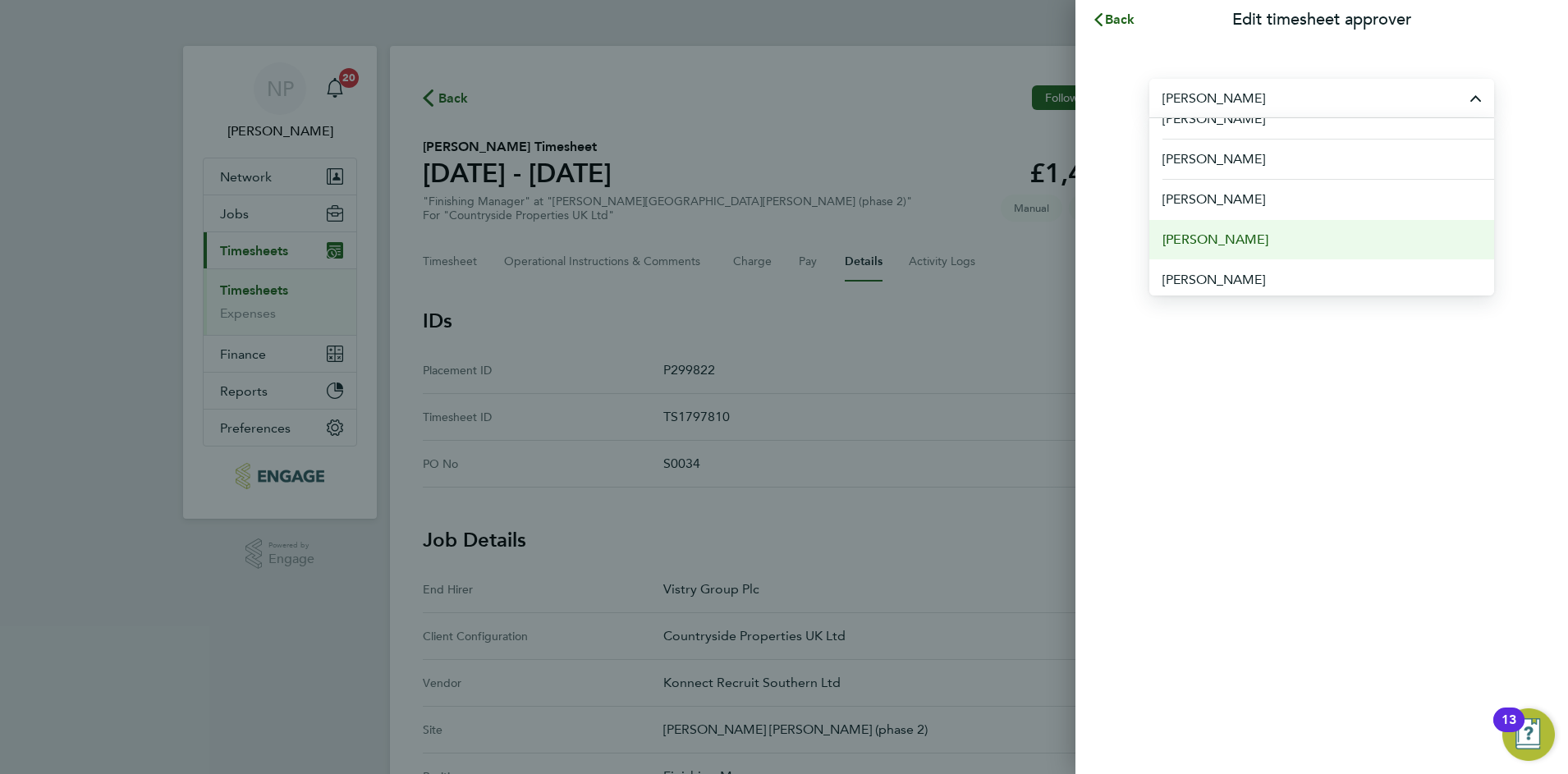
scroll to position [319, 0]
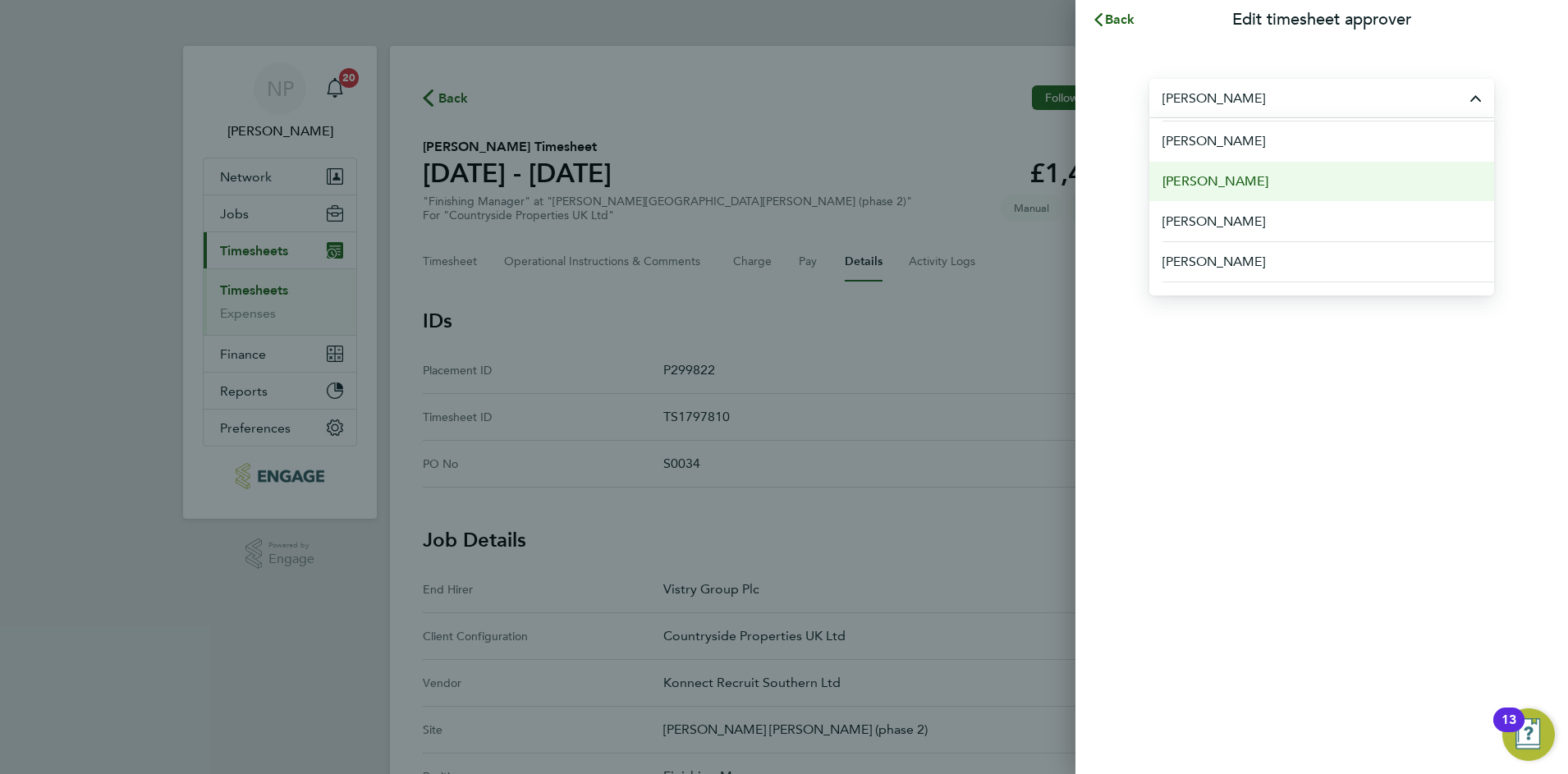
click at [1212, 183] on span "[PERSON_NAME]" at bounding box center [1214, 182] width 106 height 20
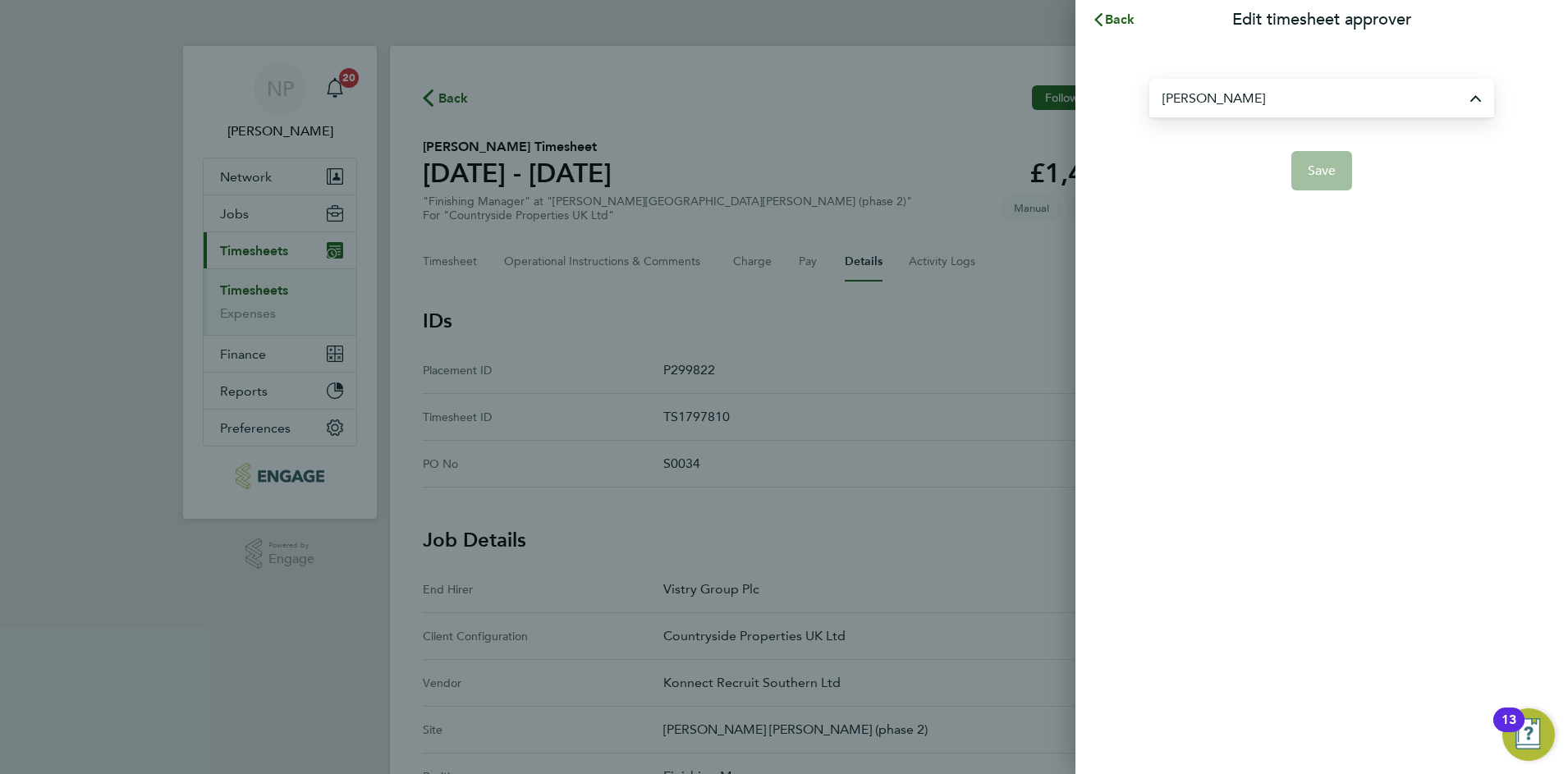
type input "[PERSON_NAME]"
click at [1312, 175] on span "Save" at bounding box center [1321, 170] width 29 height 17
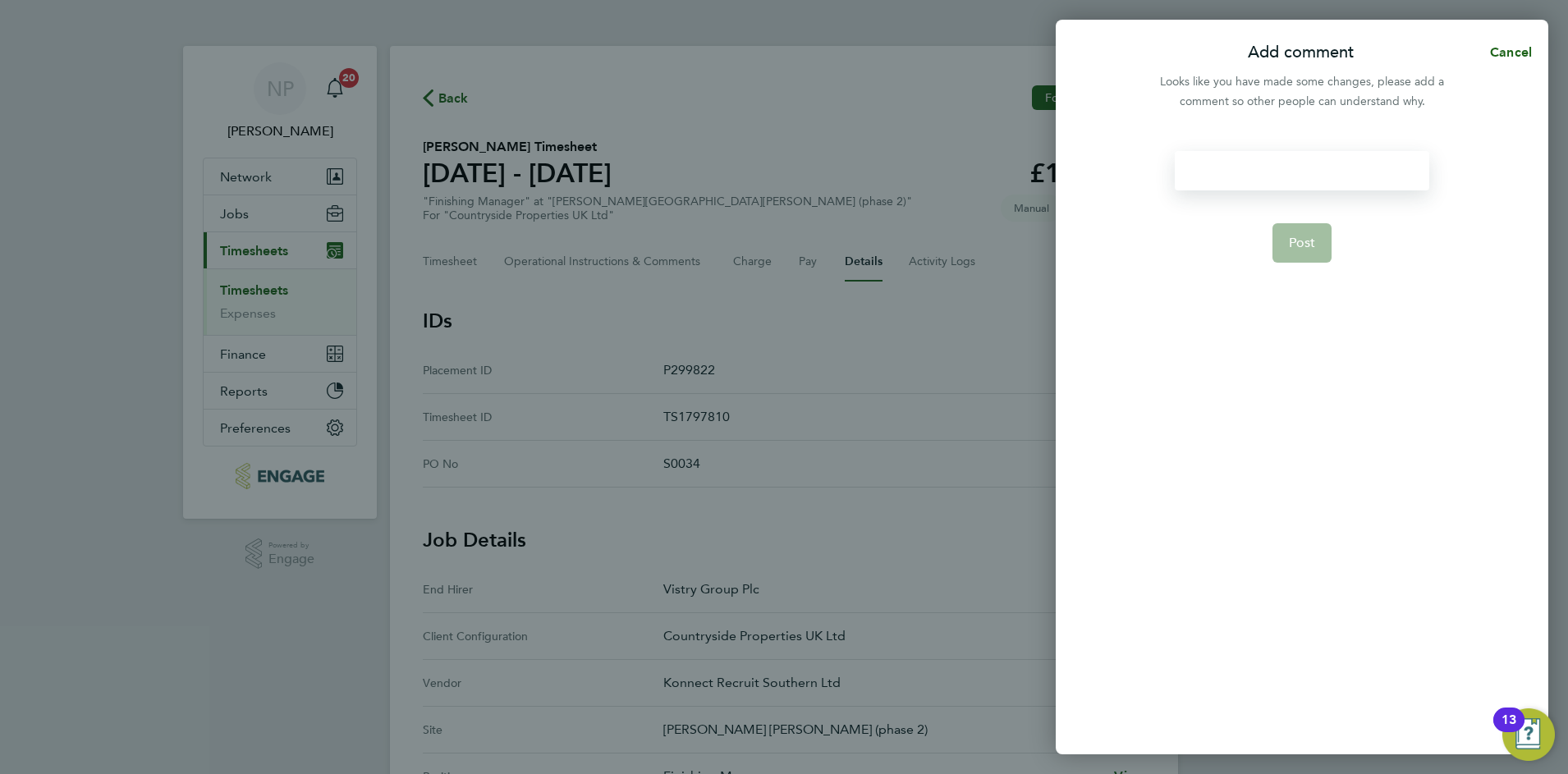
click at [1210, 172] on div at bounding box center [1301, 171] width 254 height 40
click at [1210, 175] on div "chaned to adam large" at bounding box center [1301, 171] width 254 height 40
click at [1217, 171] on div "chaned to adam large" at bounding box center [1301, 171] width 254 height 40
click at [1280, 250] on button "Post" at bounding box center [1302, 243] width 60 height 40
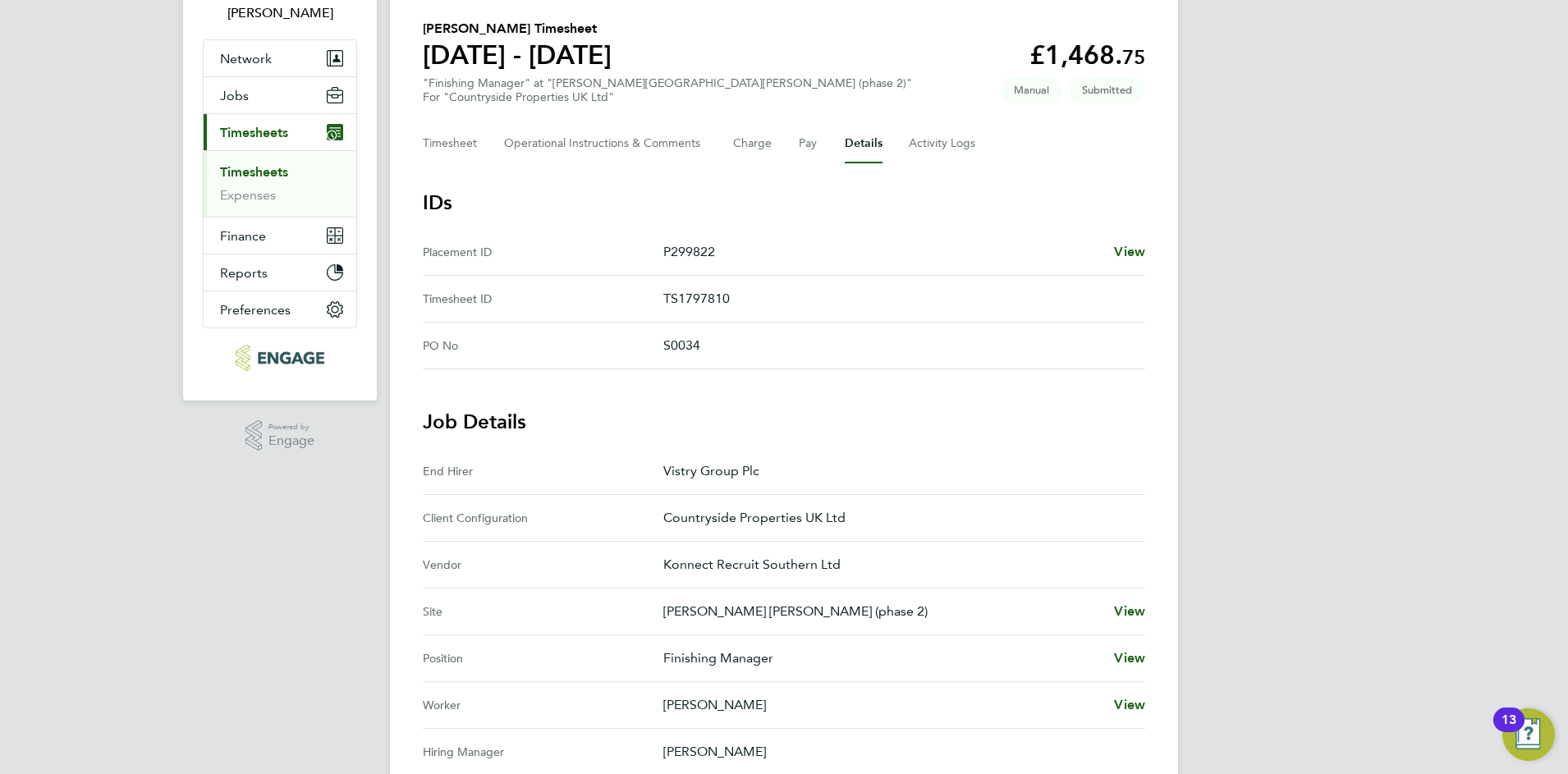
scroll to position [16, 0]
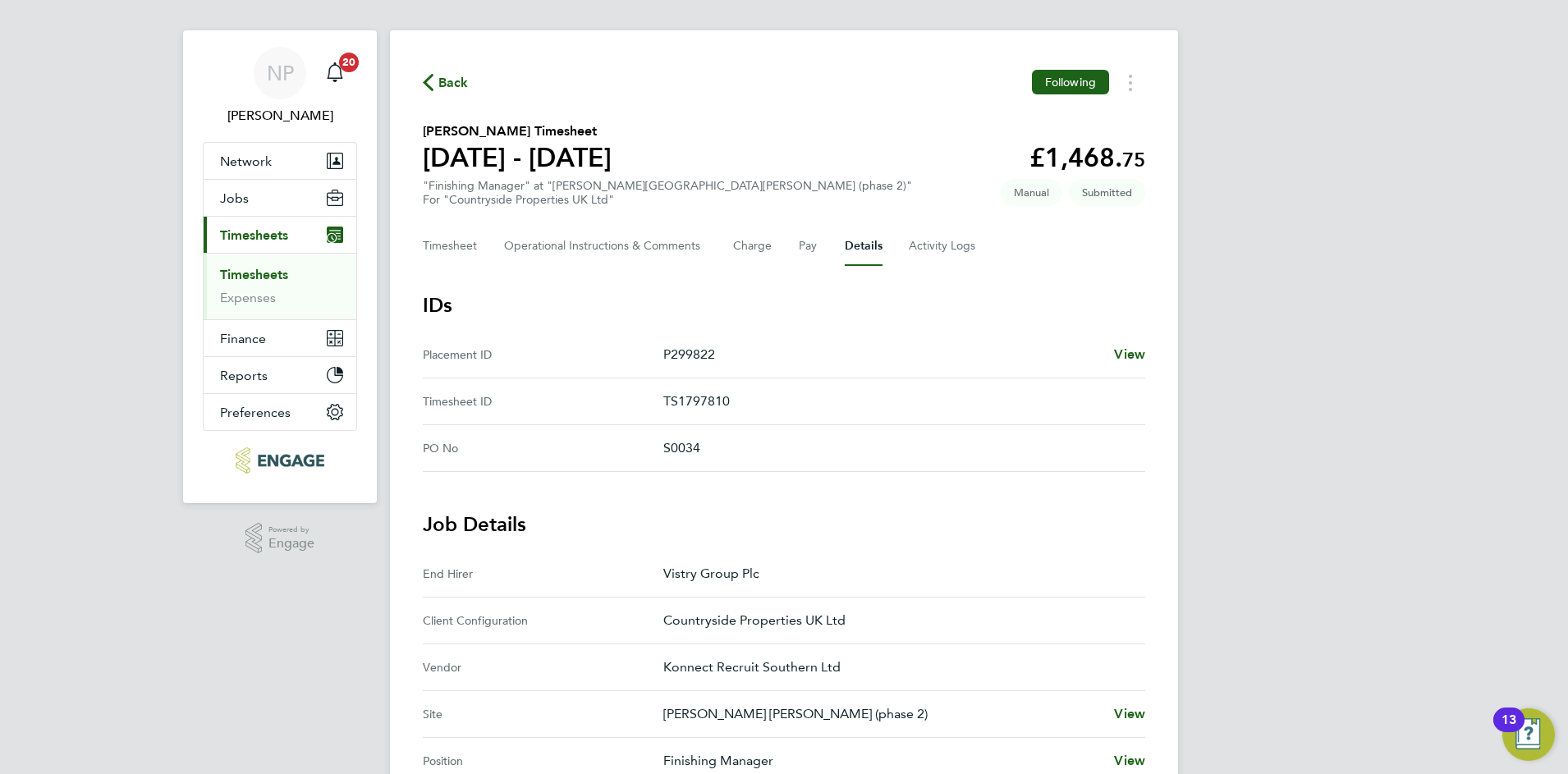
click at [458, 78] on span "Back" at bounding box center [454, 83] width 31 height 20
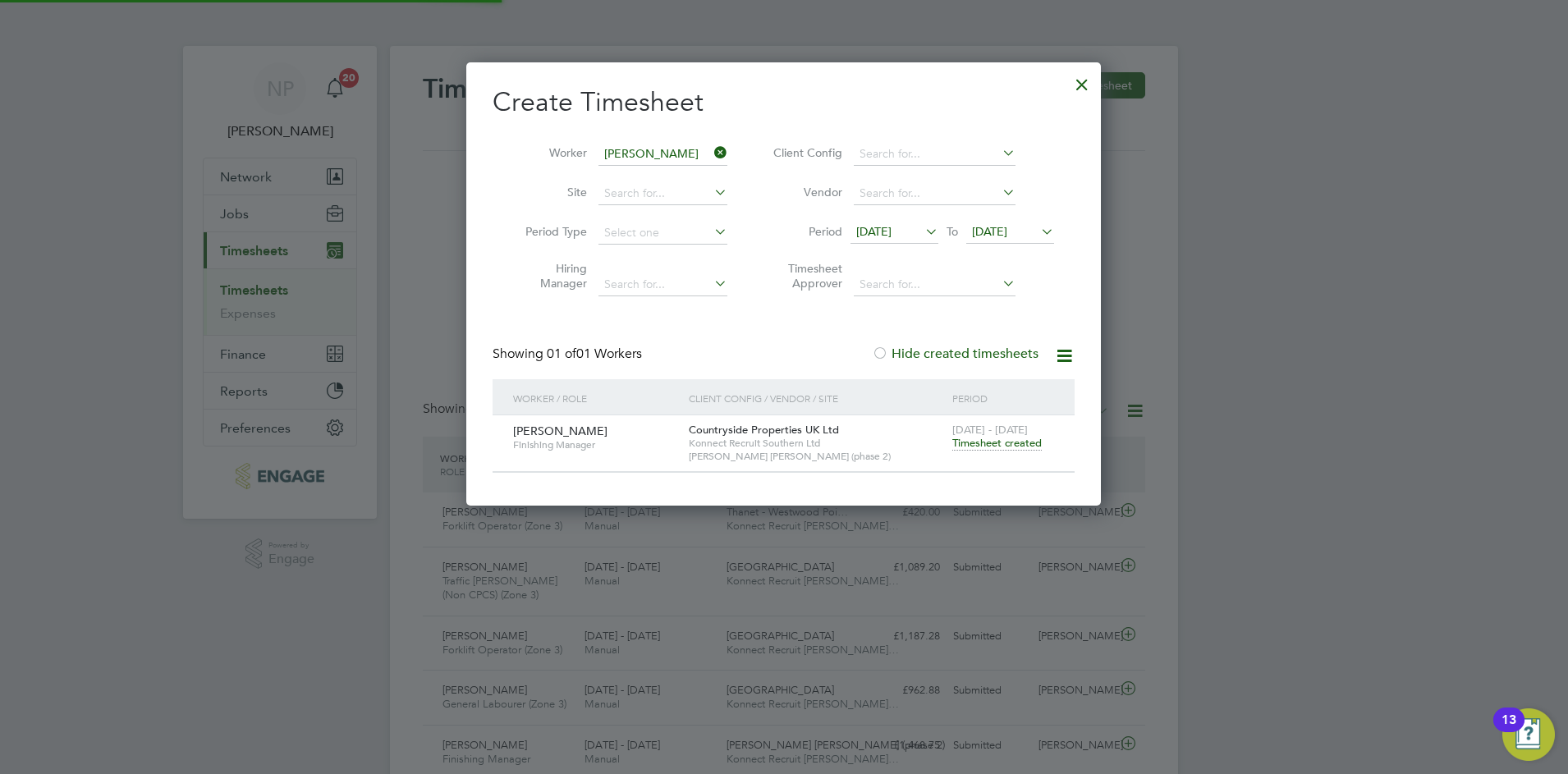
scroll to position [8, 8]
click at [1075, 83] on div at bounding box center [1082, 80] width 30 height 30
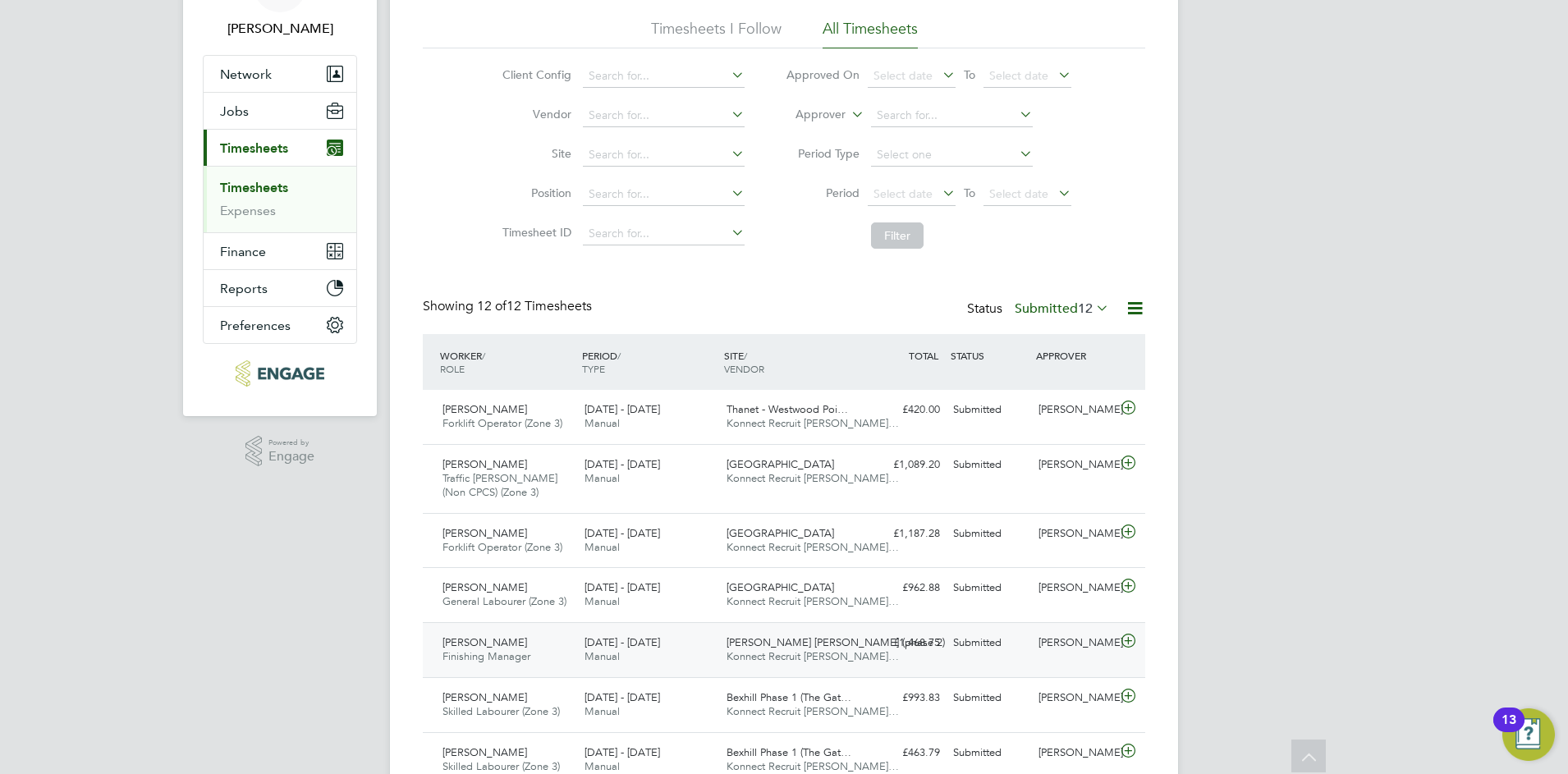
click at [1086, 653] on div "[PERSON_NAME]" at bounding box center [1074, 643] width 85 height 27
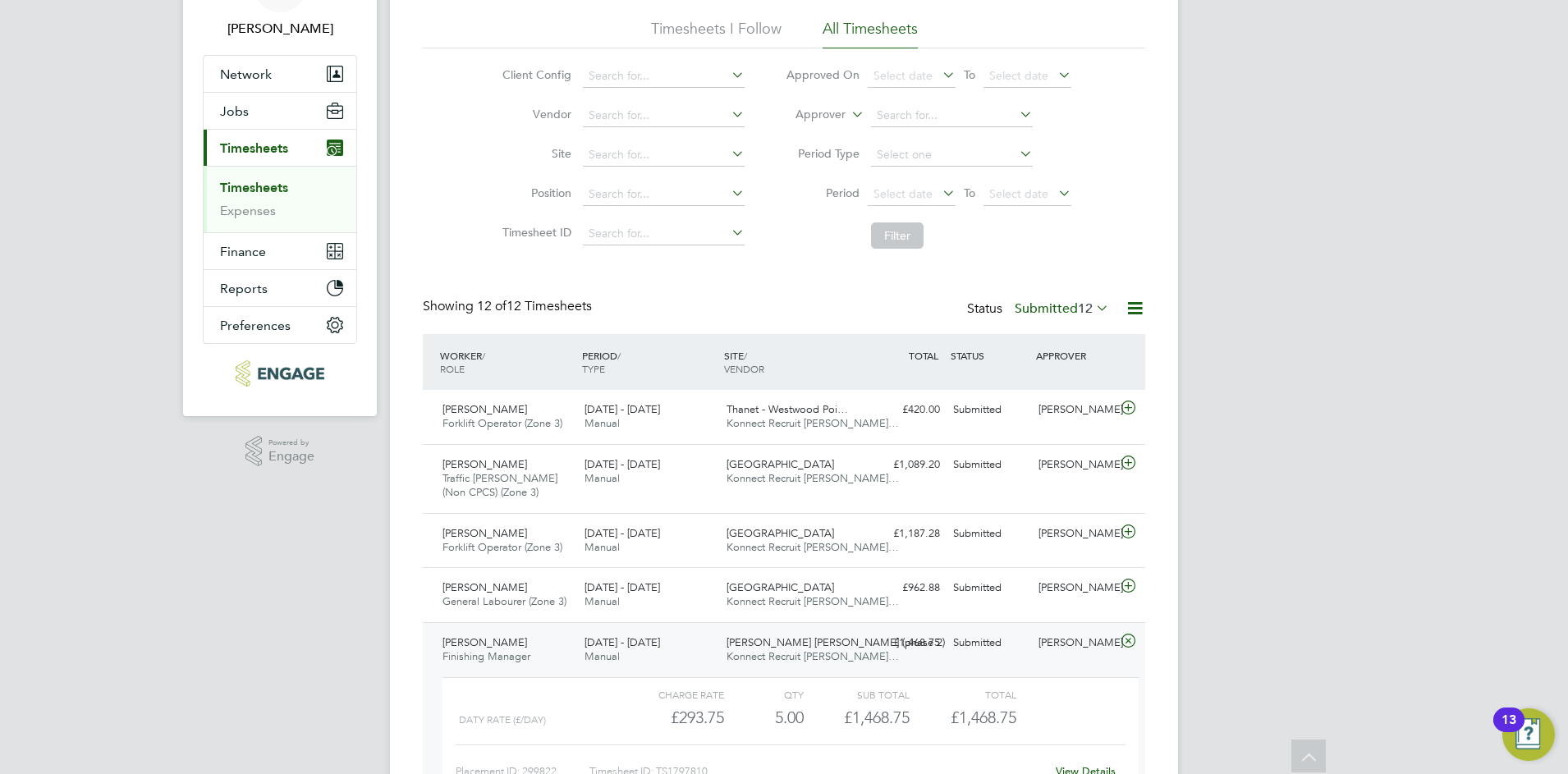
click at [1157, 625] on div "Timesheets New Timesheet Timesheets I Follow All Timesheets Client Config Vendo…" at bounding box center [784, 595] width 788 height 1303
click at [1121, 641] on icon at bounding box center [1127, 641] width 21 height 13
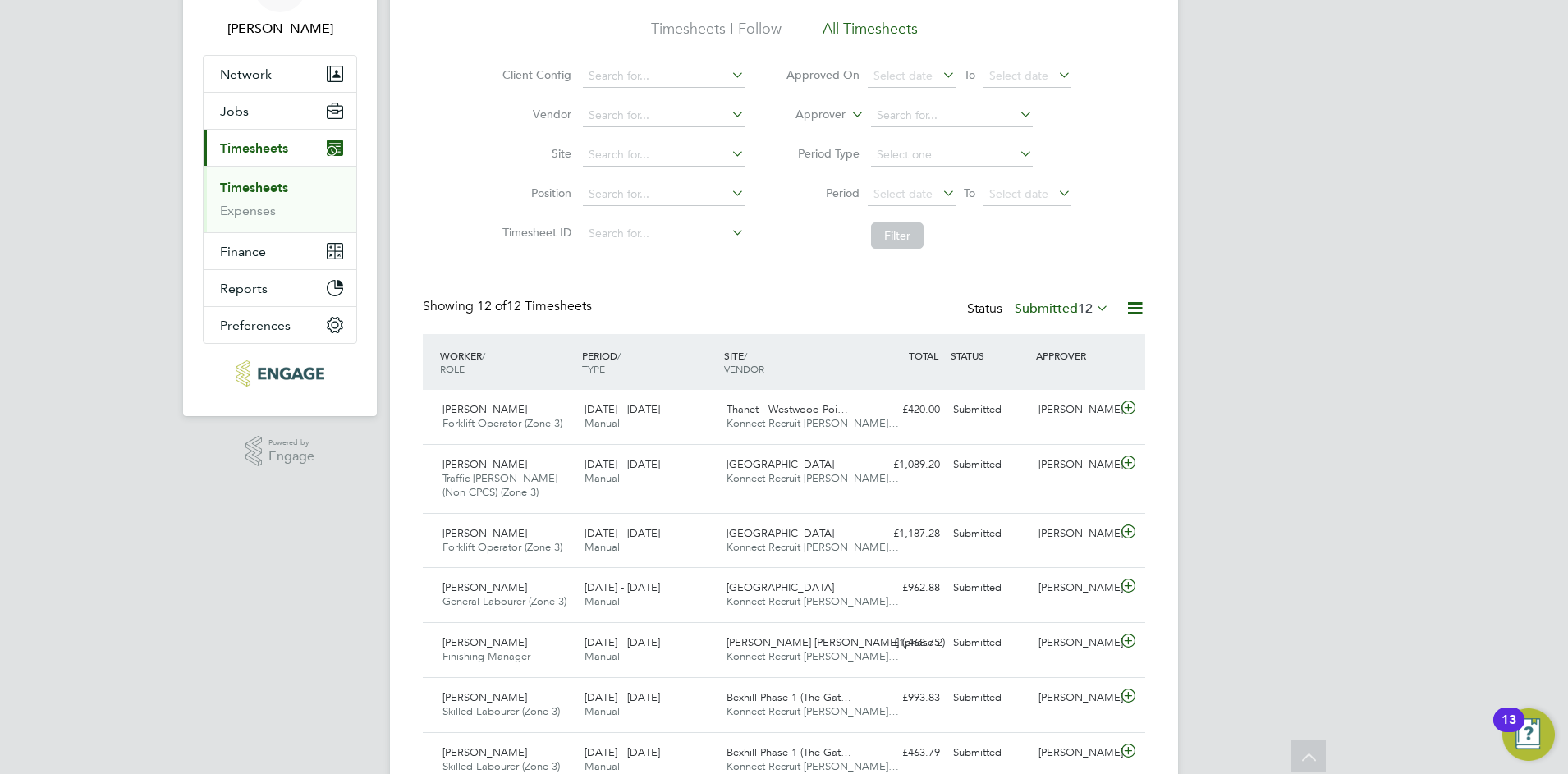
click at [1036, 310] on label "Submitted 12" at bounding box center [1062, 308] width 95 height 17
click at [845, 306] on div "Showing 12 of 12 Timesheets Status Submitted 12" at bounding box center [784, 316] width 722 height 37
click at [560, 649] on div "David Scicluna Finishing Manager 4 - 10 Aug 2025" at bounding box center [507, 650] width 142 height 42
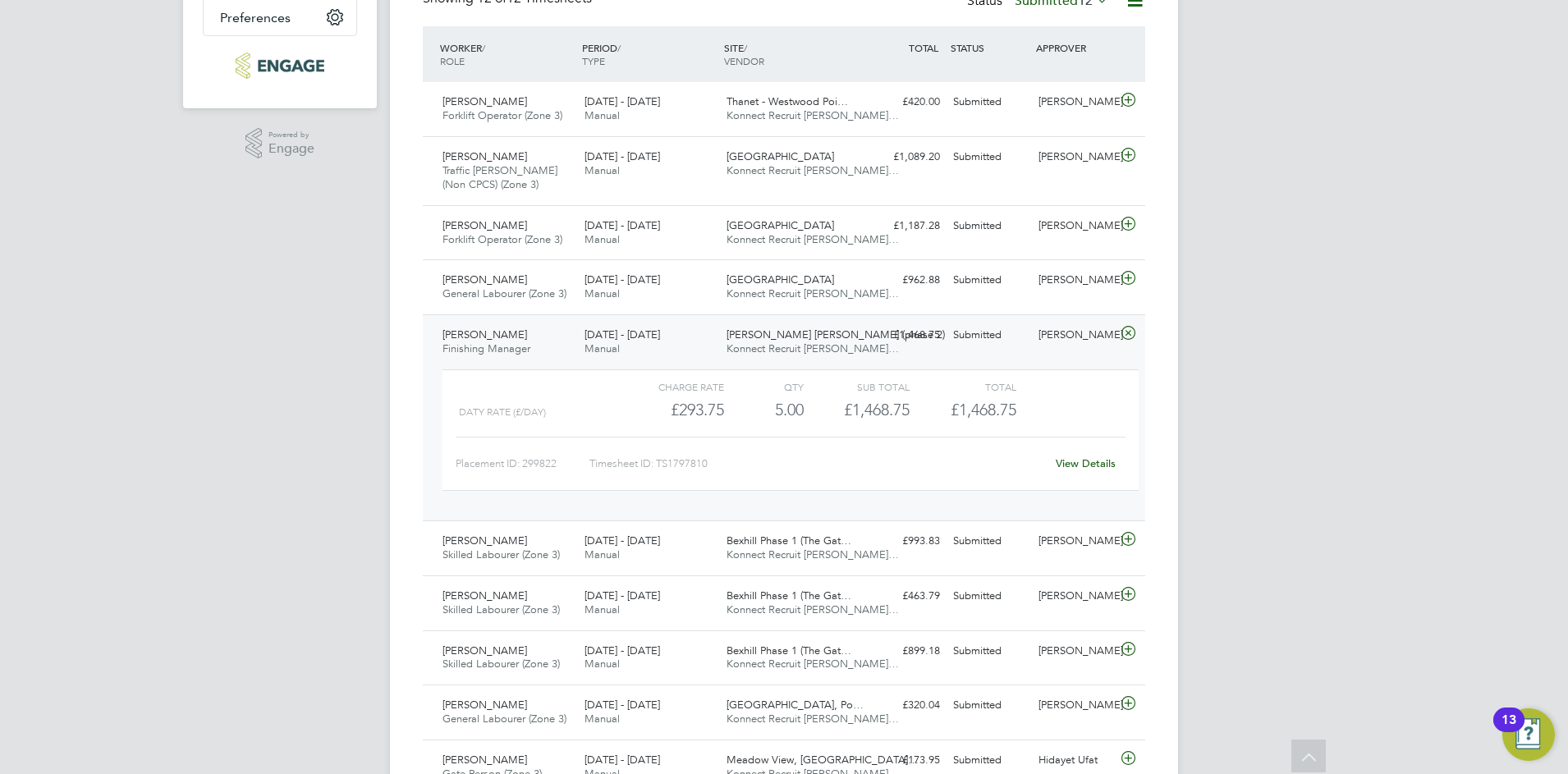
click at [1075, 465] on link "View Details" at bounding box center [1085, 464] width 60 height 14
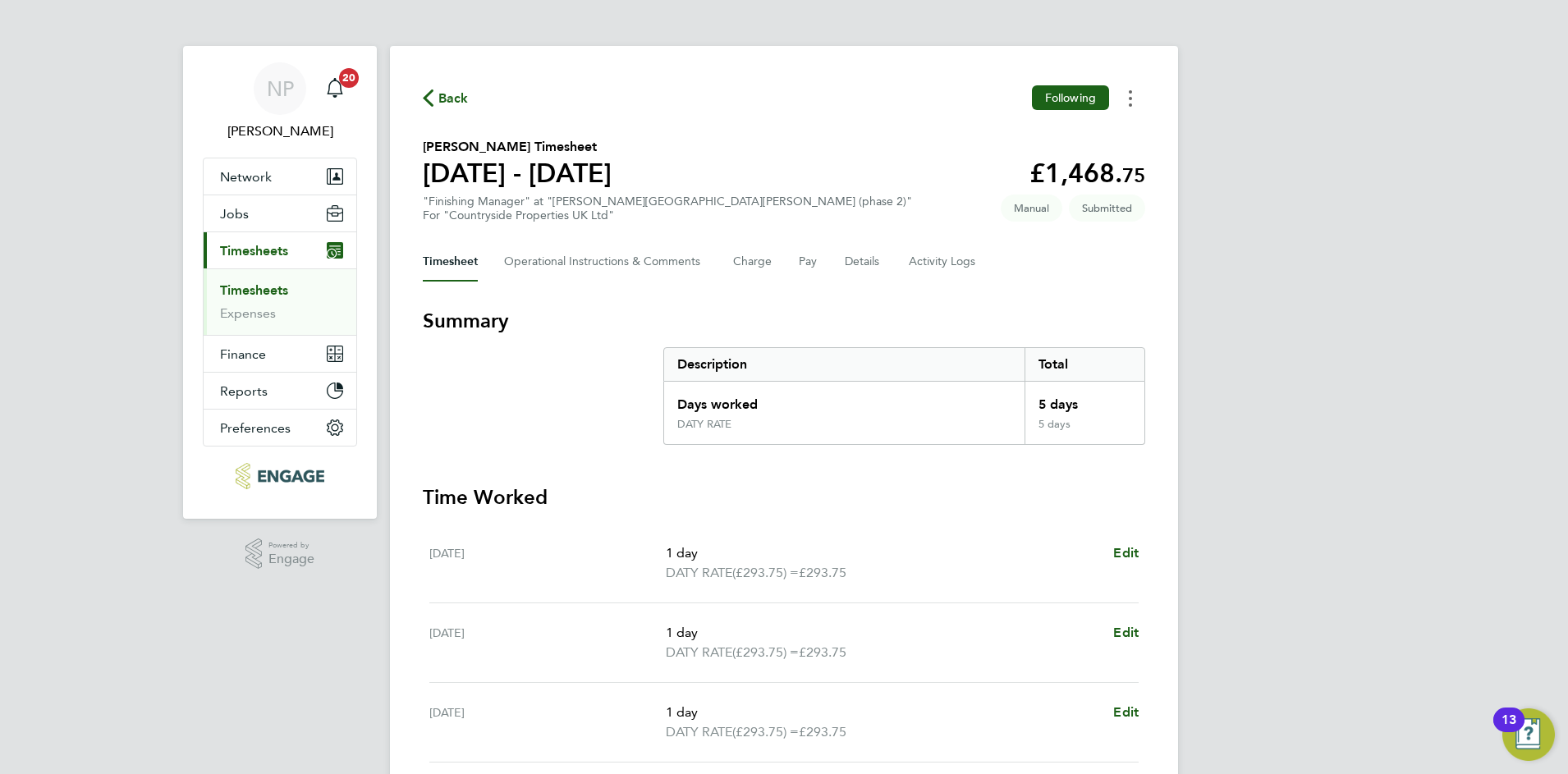
click at [1130, 93] on circle "Timesheets Menu" at bounding box center [1129, 91] width 3 height 3
click at [807, 153] on section "David Scicluna's Timesheet 04 - 10 Aug 2025 £1,468. 75 "Finishing Manager" at "…" at bounding box center [784, 180] width 722 height 85
click at [71, 46] on div "NP Nick Plumridge Notifications 20 Applications: Network Team Members Businesse…" at bounding box center [784, 593] width 1568 height 1186
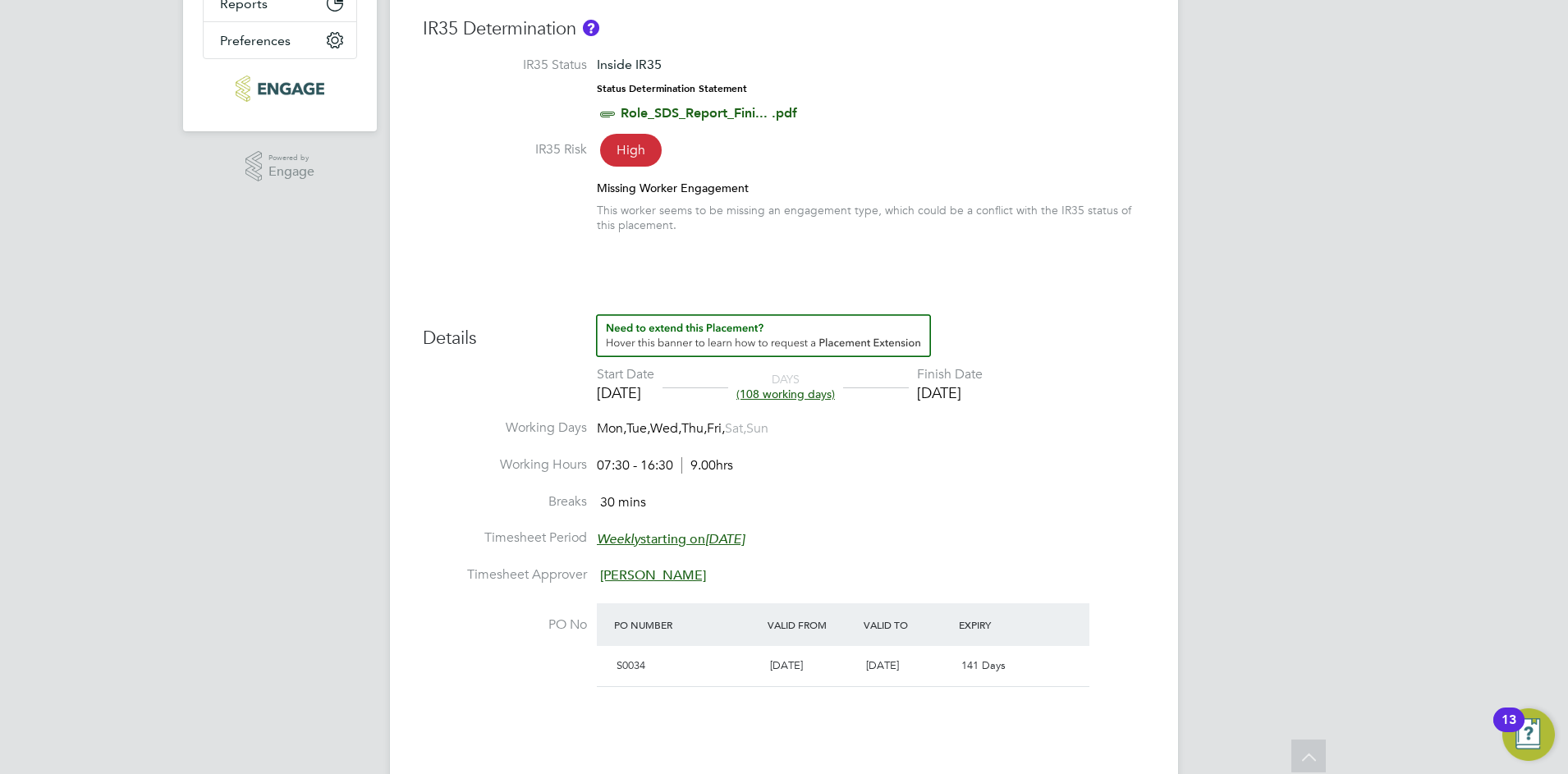
scroll to position [513, 0]
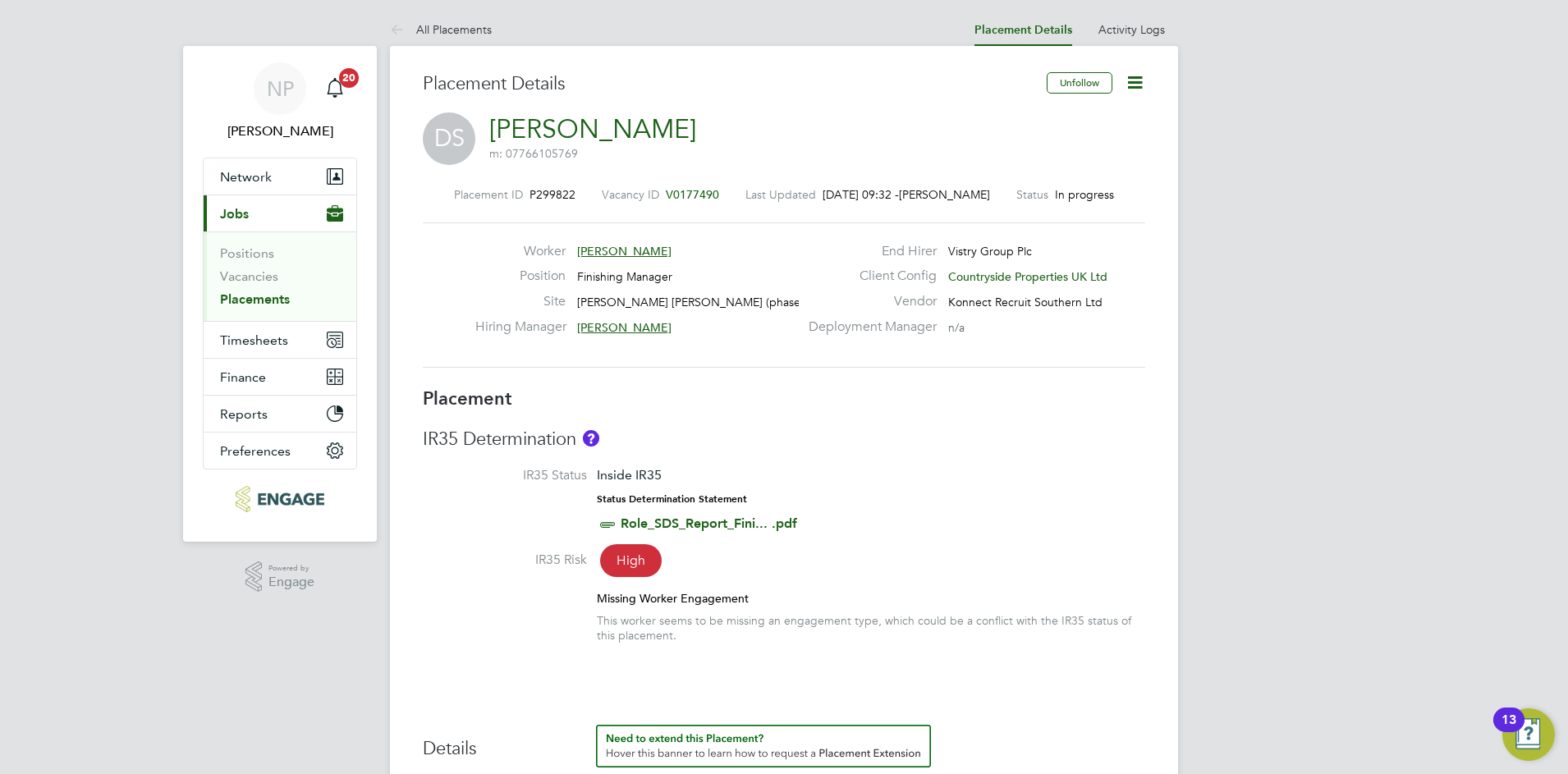
click at [1129, 81] on icon at bounding box center [1134, 82] width 21 height 21
click at [1052, 119] on li "Edit Placement e" at bounding box center [1081, 121] width 121 height 23
type input "[PERSON_NAME]"
type input "04 Aug 2025"
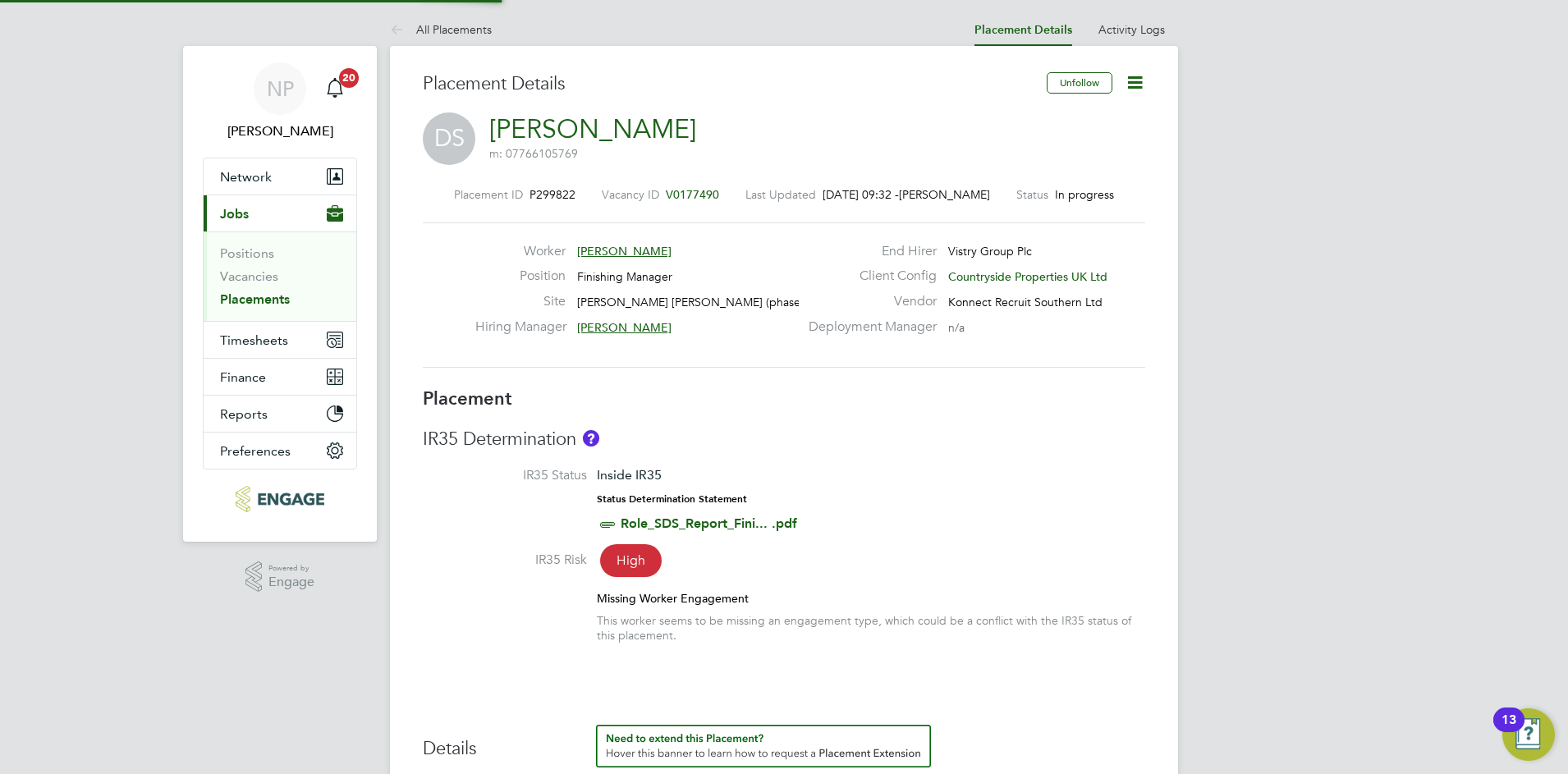
type input "31 Dec 2025"
type input "07:30"
type input "16:30"
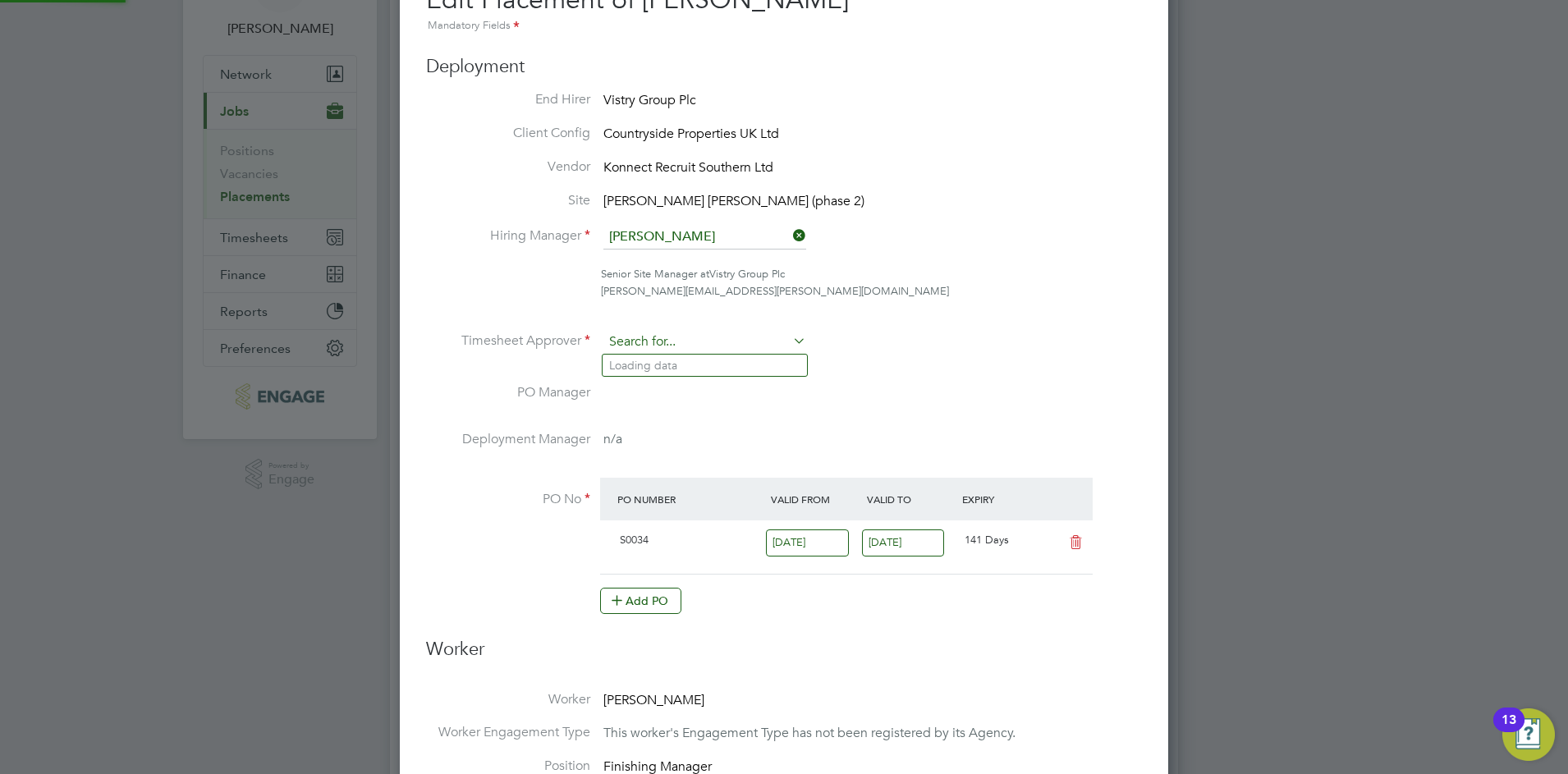
click at [725, 342] on input at bounding box center [704, 342] width 203 height 25
click at [662, 488] on li "[PERSON_NAME]" at bounding box center [704, 499] width 205 height 22
type input "[PERSON_NAME]"
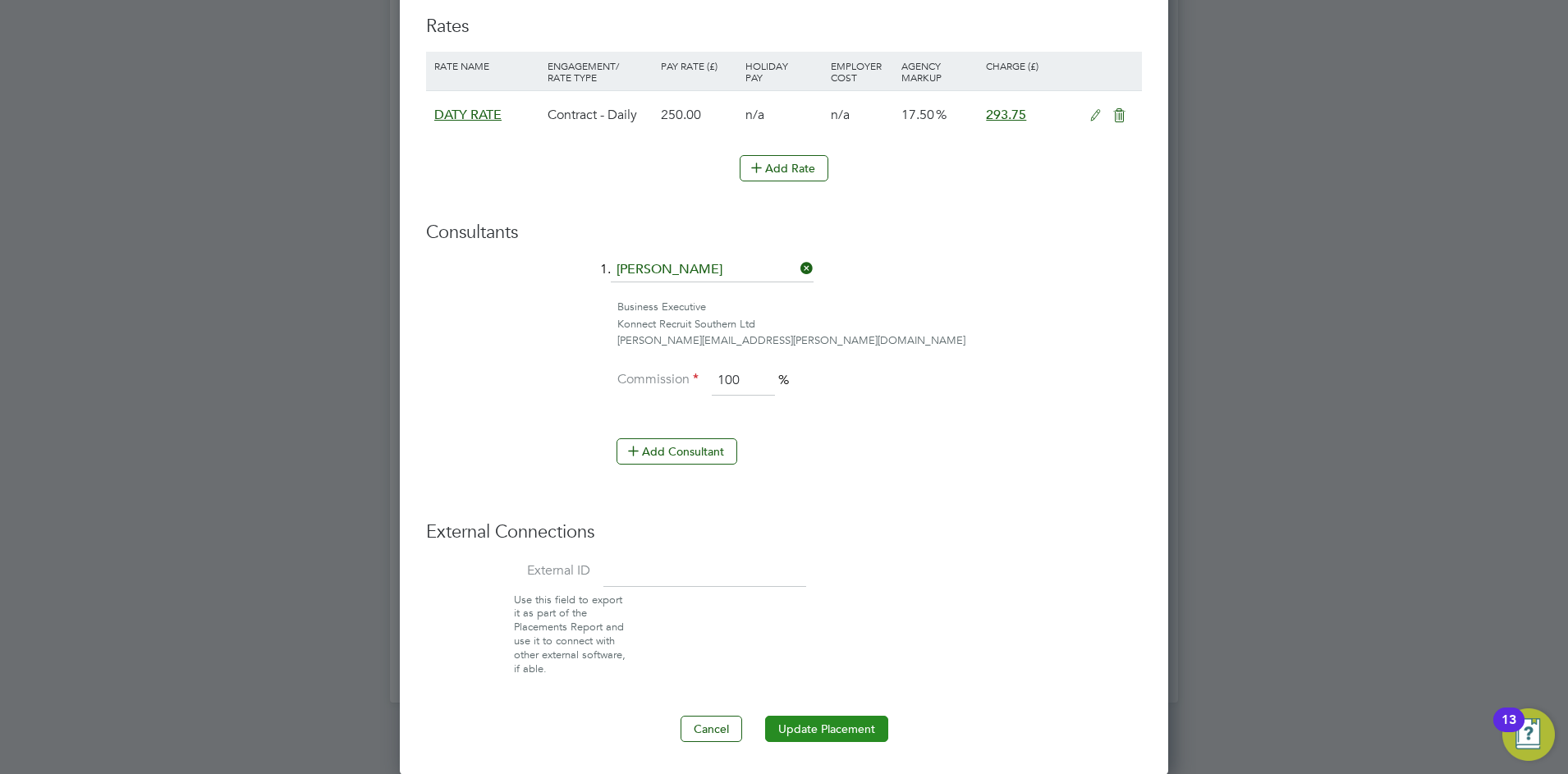
click at [808, 727] on button "Update Placement" at bounding box center [826, 729] width 124 height 27
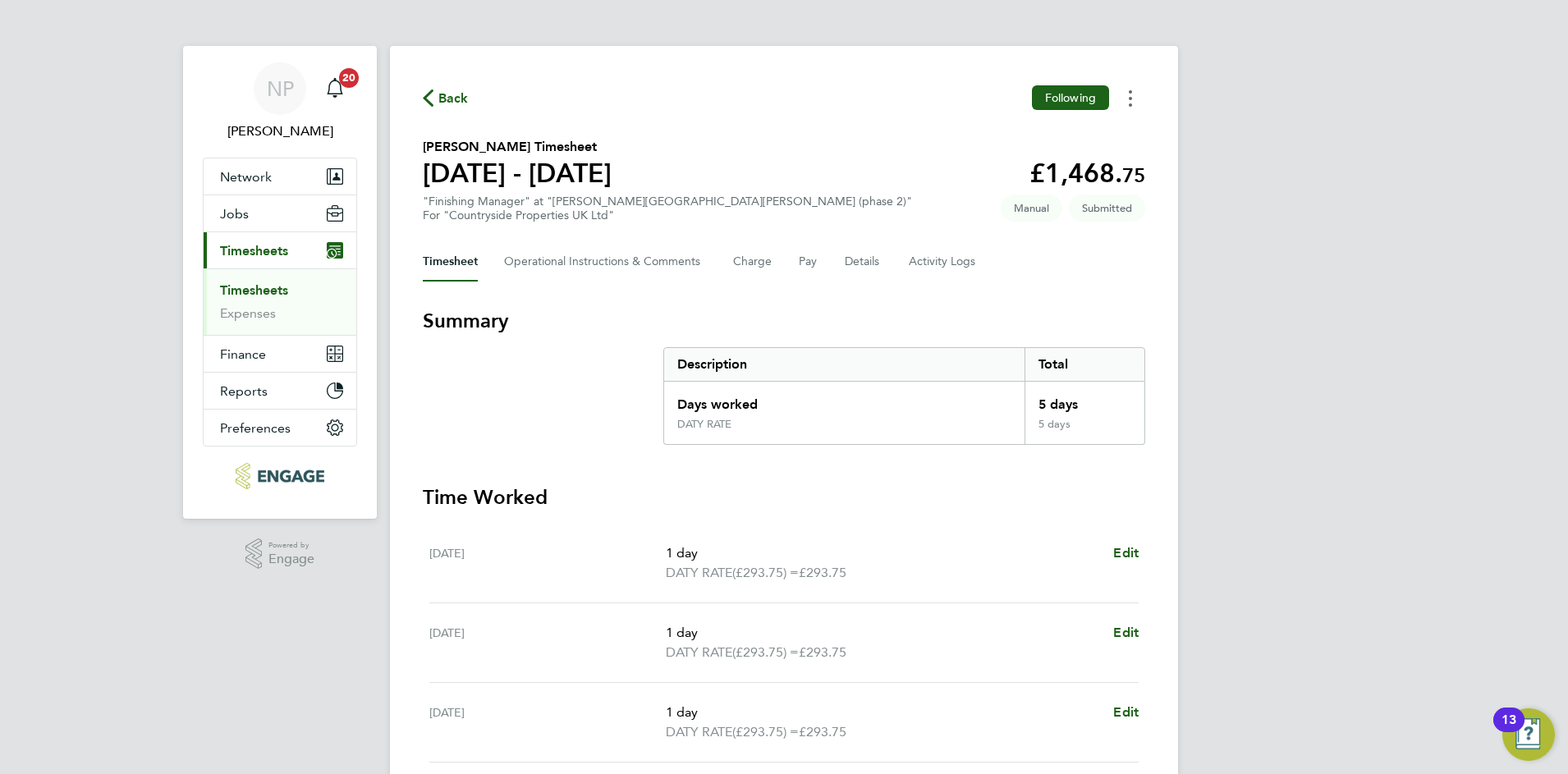
click at [1127, 98] on button "Timesheets Menu" at bounding box center [1130, 98] width 30 height 26
click at [846, 156] on section "[PERSON_NAME] Timesheet [DATE] - [DATE] £1,468. 75 "Finishing Manager" at "[PER…" at bounding box center [784, 180] width 722 height 85
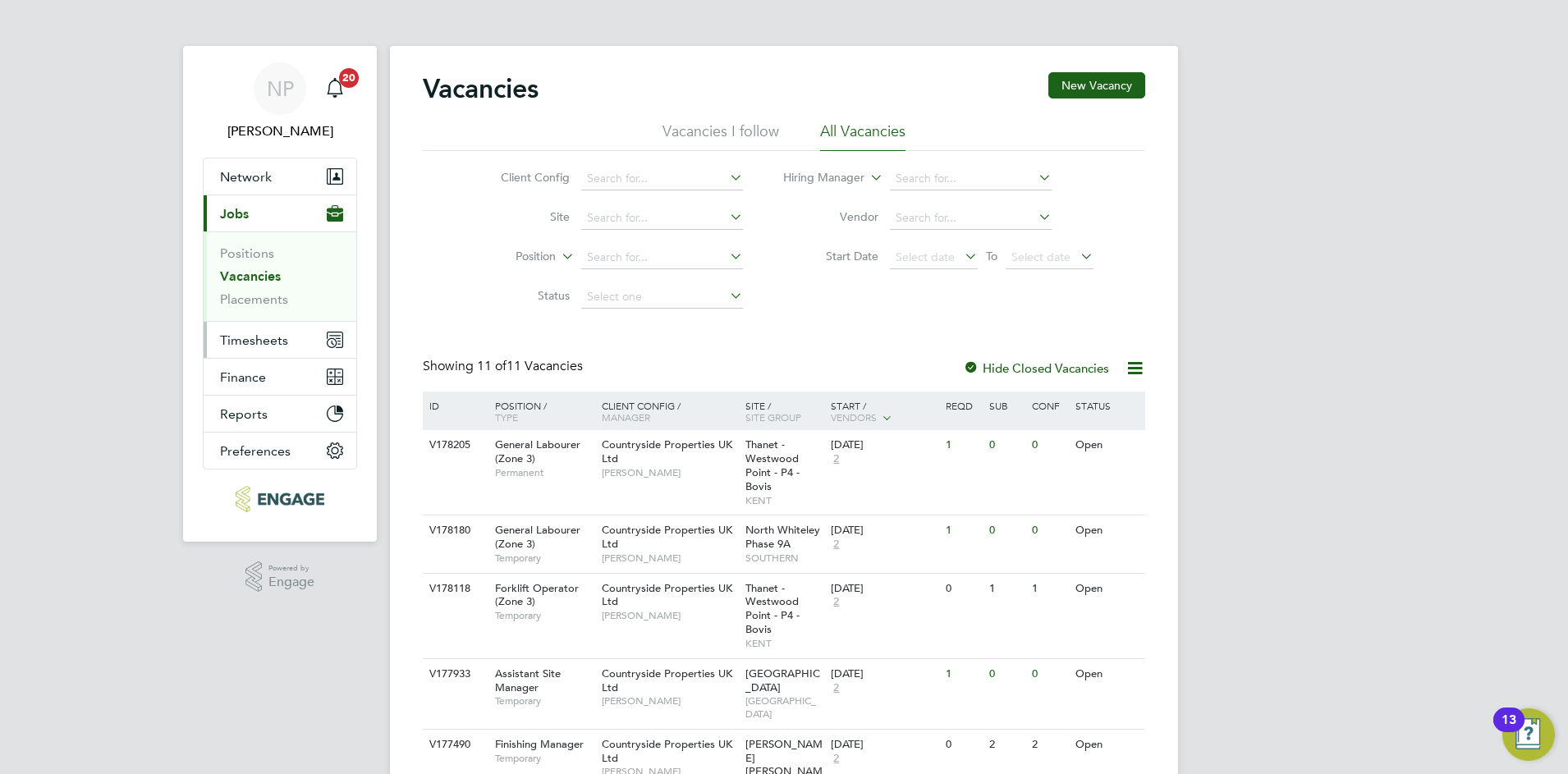
click at [261, 344] on span "Timesheets" at bounding box center [254, 340] width 68 height 16
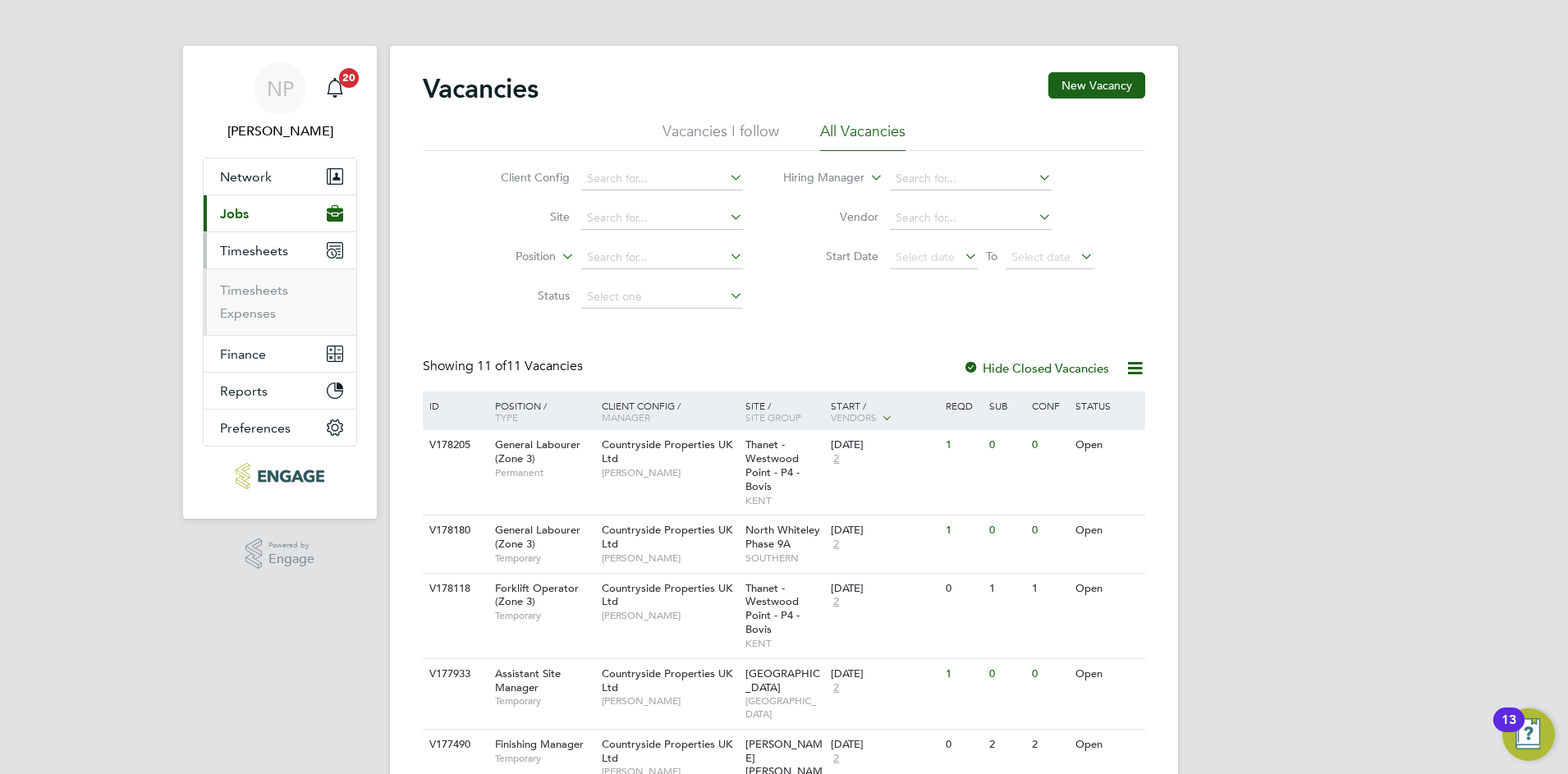
click at [260, 281] on ul "Timesheets Expenses" at bounding box center [280, 301] width 153 height 66
click at [255, 284] on link "Timesheets" at bounding box center [254, 291] width 68 height 16
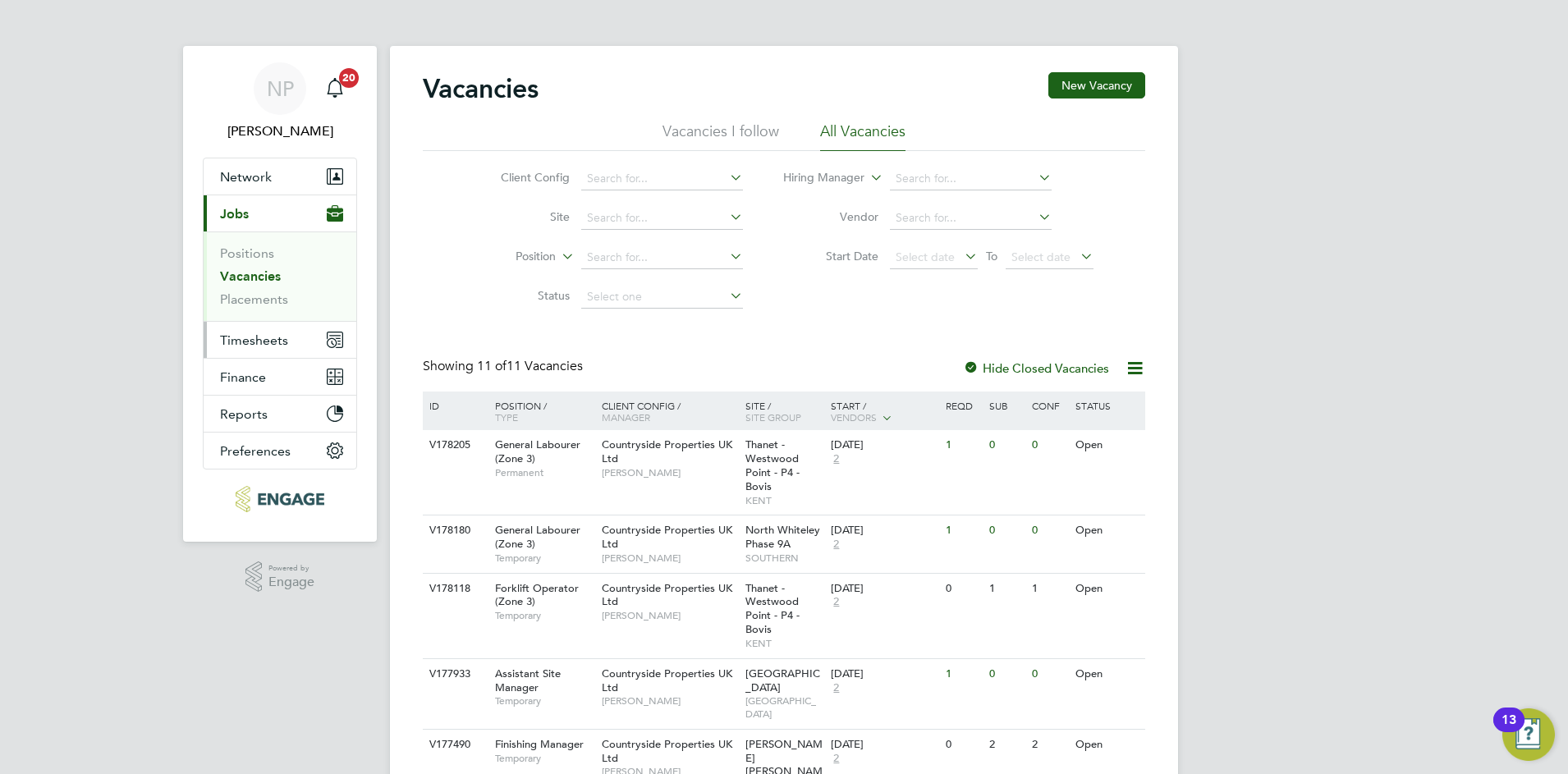
click at [255, 349] on button "Timesheets" at bounding box center [280, 340] width 153 height 37
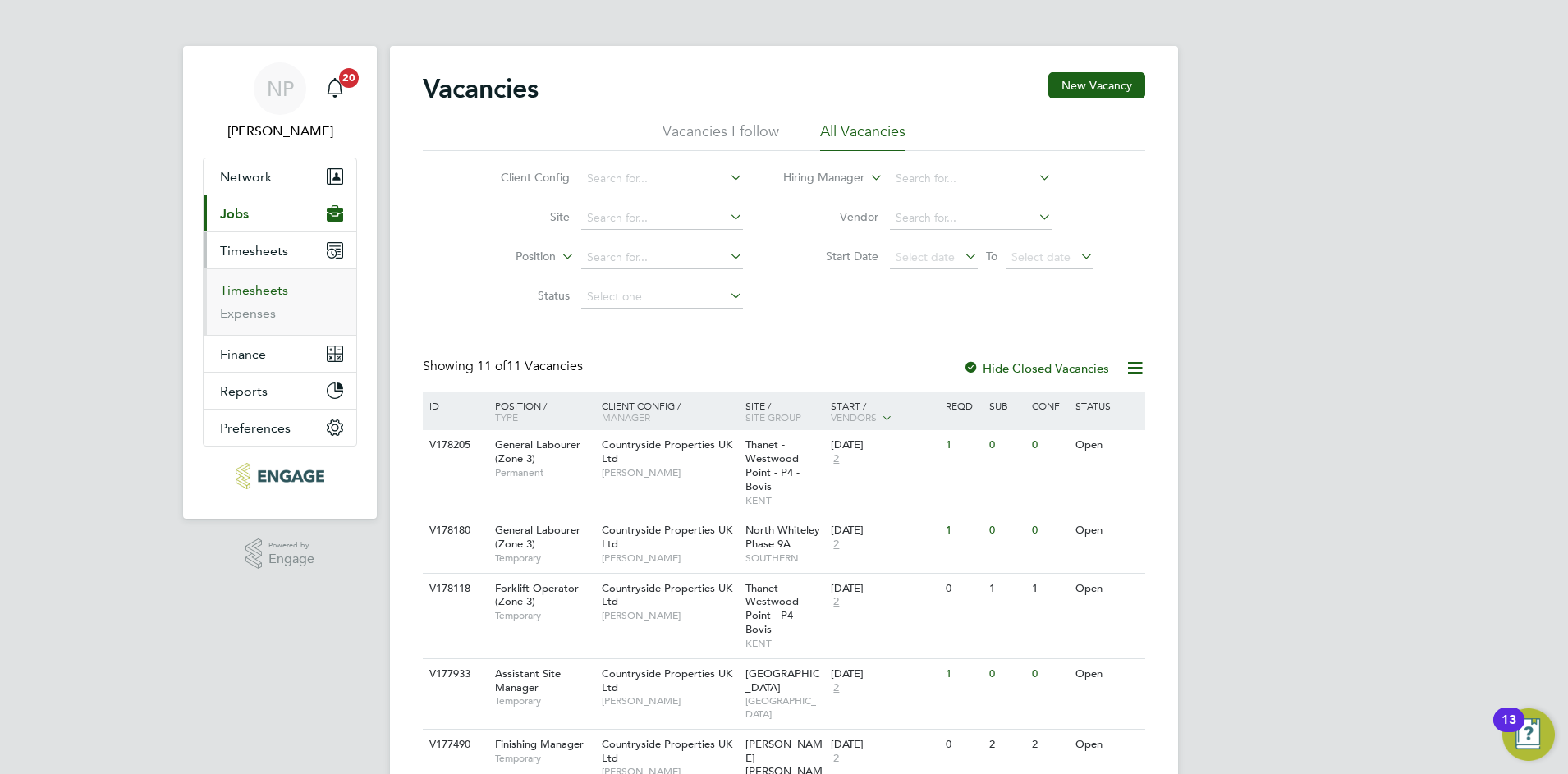
click at [255, 335] on app-navbar-apps-list-group "Timesheets Timesheets Expenses" at bounding box center [280, 284] width 153 height 103
click at [256, 294] on link "Timesheets" at bounding box center [254, 291] width 68 height 16
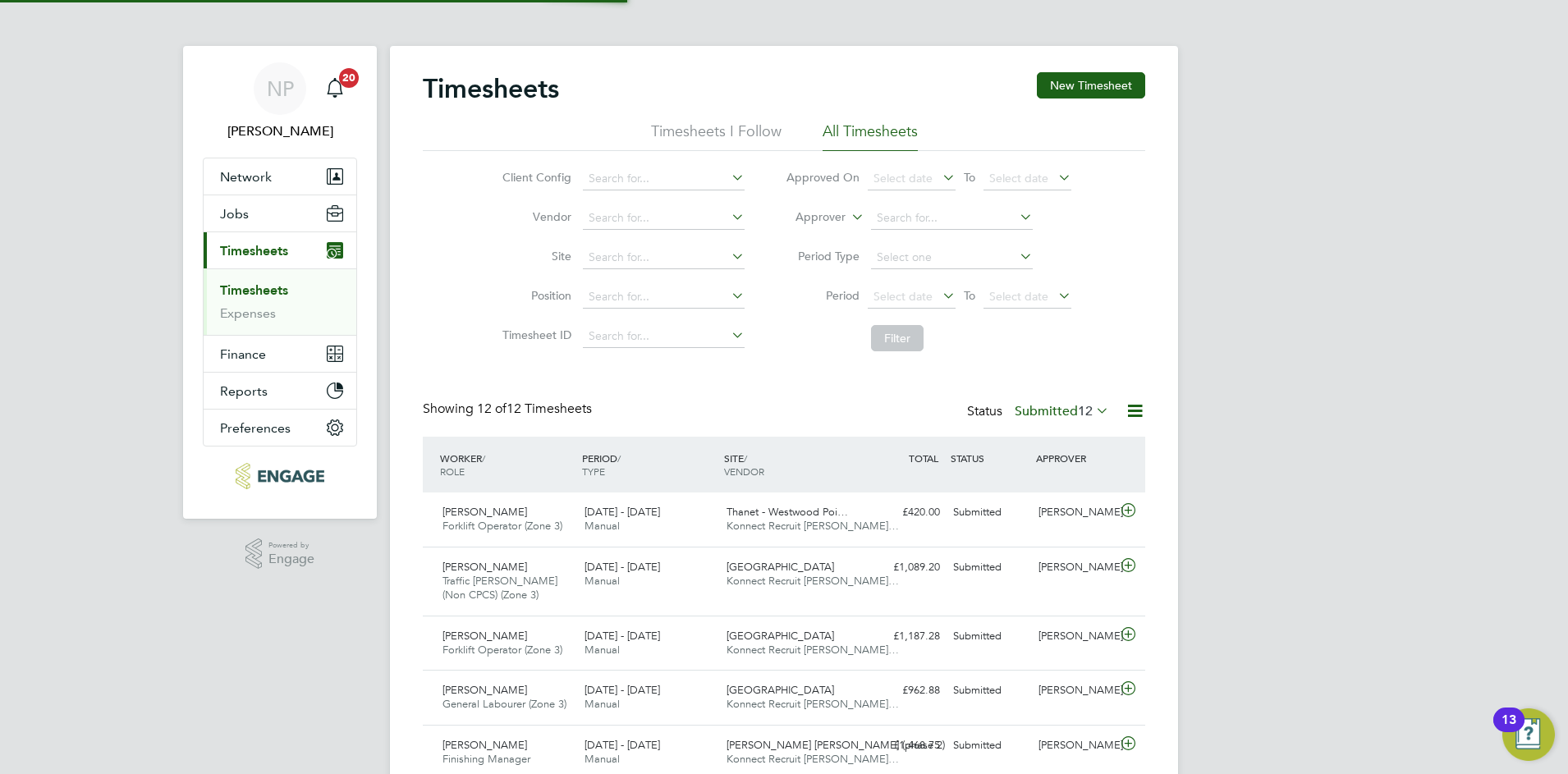
click at [257, 291] on link "Timesheets" at bounding box center [254, 291] width 68 height 16
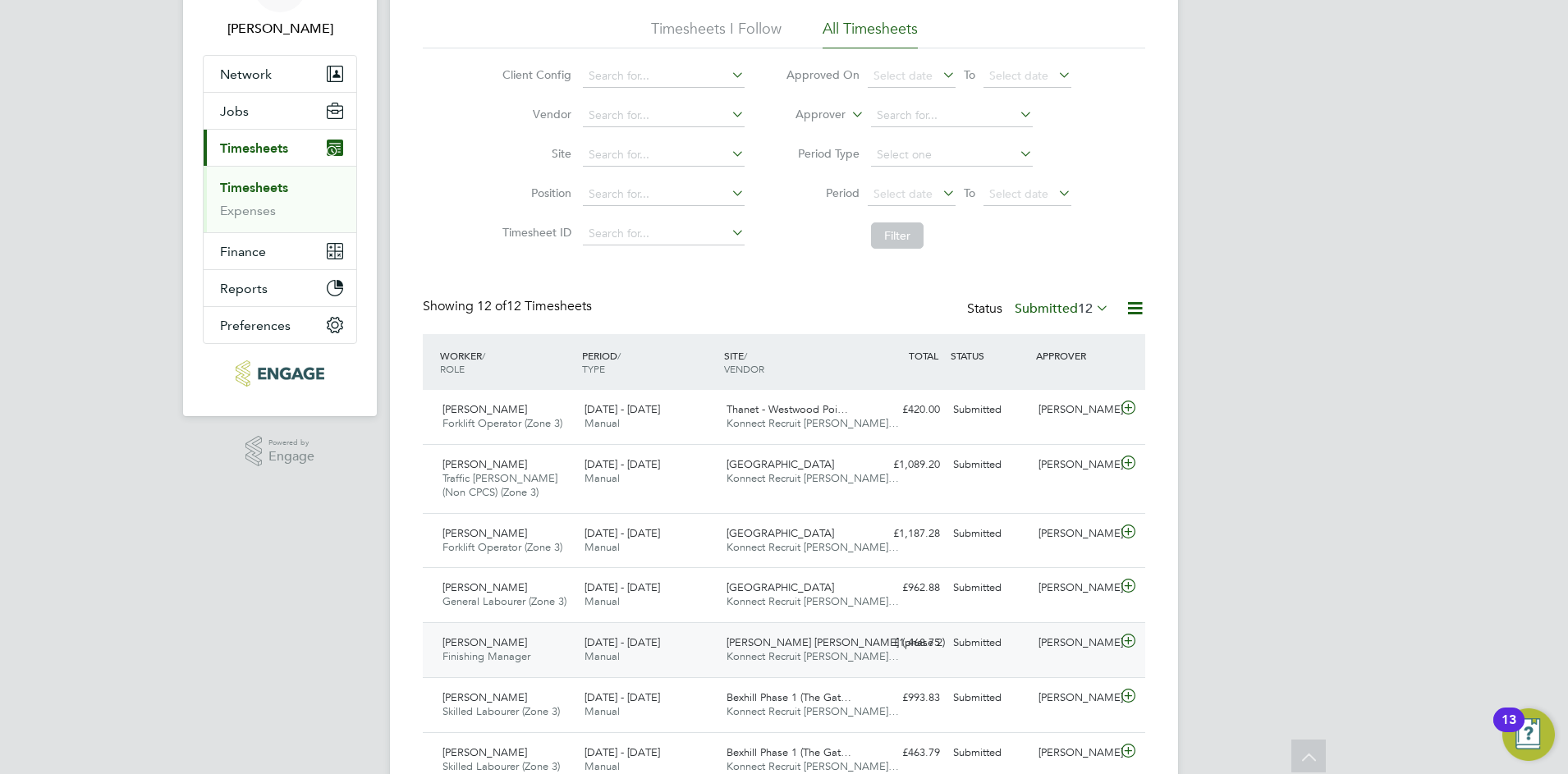
click at [701, 650] on div "[DATE] - [DATE] Manual" at bounding box center [649, 650] width 142 height 42
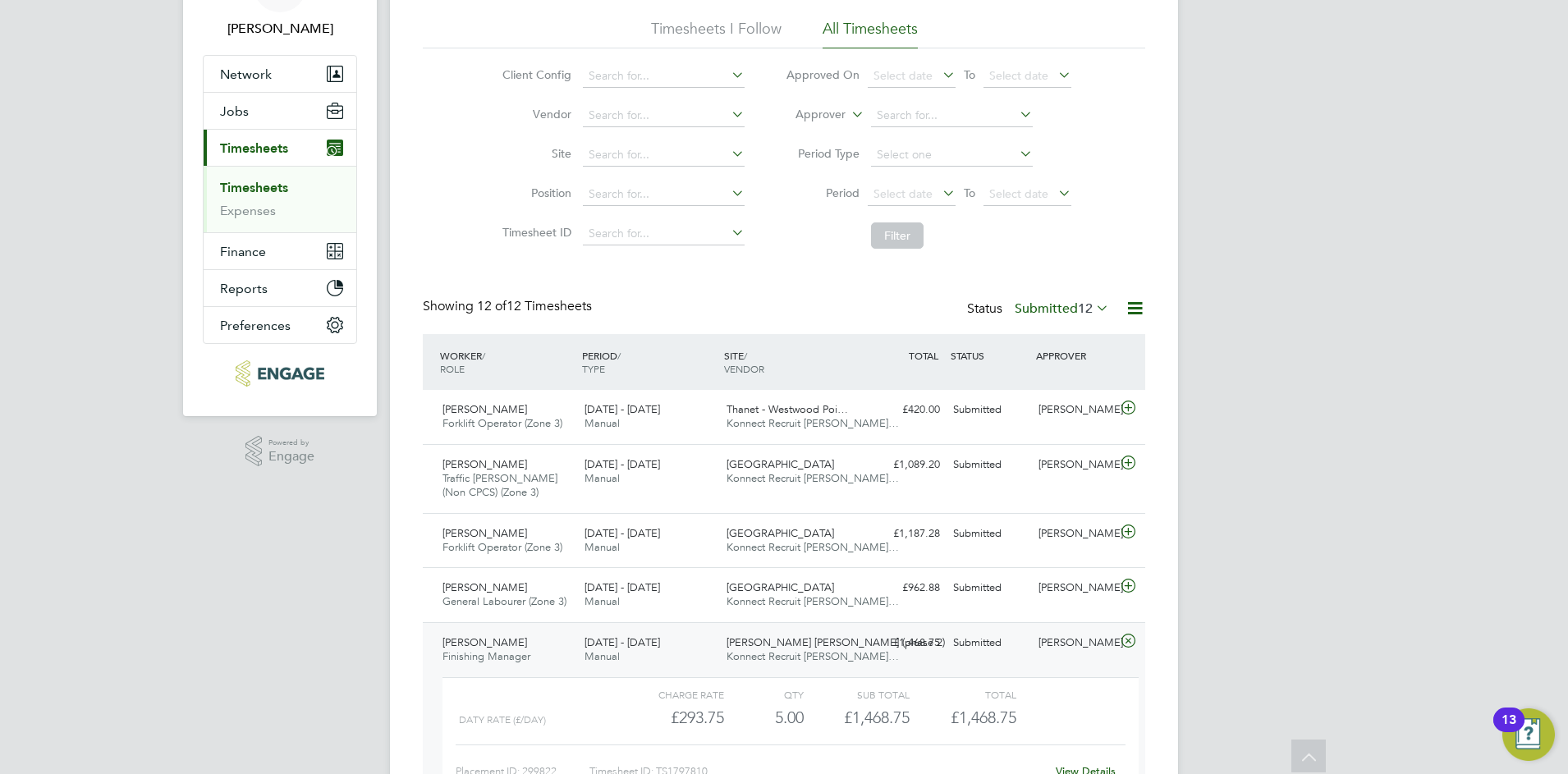
click at [701, 650] on div "[DATE] - [DATE] Manual" at bounding box center [649, 650] width 142 height 42
